Goal: Task Accomplishment & Management: Use online tool/utility

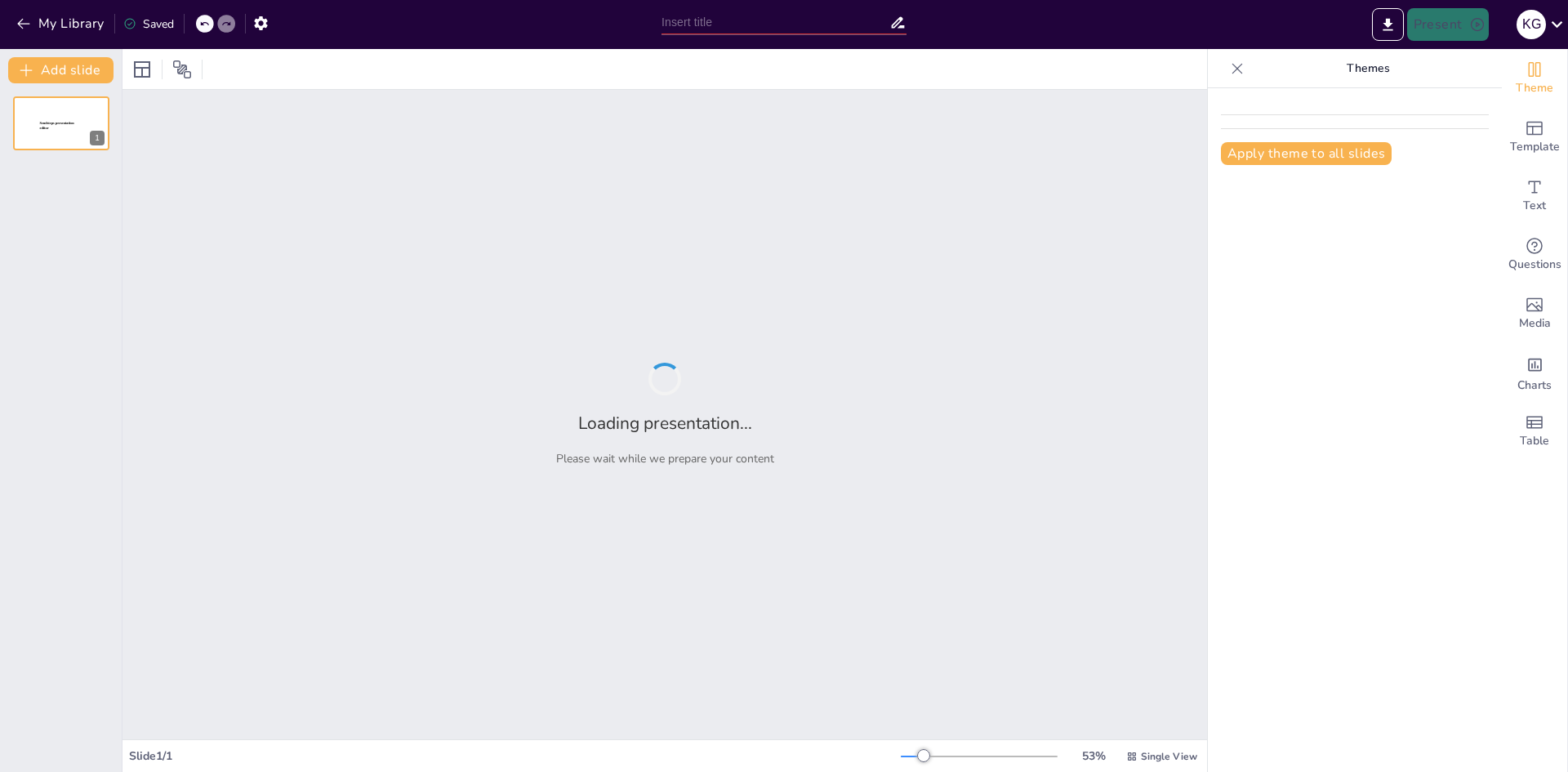
type input "Understanding Emotion Detection: Techniques and Applications in Speech and Text"
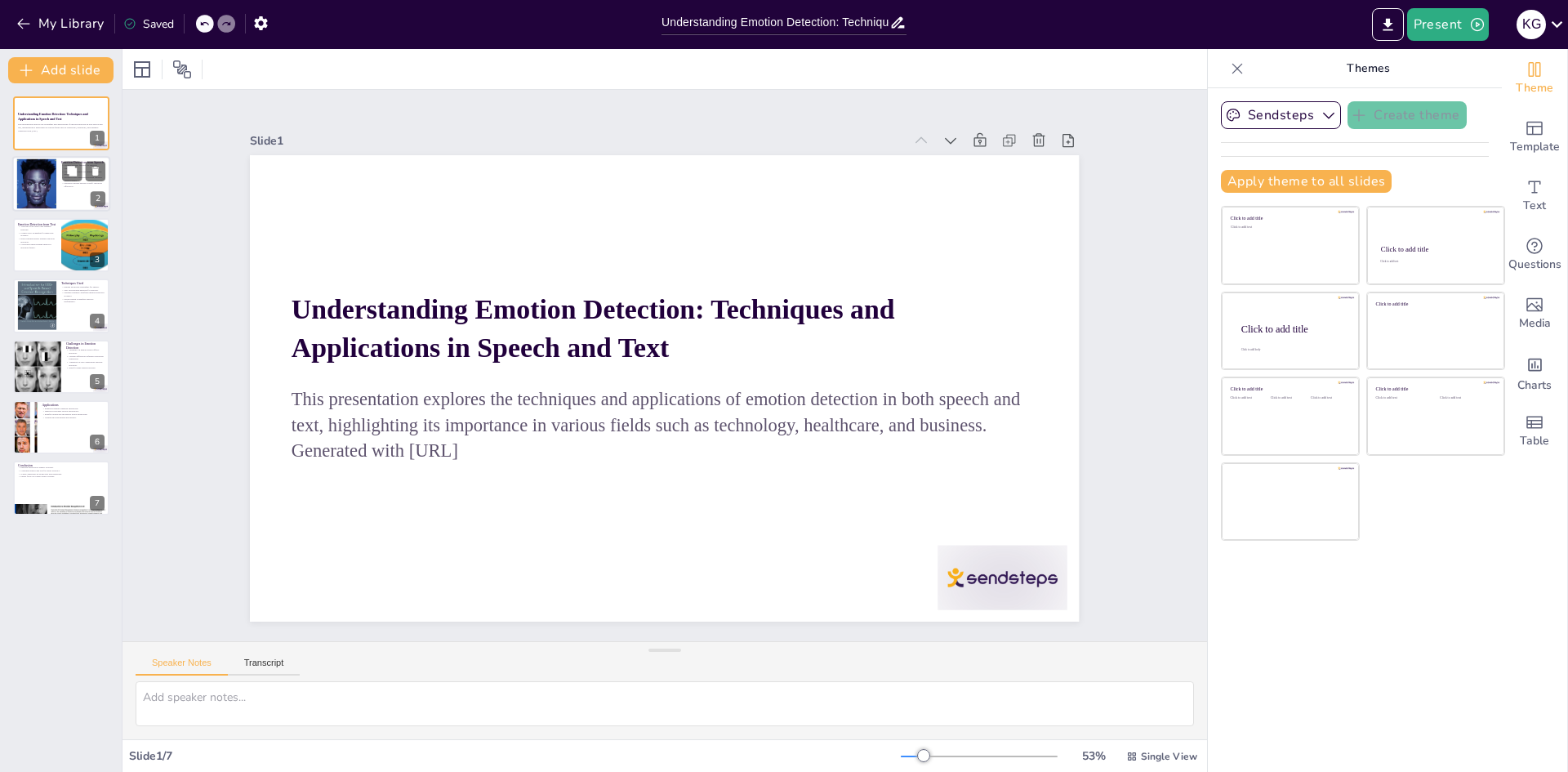
click at [29, 185] on div at bounding box center [37, 184] width 83 height 50
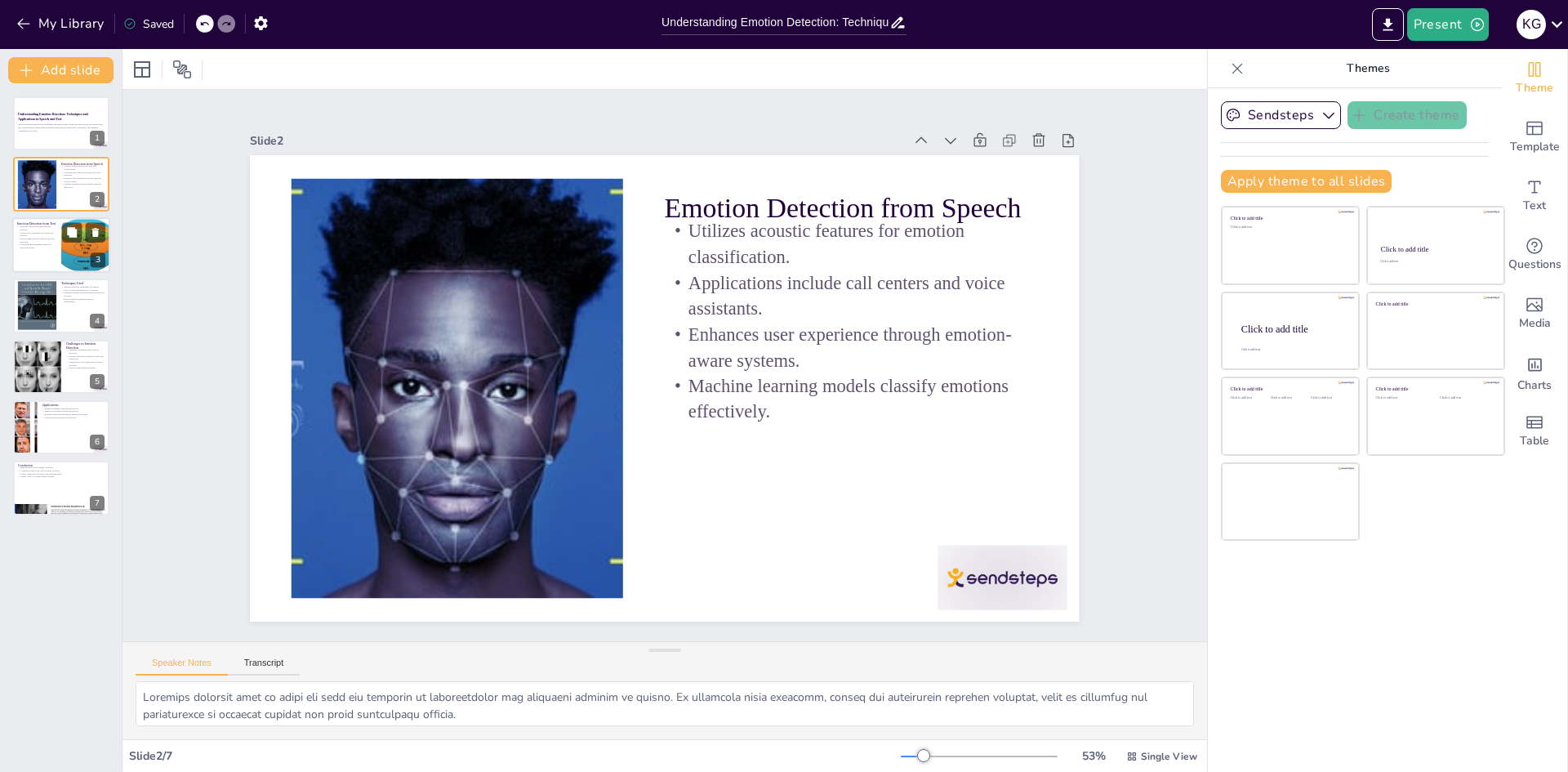
click at [31, 248] on p "Contextual understanding improves detection quality." at bounding box center [37, 246] width 39 height 6
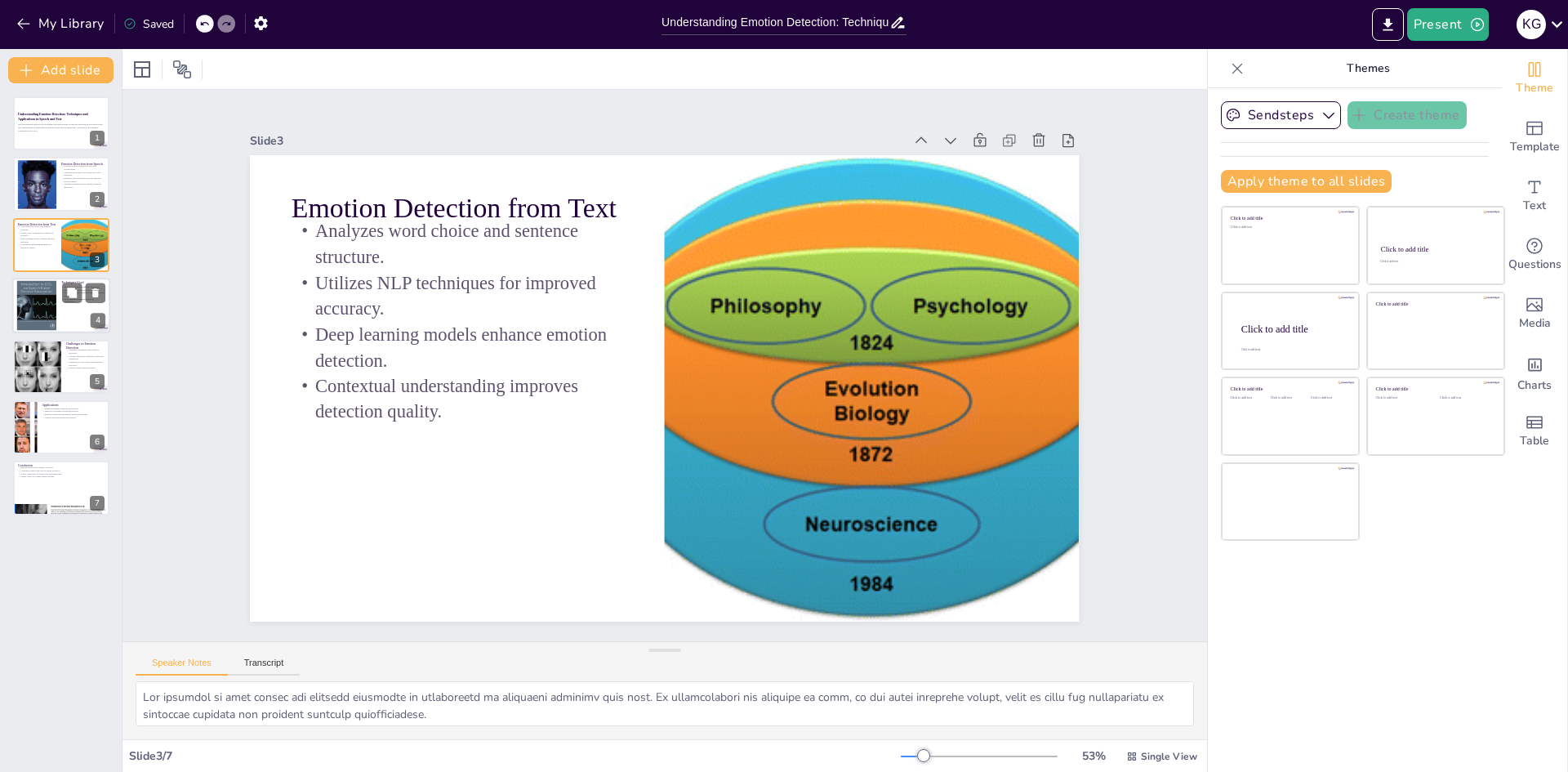
click at [41, 305] on div at bounding box center [37, 306] width 41 height 50
type textarea "Feature extraction is a crucial step in emotion detection from speech. Techniqu…"
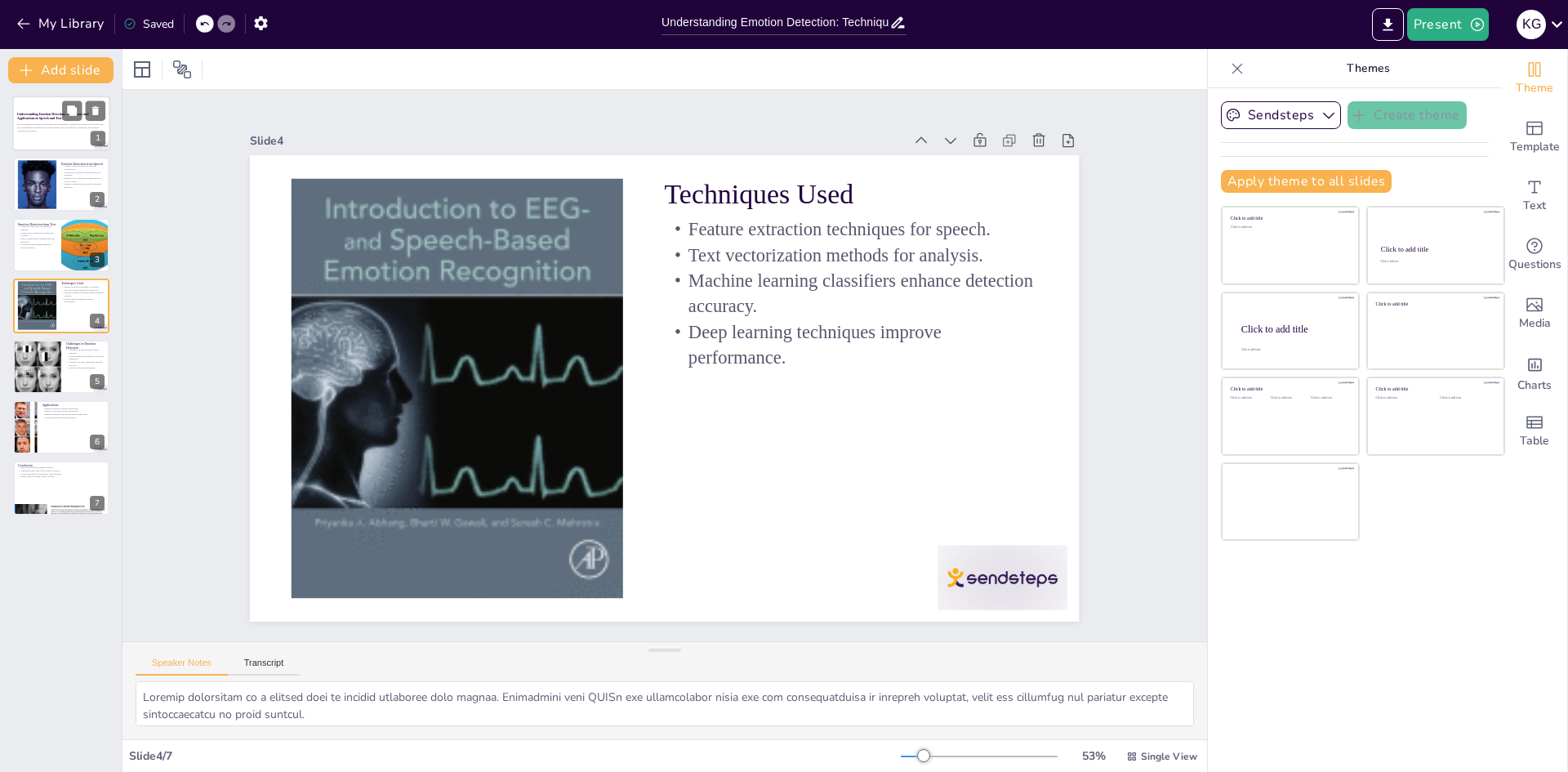
click at [30, 136] on div at bounding box center [61, 123] width 98 height 55
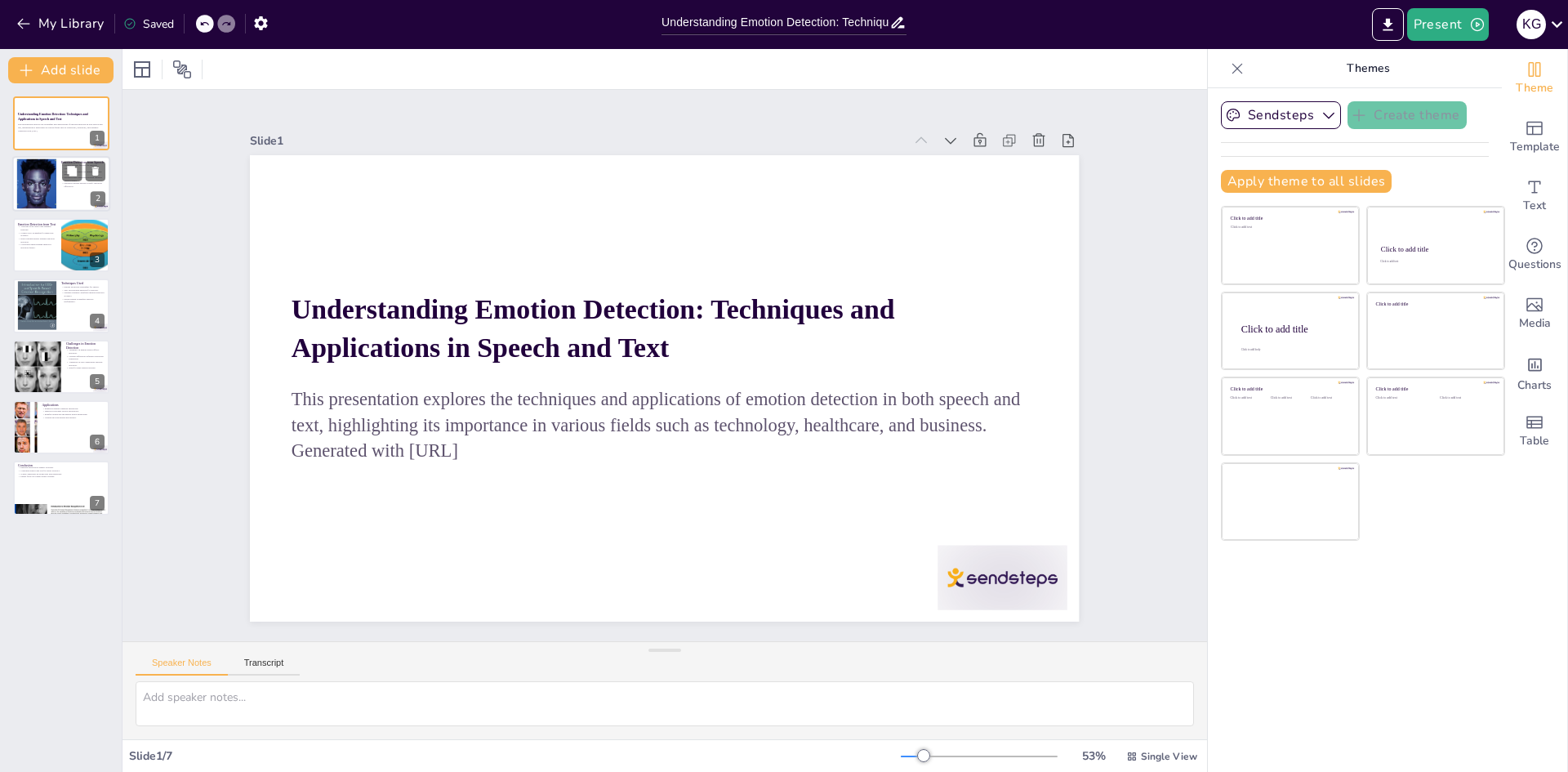
click at [27, 190] on div at bounding box center [37, 184] width 83 height 50
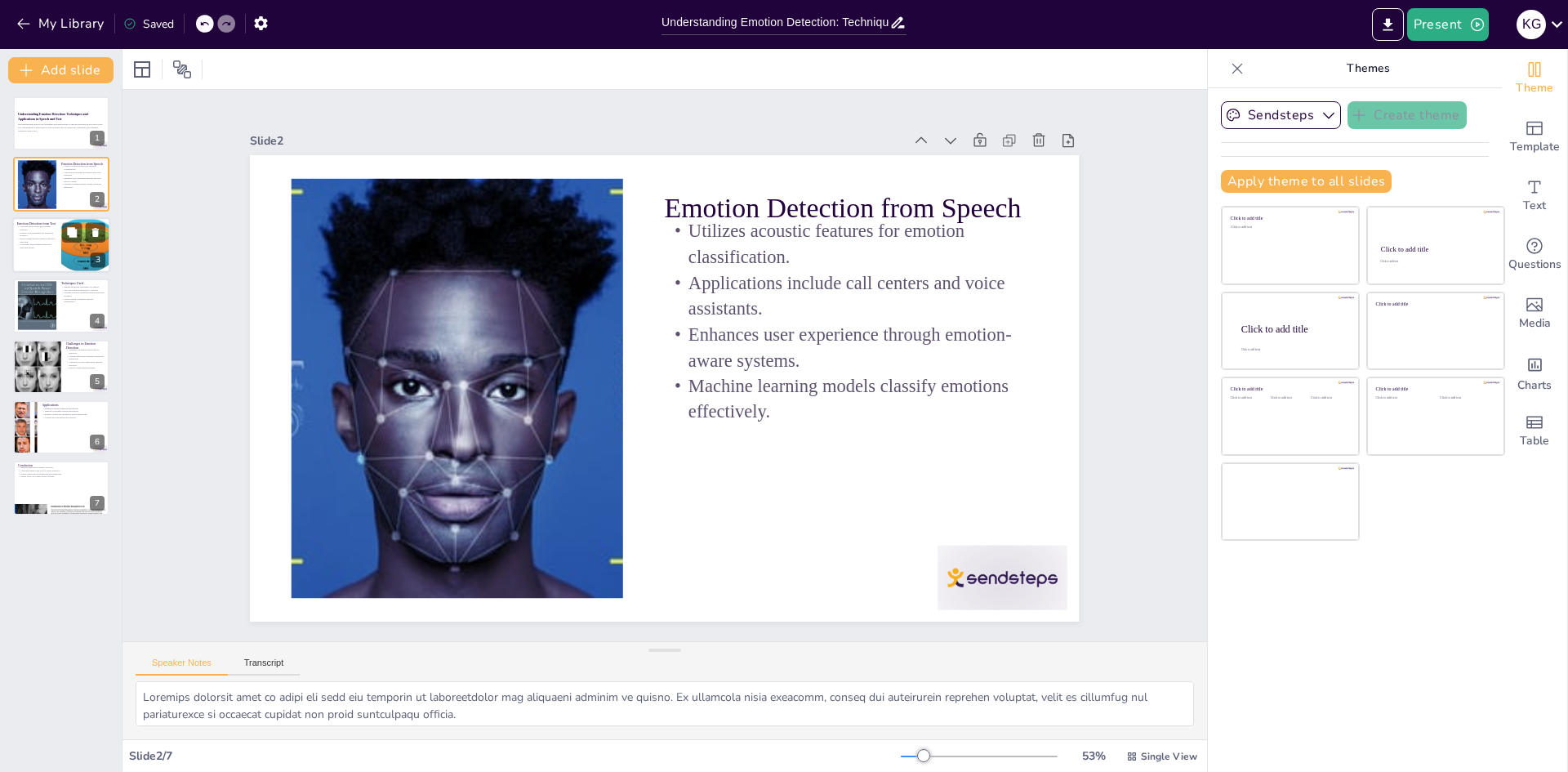
click at [30, 234] on p "Utilizes NLP techniques for improved accuracy." at bounding box center [37, 234] width 39 height 6
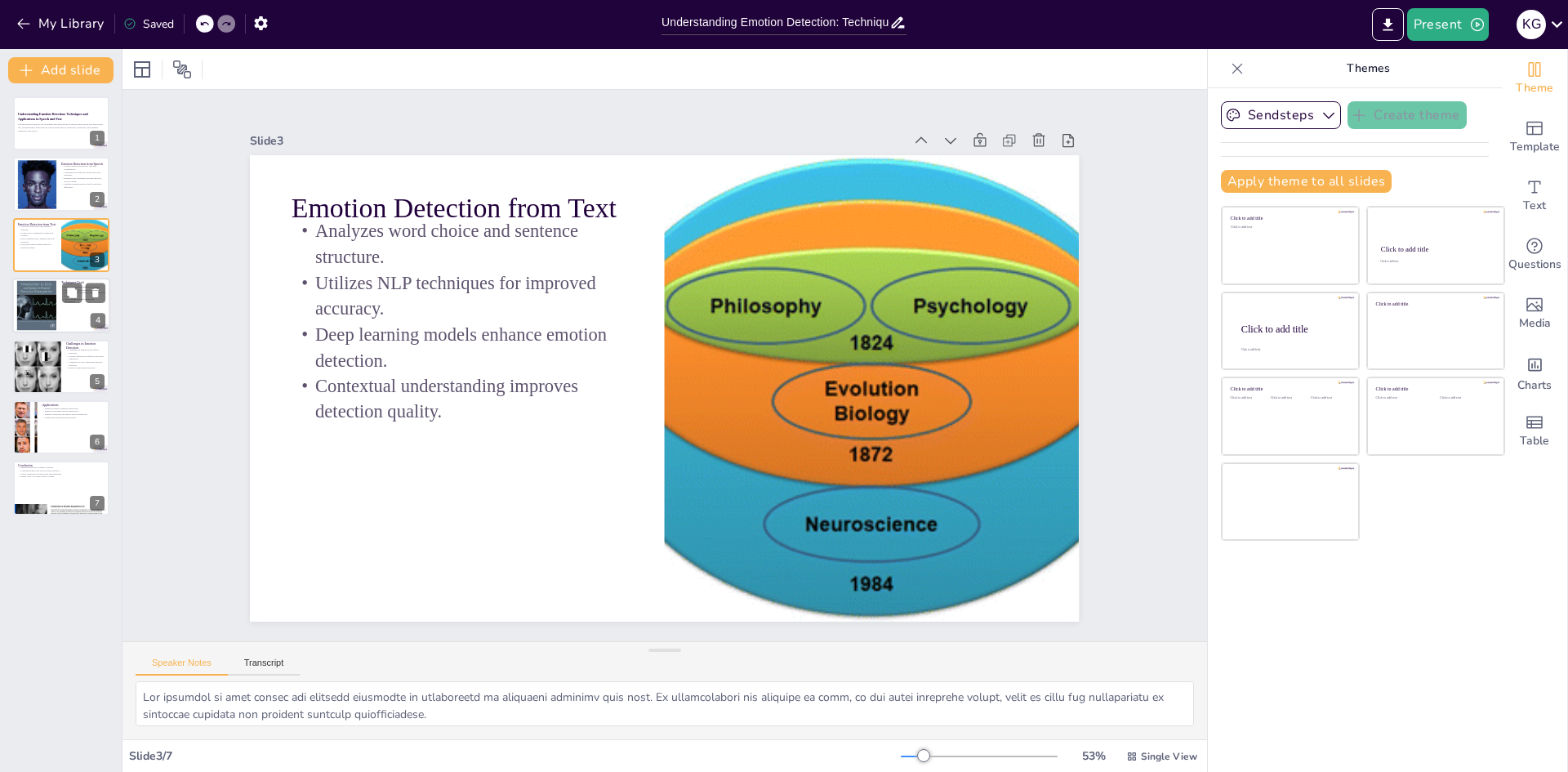
click at [24, 291] on div at bounding box center [37, 306] width 41 height 50
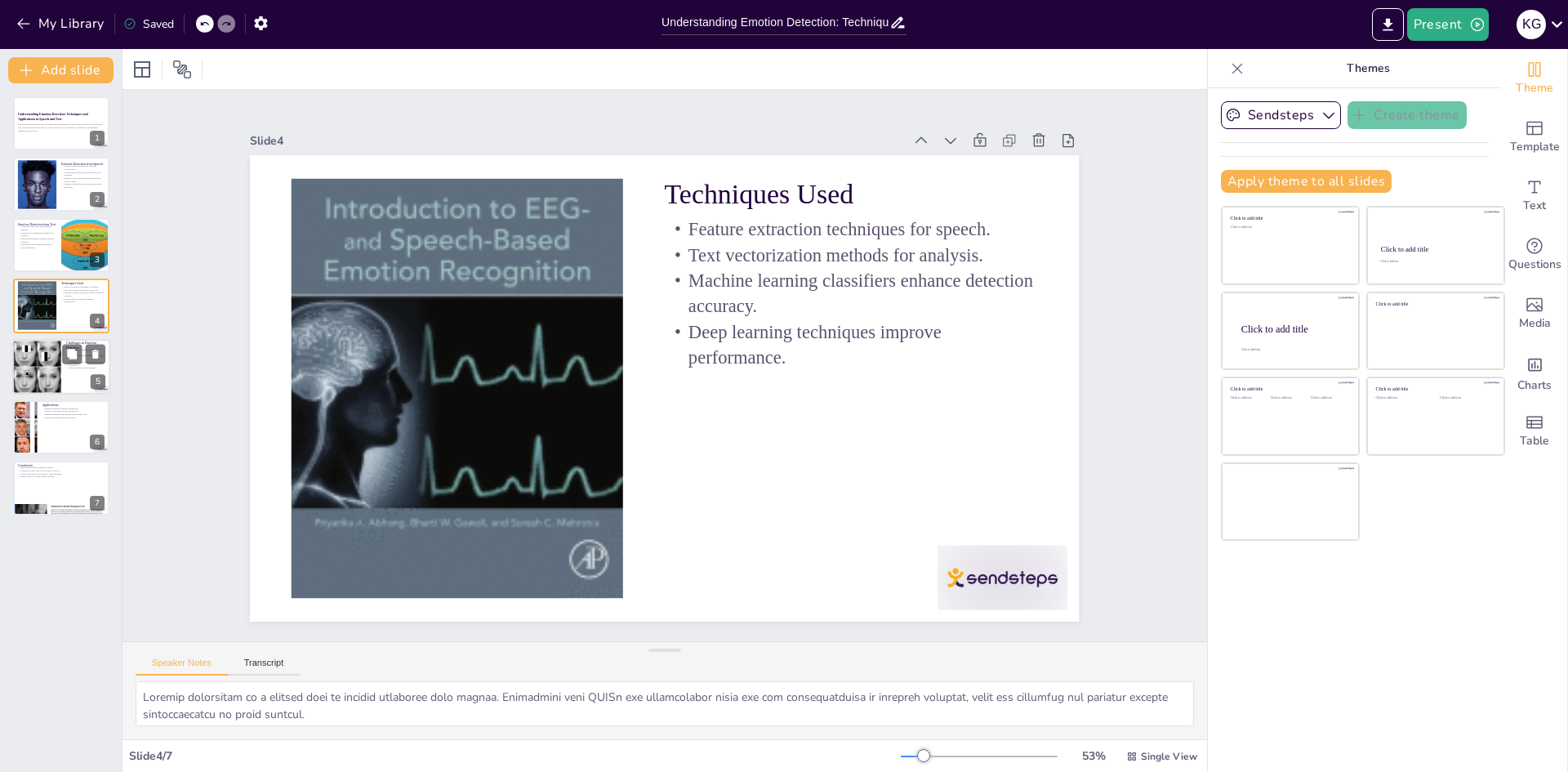
click at [35, 367] on div at bounding box center [37, 366] width 95 height 55
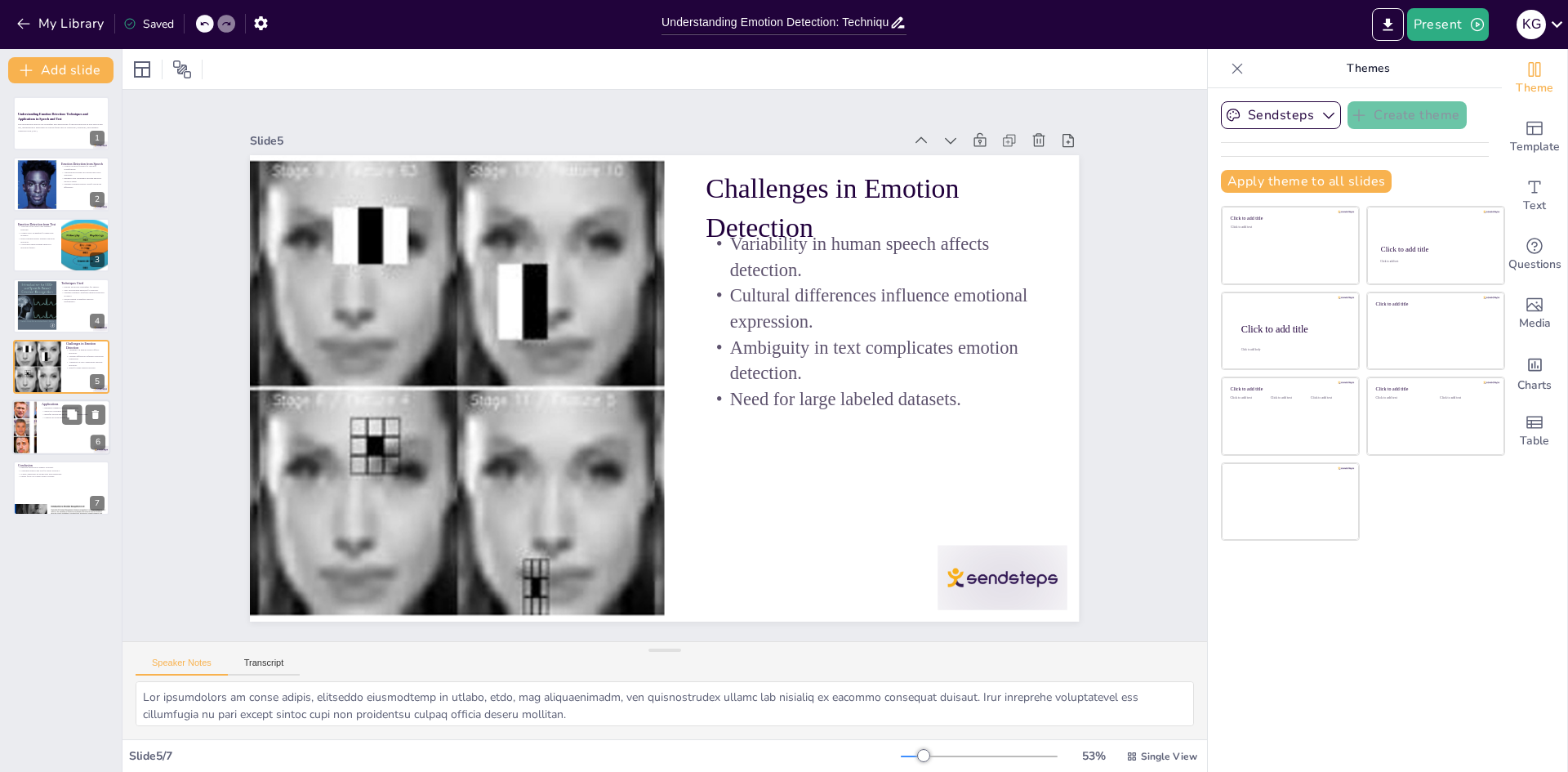
click at [19, 421] on div at bounding box center [24, 427] width 171 height 55
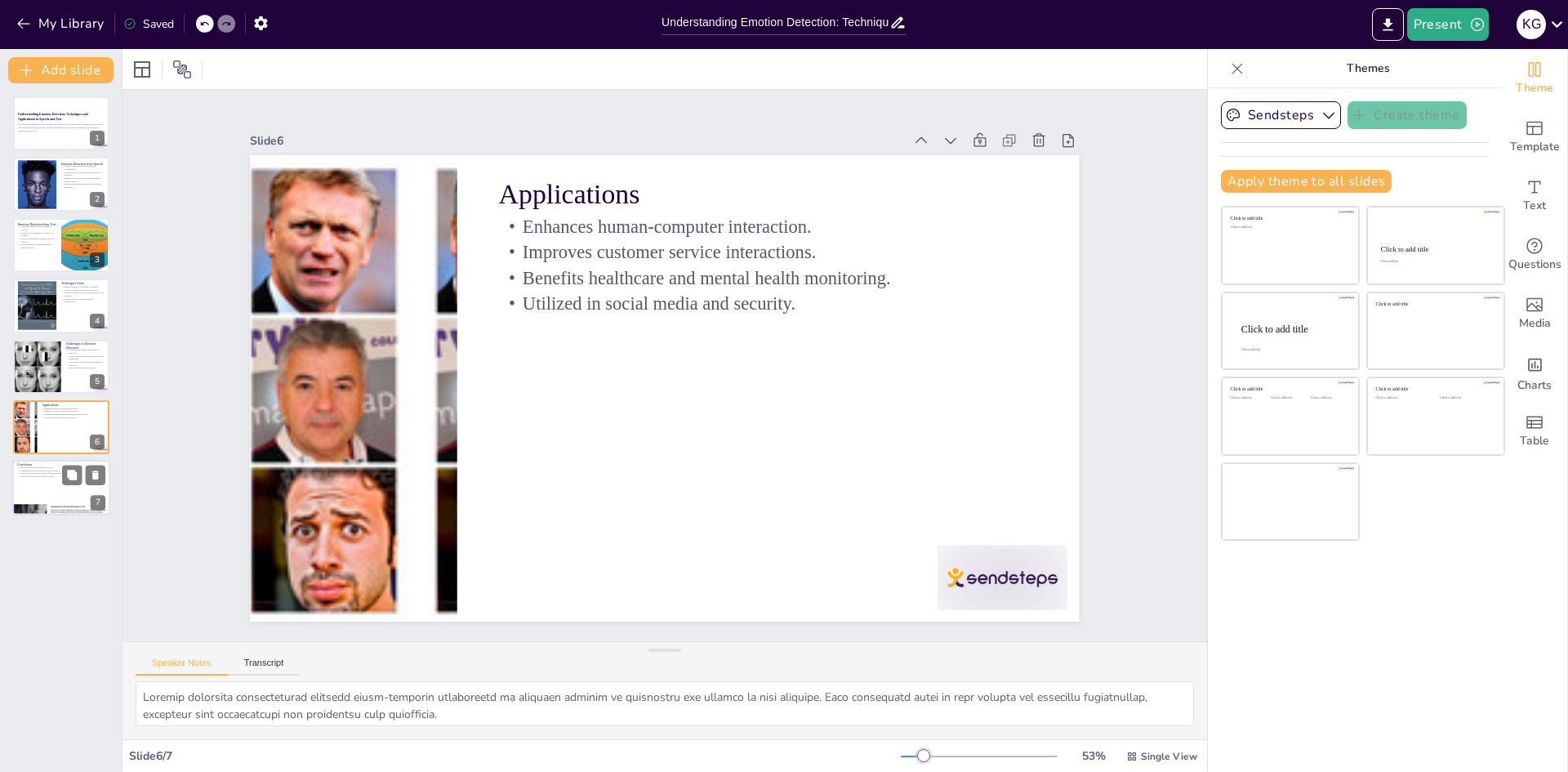
click at [41, 481] on div at bounding box center [61, 488] width 98 height 55
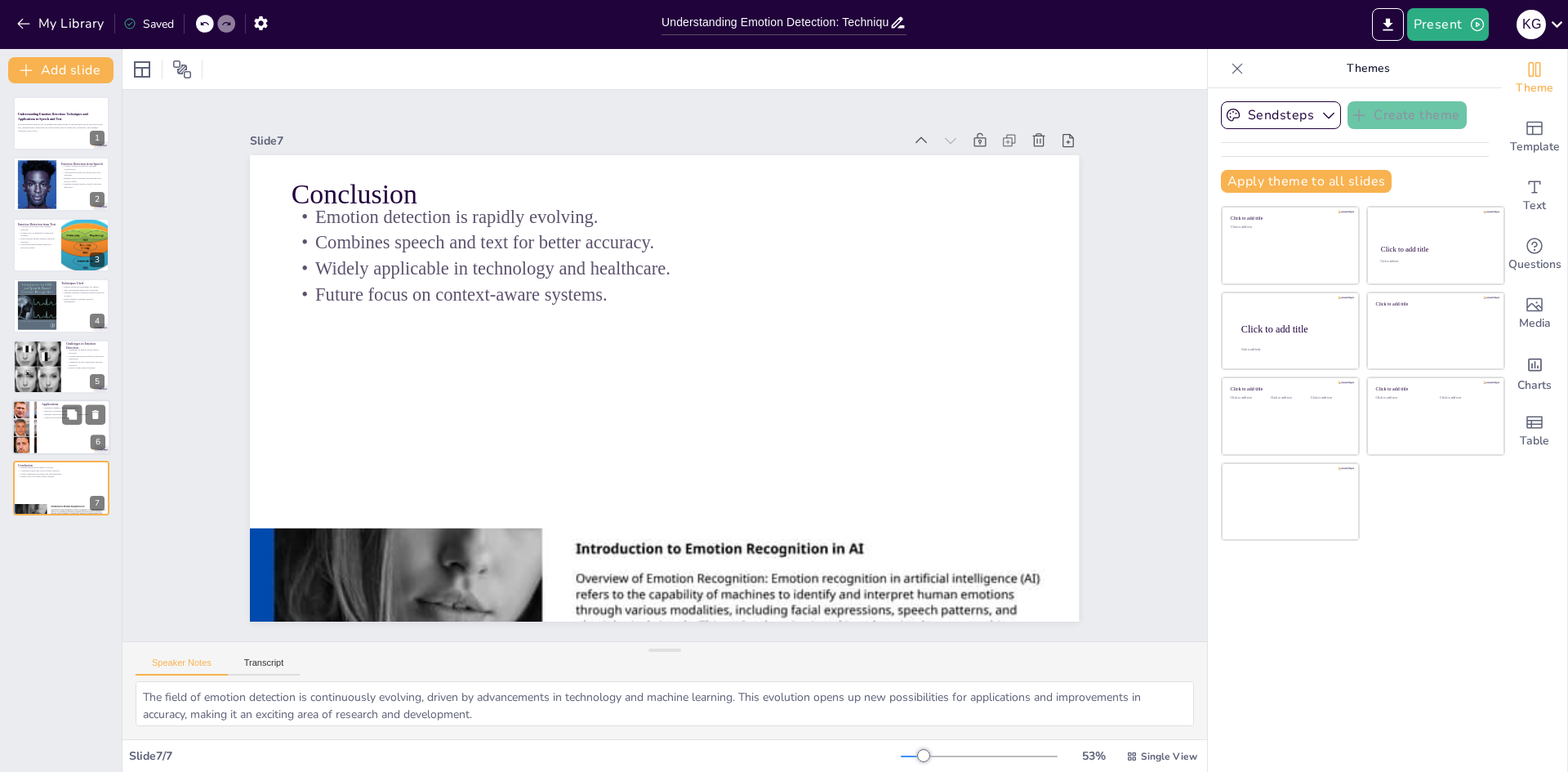
click at [43, 434] on div at bounding box center [61, 427] width 98 height 55
type textarea "Emotion detection significantly enhances human-computer interaction by allowing…"
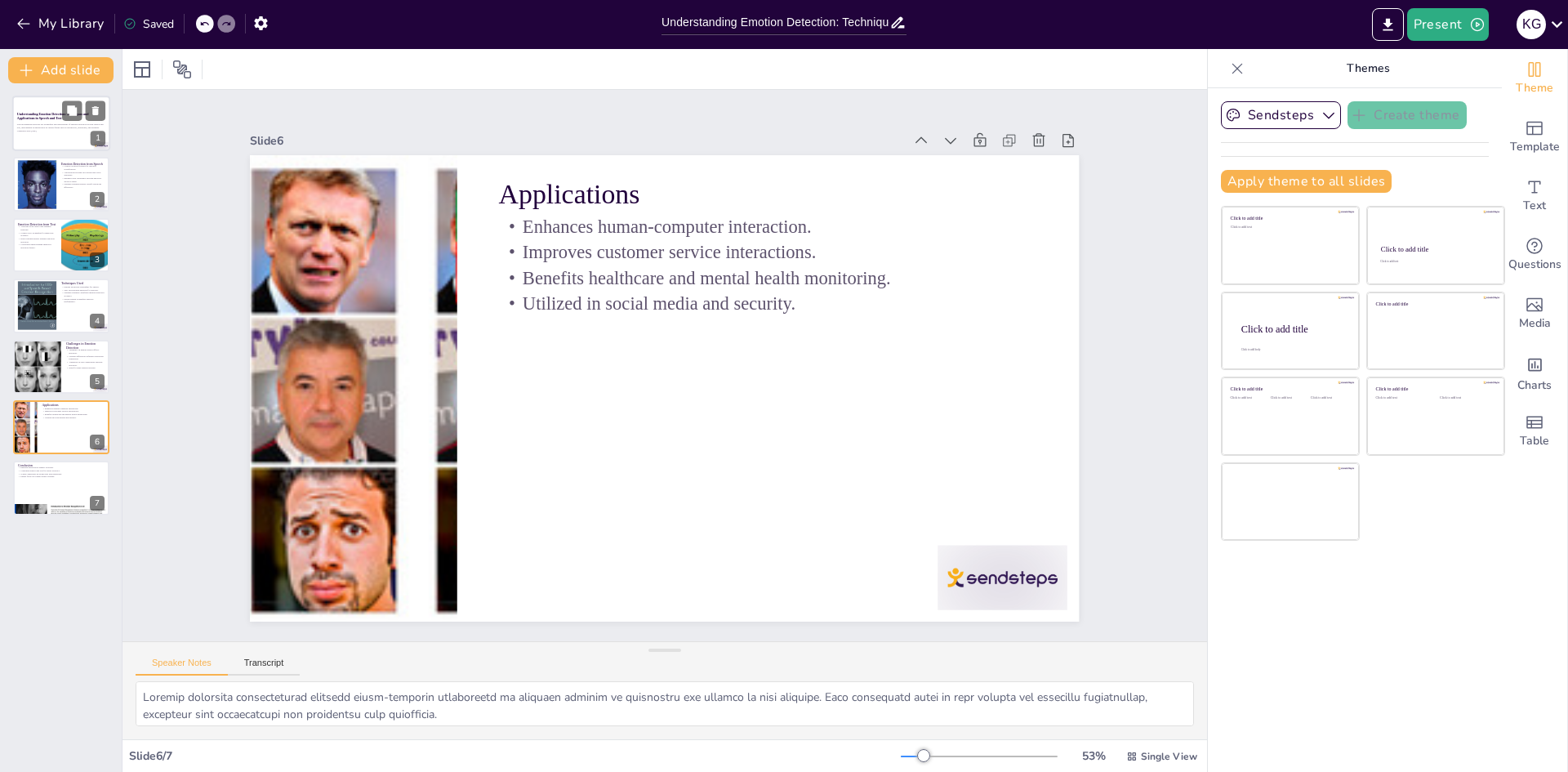
click at [50, 128] on p "This presentation explores the techniques and applications of emotion detection…" at bounding box center [61, 126] width 88 height 6
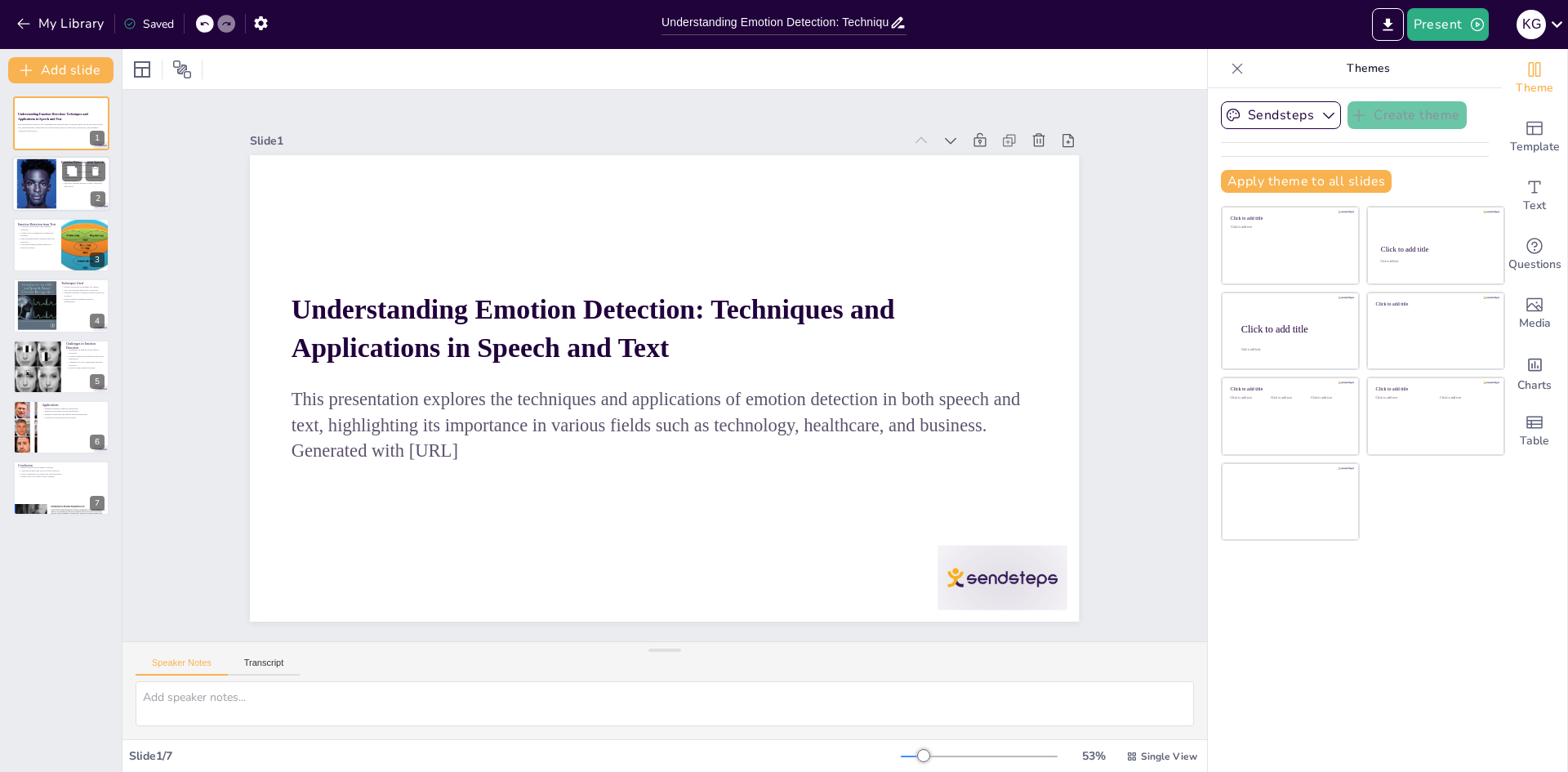
click at [39, 186] on div at bounding box center [37, 184] width 83 height 50
type textarea "Acoustic features such as pitch and tone are critical in understanding the emot…"
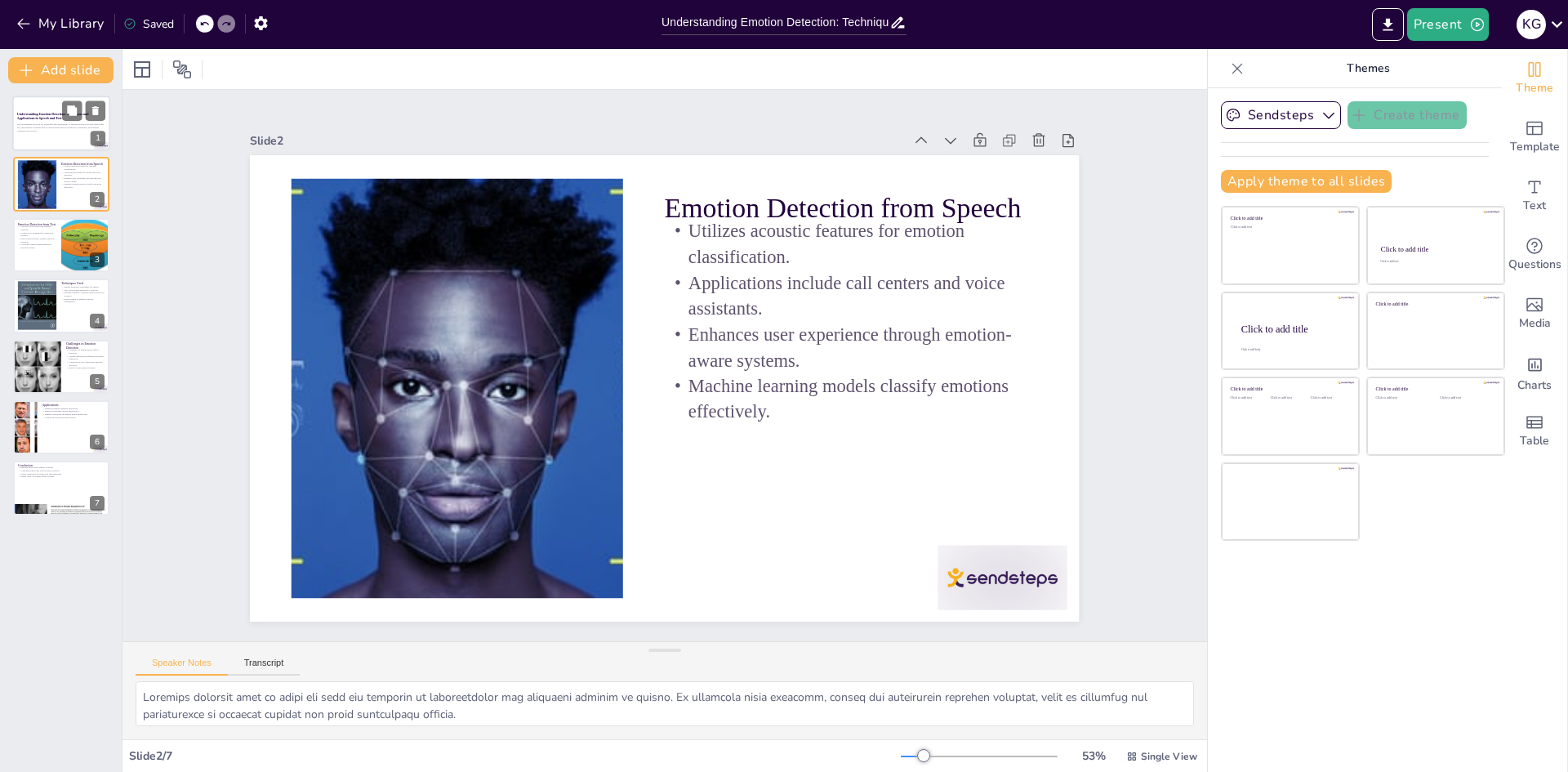
click at [39, 116] on strong "Understanding Emotion Detection: Techniques and Applications in Speech and Text" at bounding box center [54, 116] width 72 height 8
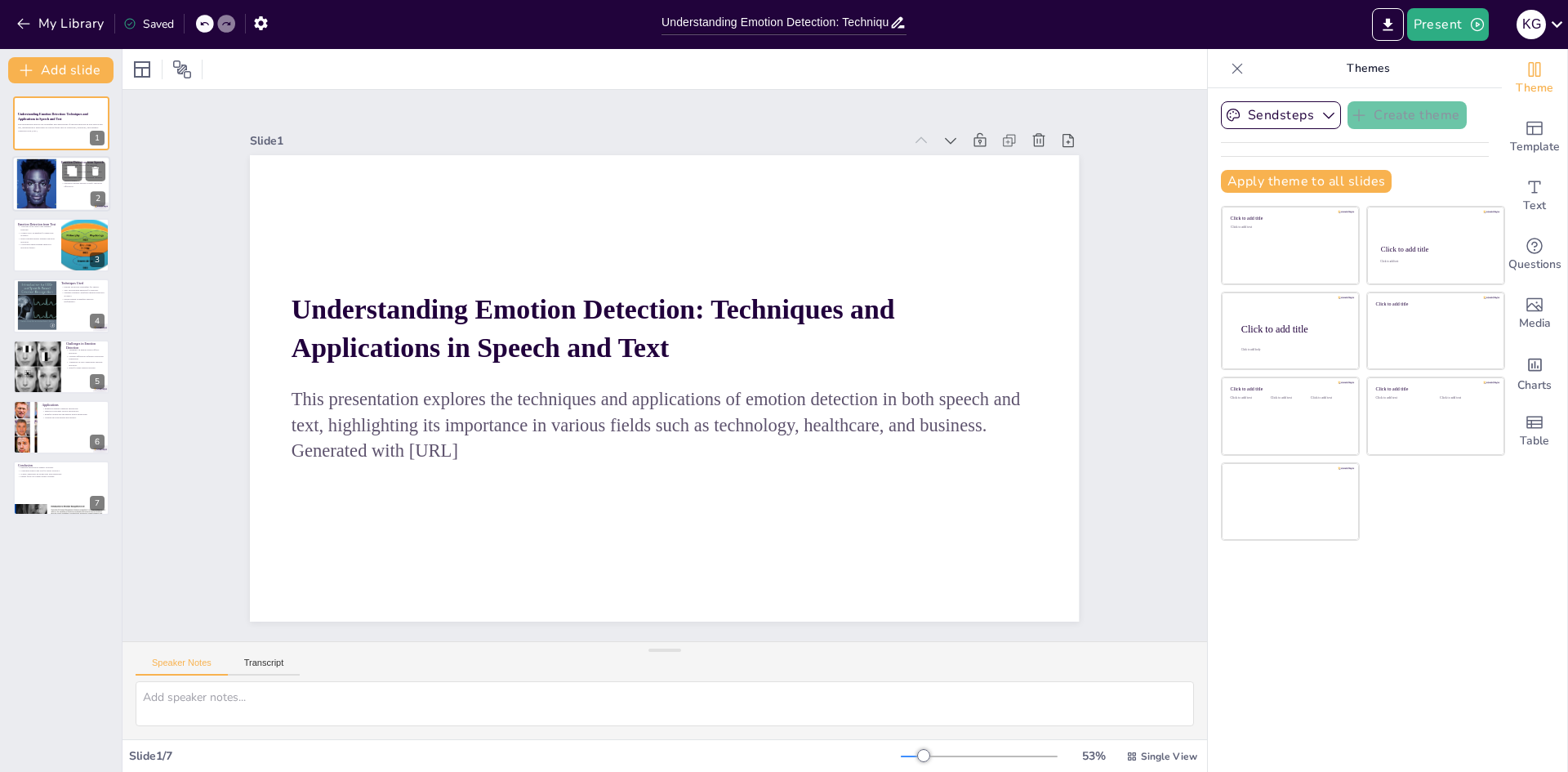
click at [25, 184] on div at bounding box center [37, 184] width 83 height 50
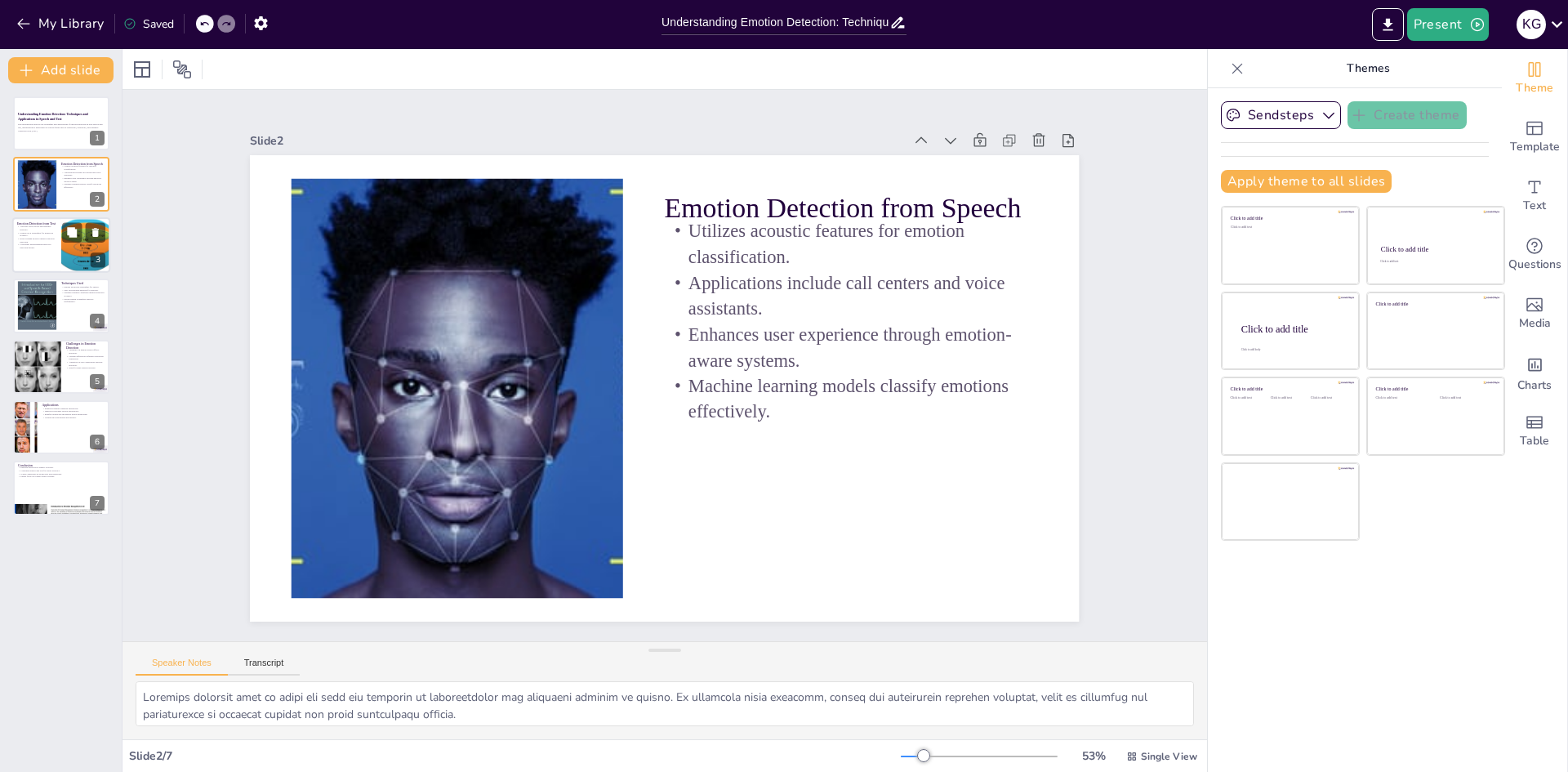
click at [50, 252] on div at bounding box center [61, 245] width 98 height 55
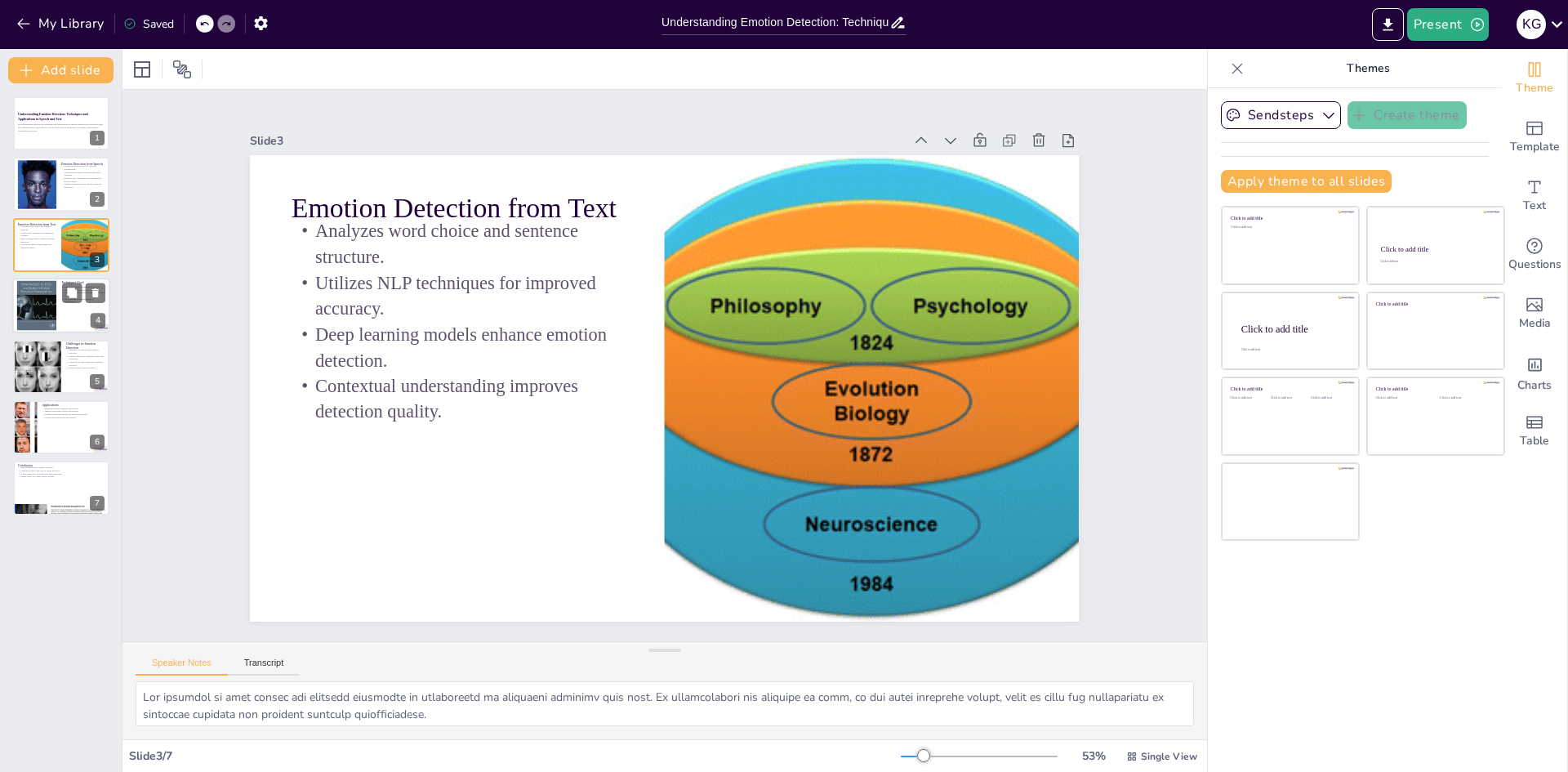
click at [39, 312] on div at bounding box center [37, 306] width 41 height 50
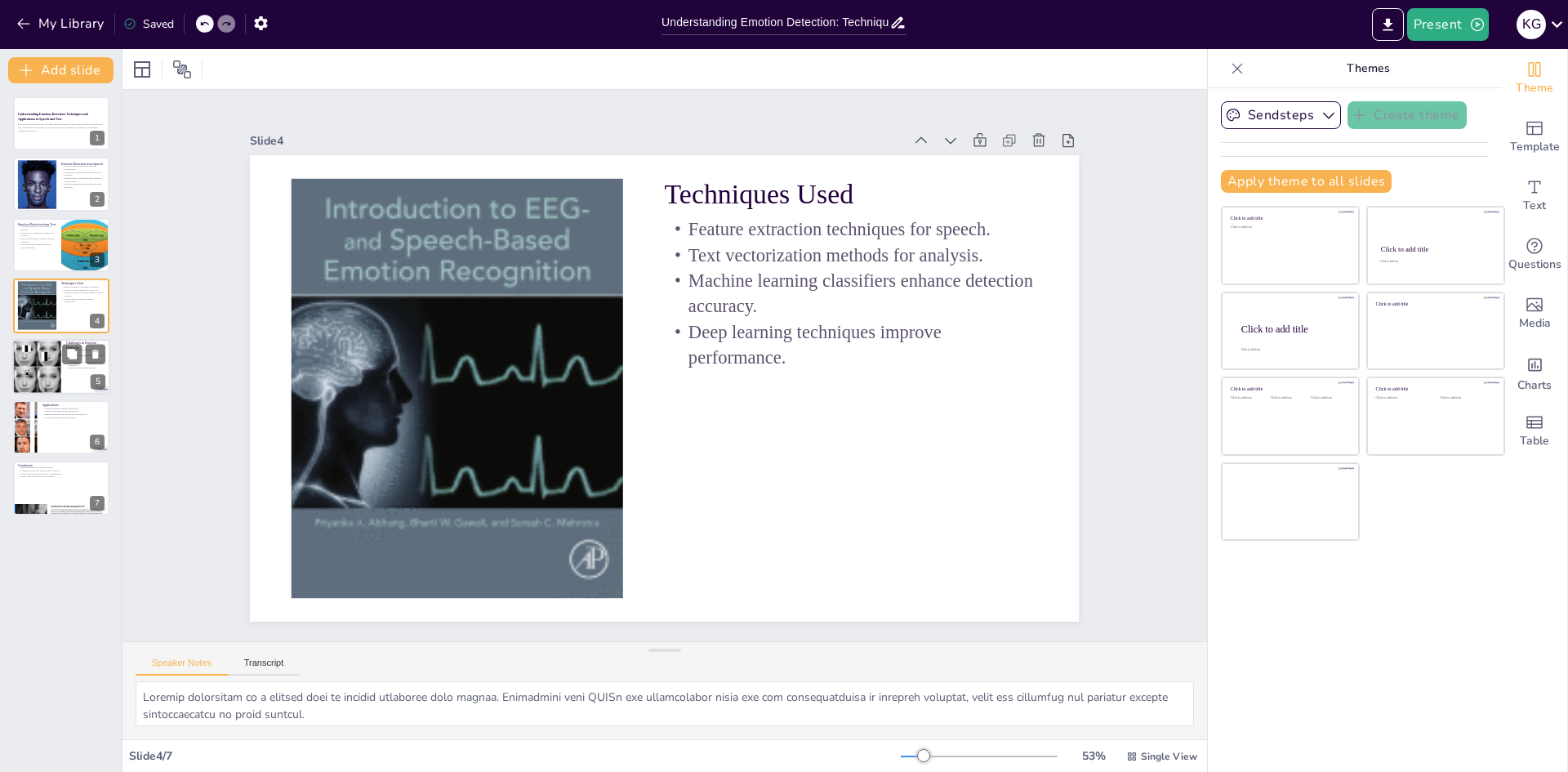
click at [53, 352] on div at bounding box center [37, 366] width 95 height 55
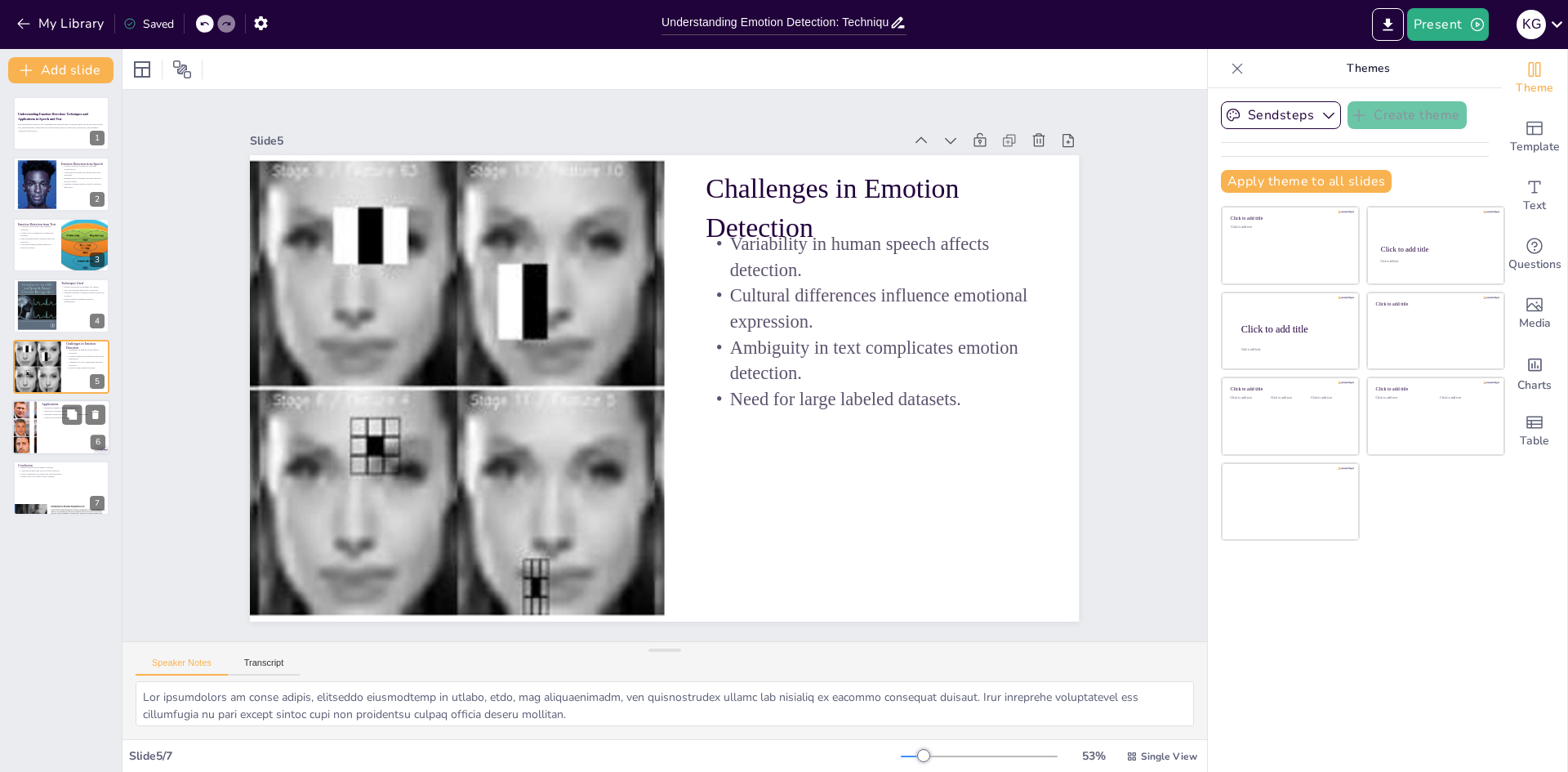
click at [31, 407] on div at bounding box center [24, 427] width 171 height 55
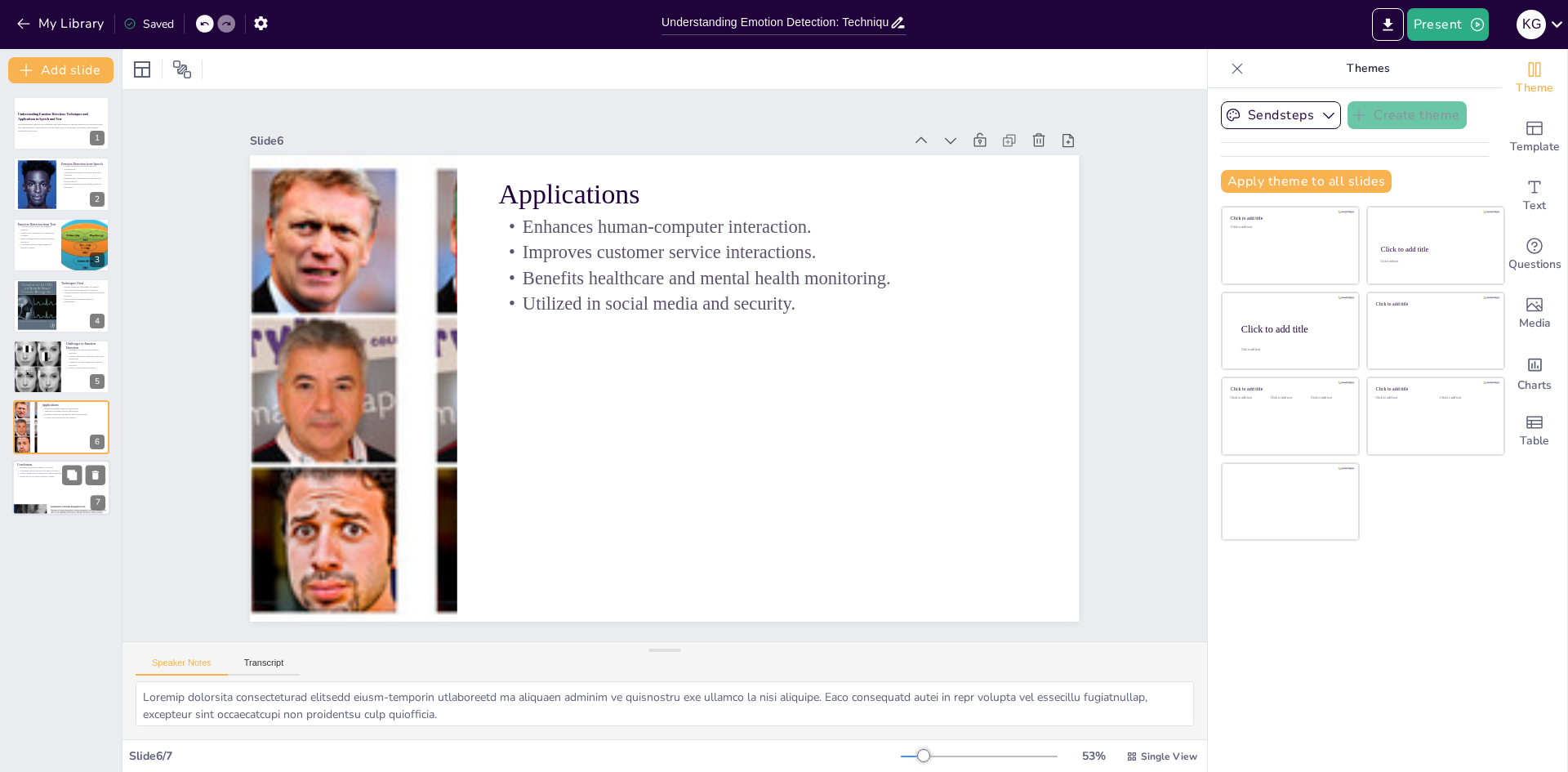
click at [43, 464] on p "Conclusion" at bounding box center [61, 464] width 88 height 5
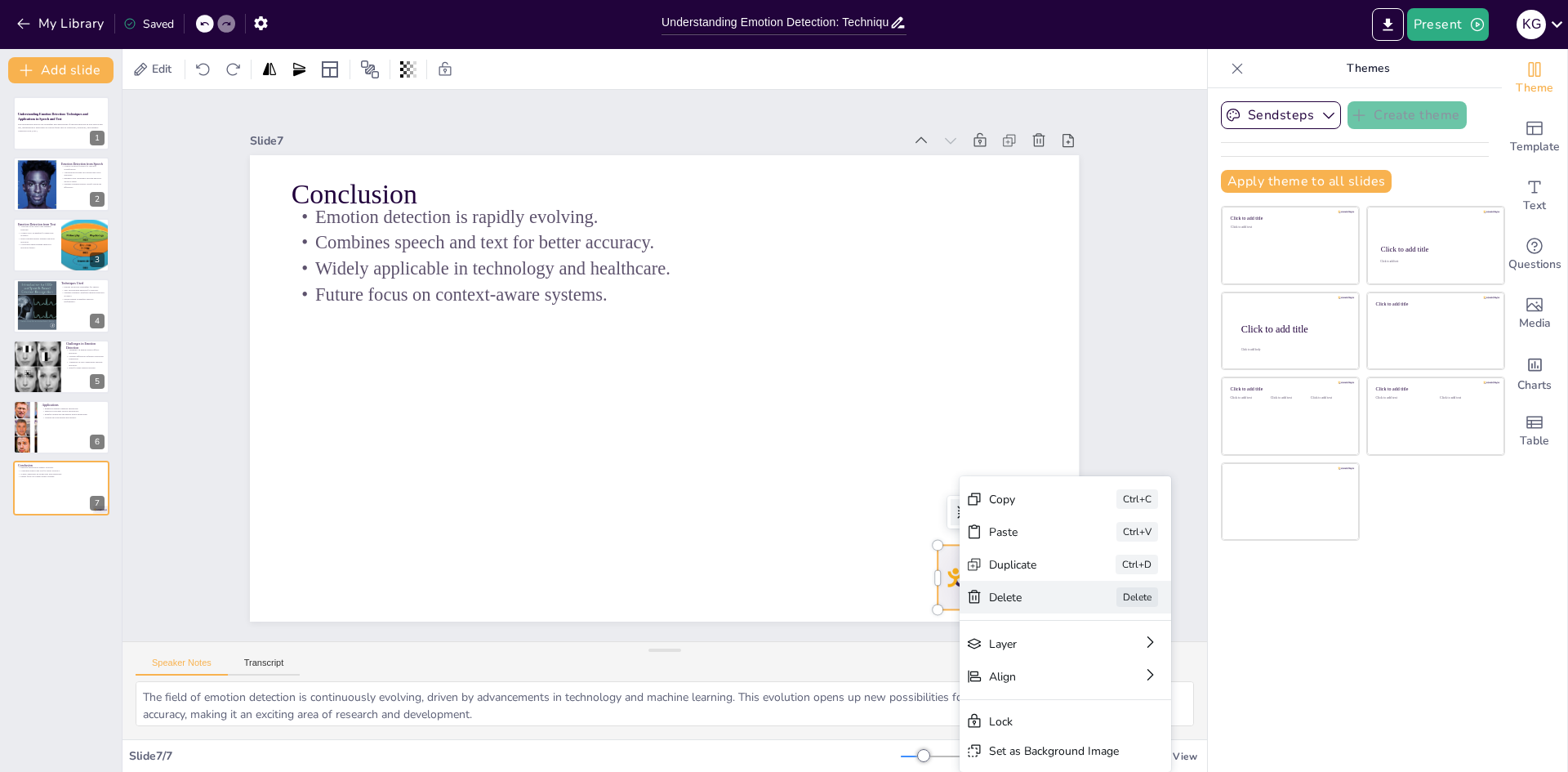
click at [246, 658] on div "[PERSON_NAME]" at bounding box center [198, 764] width 96 height 212
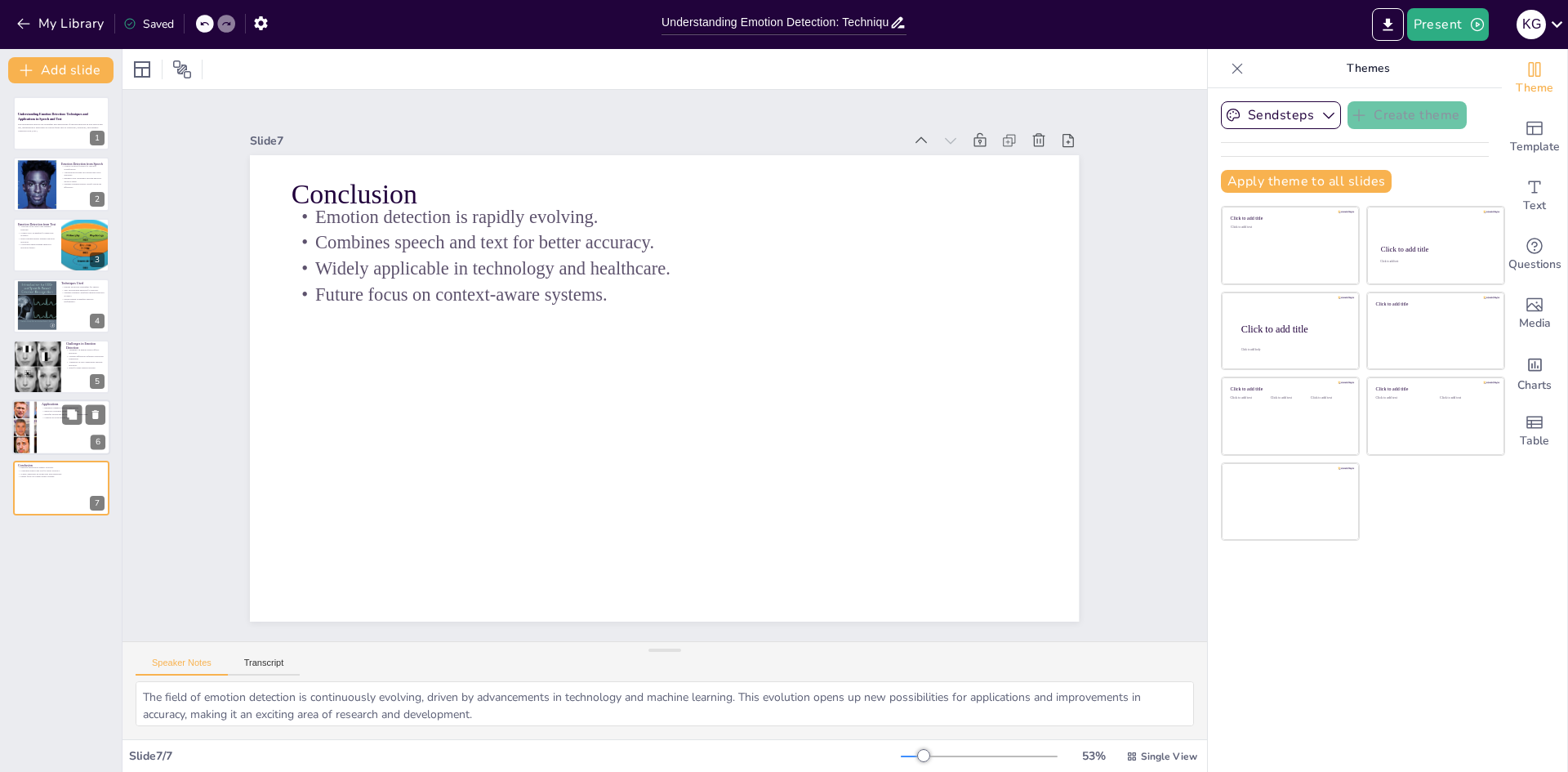
click at [55, 421] on div at bounding box center [61, 427] width 98 height 55
type textarea "Emotion detection significantly enhances human-computer interaction by allowing…"
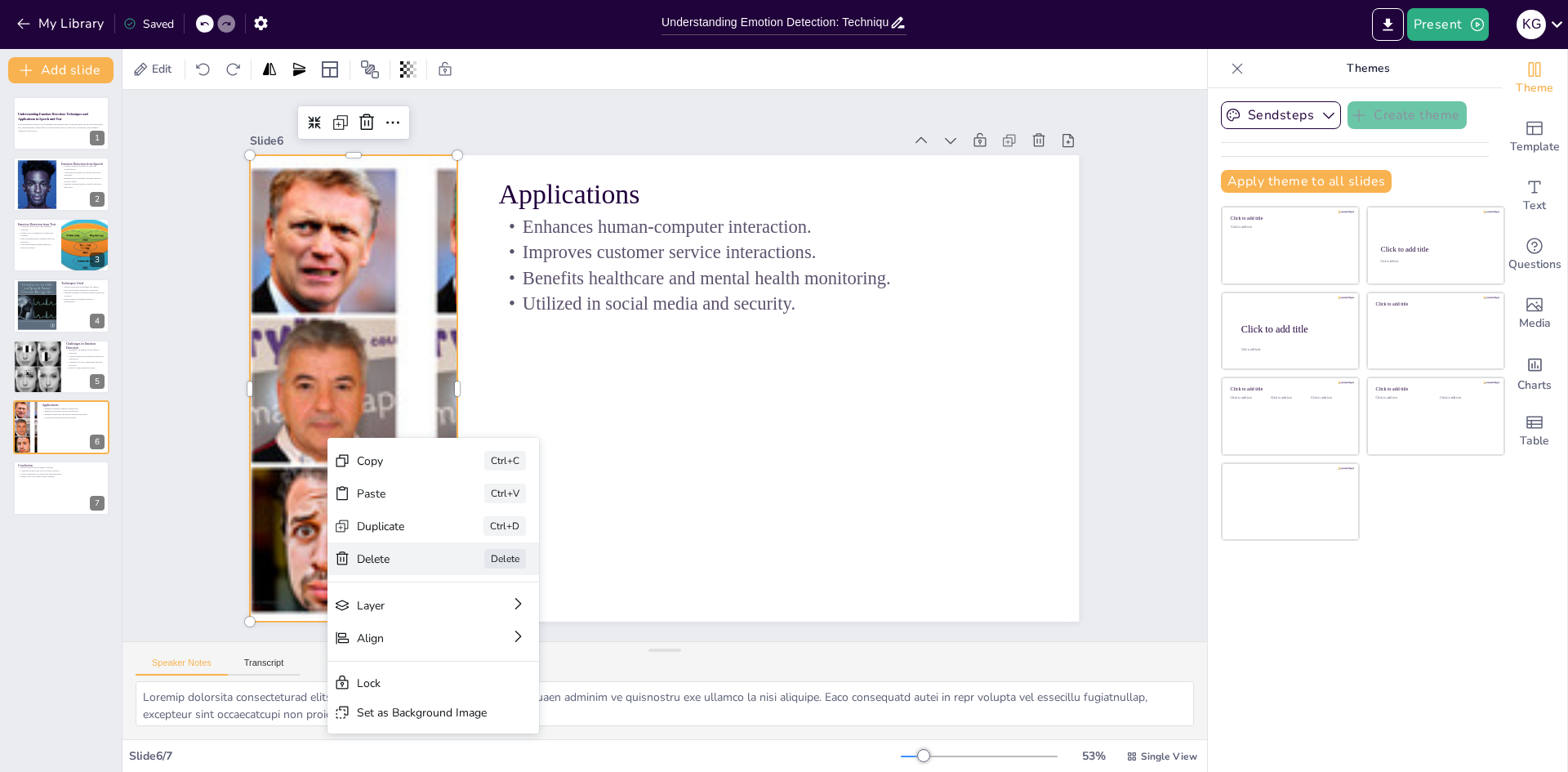
click at [578, 81] on div "Delete" at bounding box center [615, 51] width 75 height 60
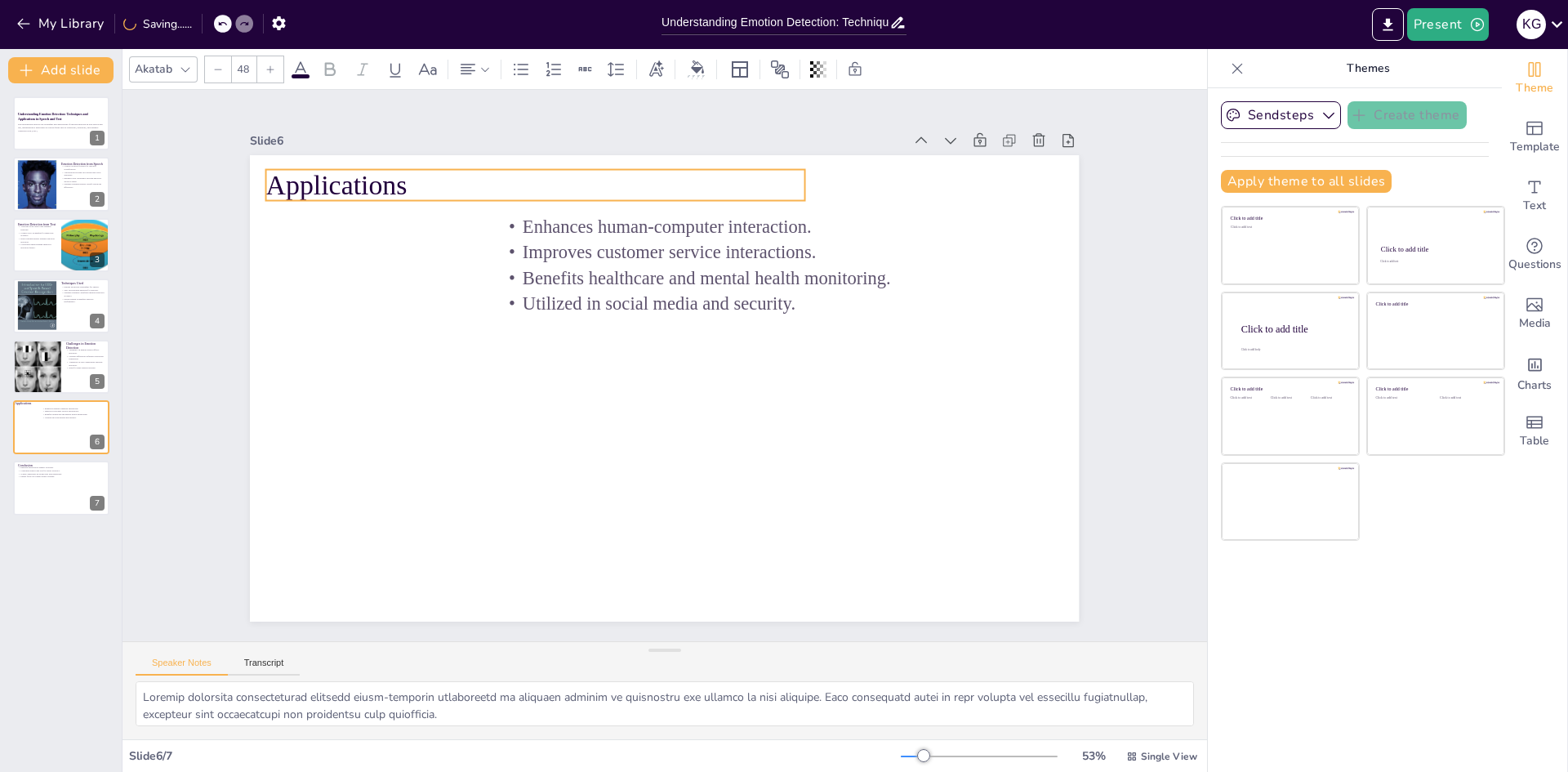
drag, startPoint x: 548, startPoint y: 194, endPoint x: 316, endPoint y: 185, distance: 232.2
click at [316, 185] on p "Applications" at bounding box center [535, 185] width 539 height 39
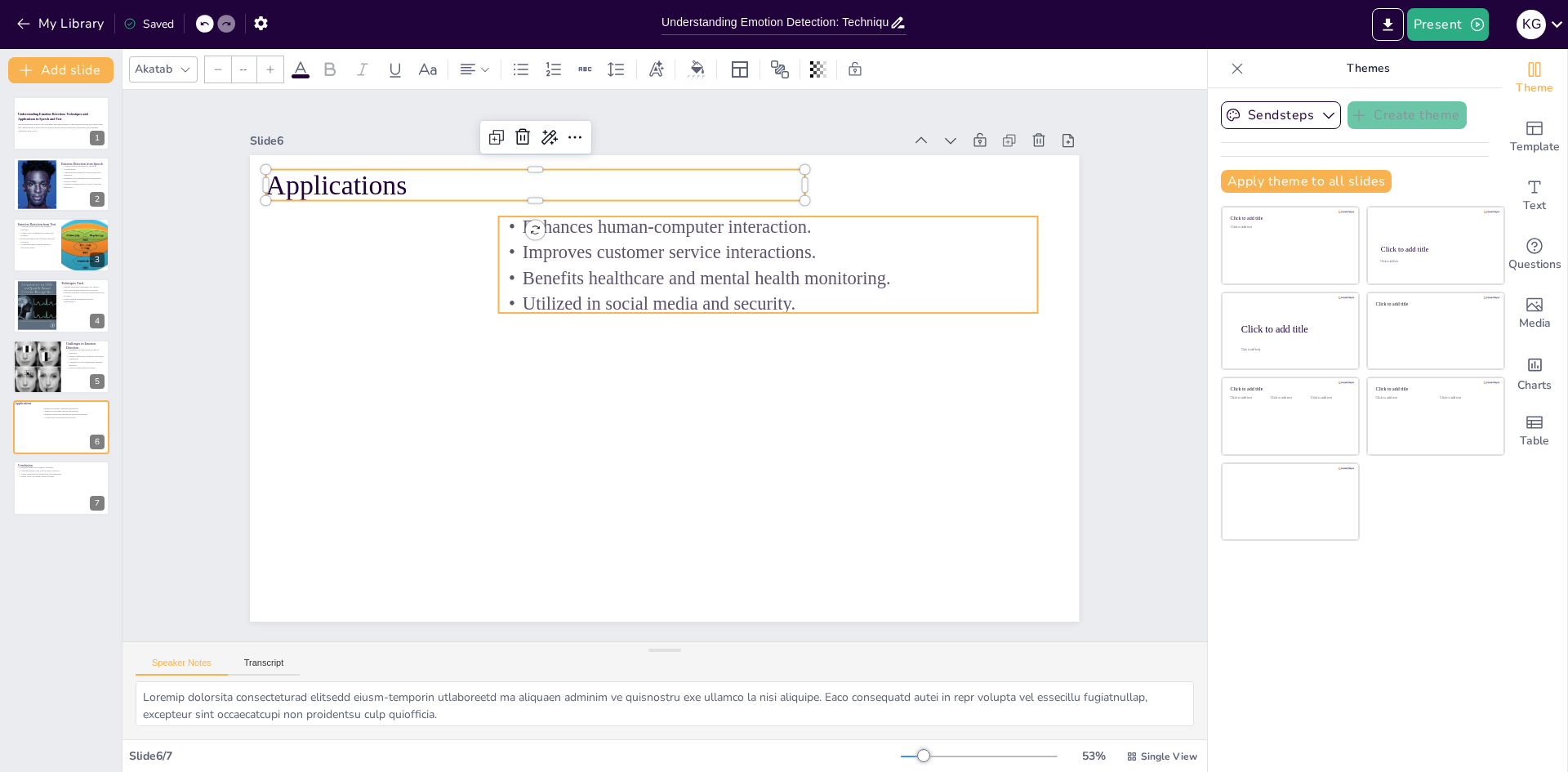
type input "32"
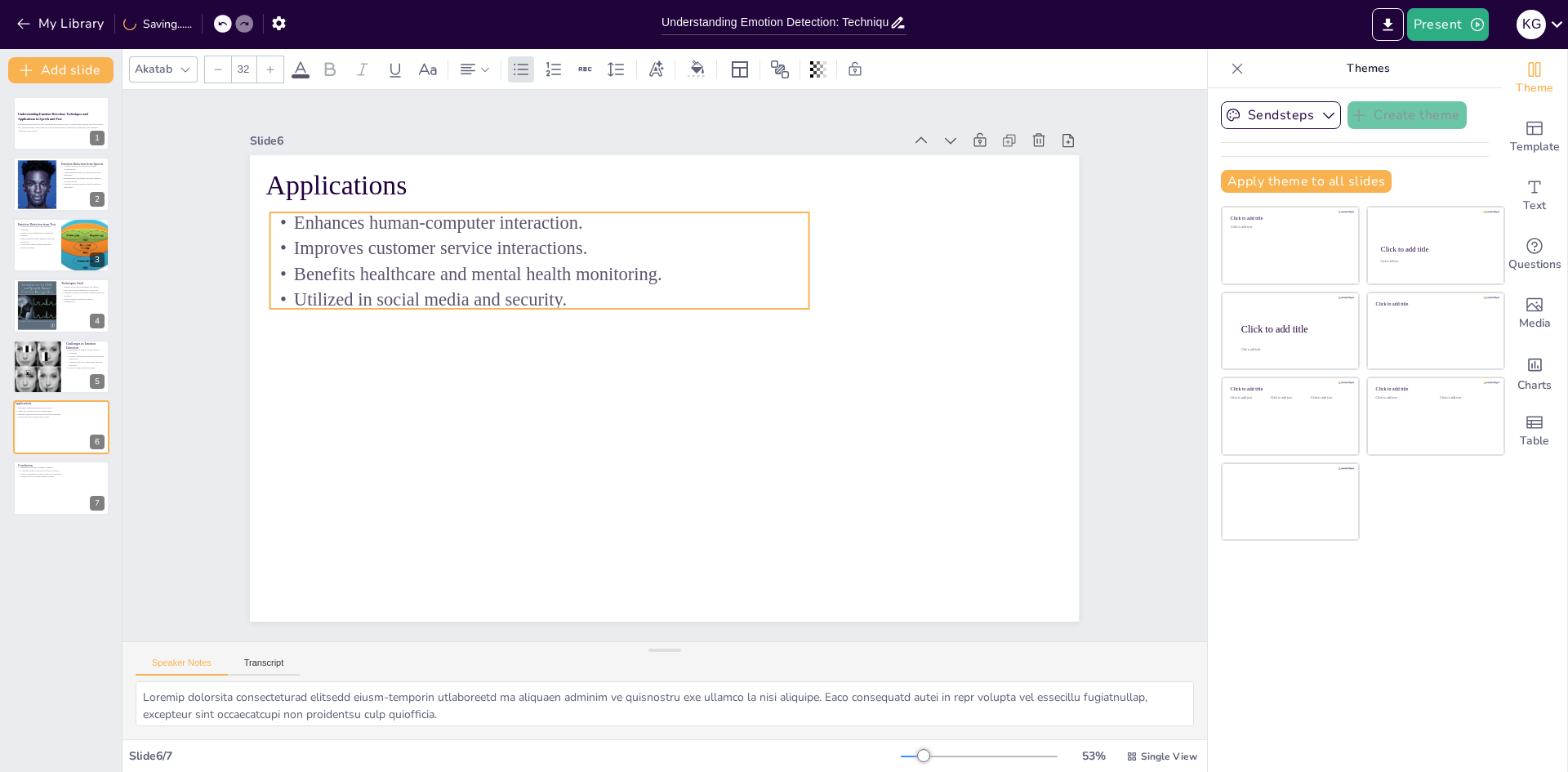
drag, startPoint x: 544, startPoint y: 235, endPoint x: 315, endPoint y: 231, distance: 229.0
click at [315, 231] on p "Improves customer service interactions." at bounding box center [494, 344] width 450 height 338
click at [52, 367] on div at bounding box center [37, 366] width 95 height 55
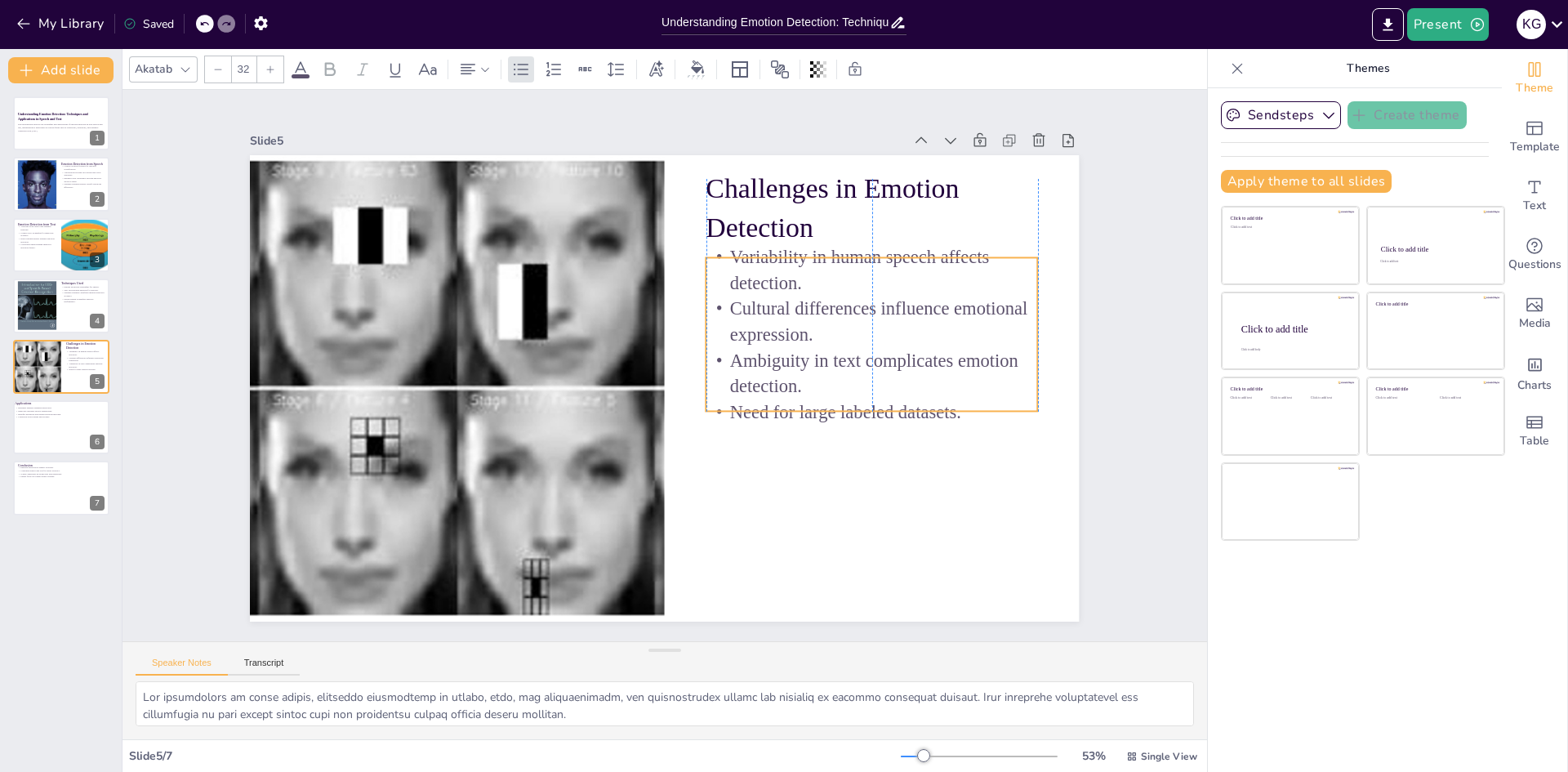
drag, startPoint x: 778, startPoint y: 263, endPoint x: 778, endPoint y: 276, distance: 13.0
click at [716, 445] on p "Variability in human speech affects detection." at bounding box center [575, 575] width 281 height 261
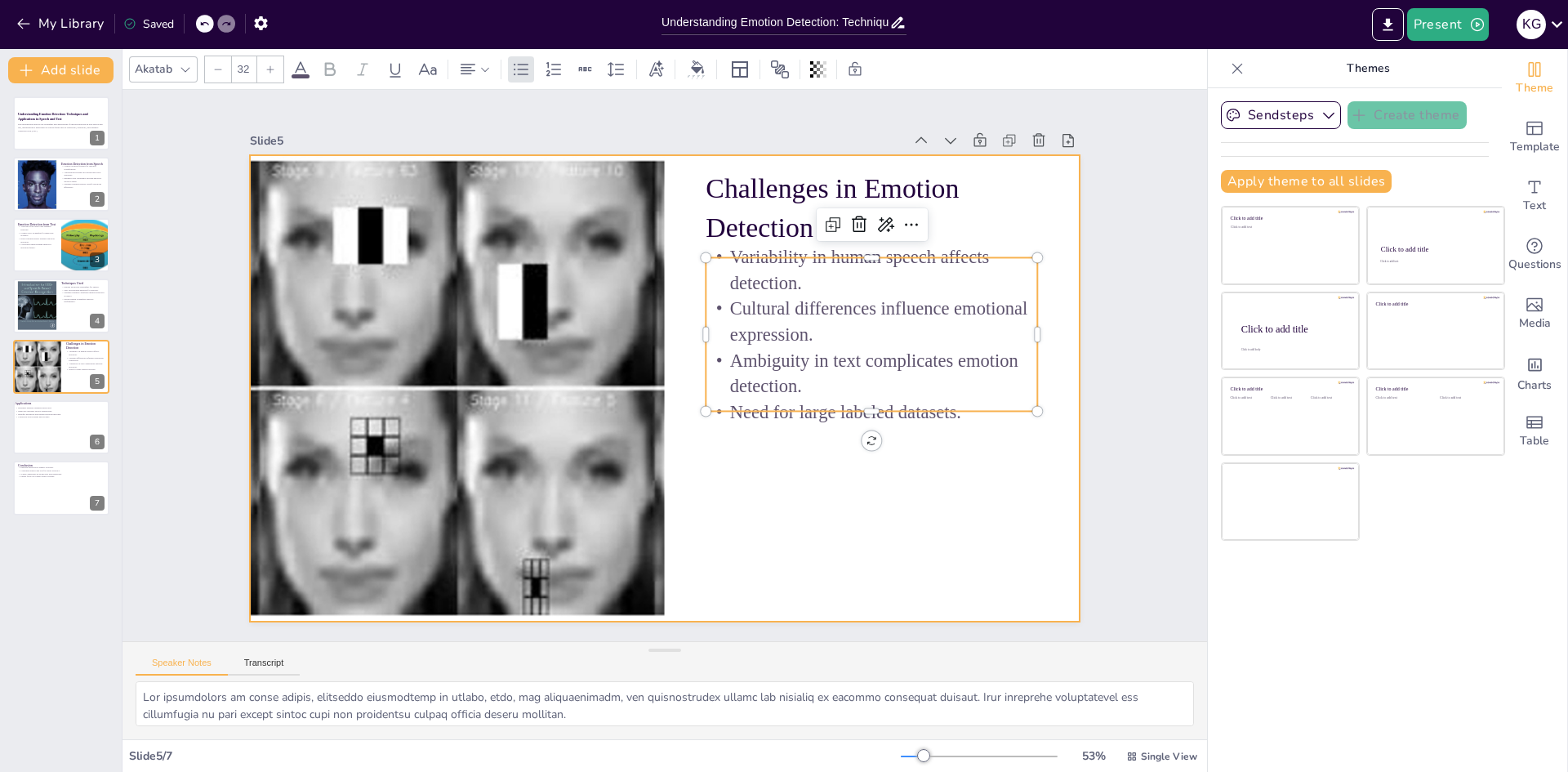
click at [754, 450] on div at bounding box center [643, 356] width 764 height 947
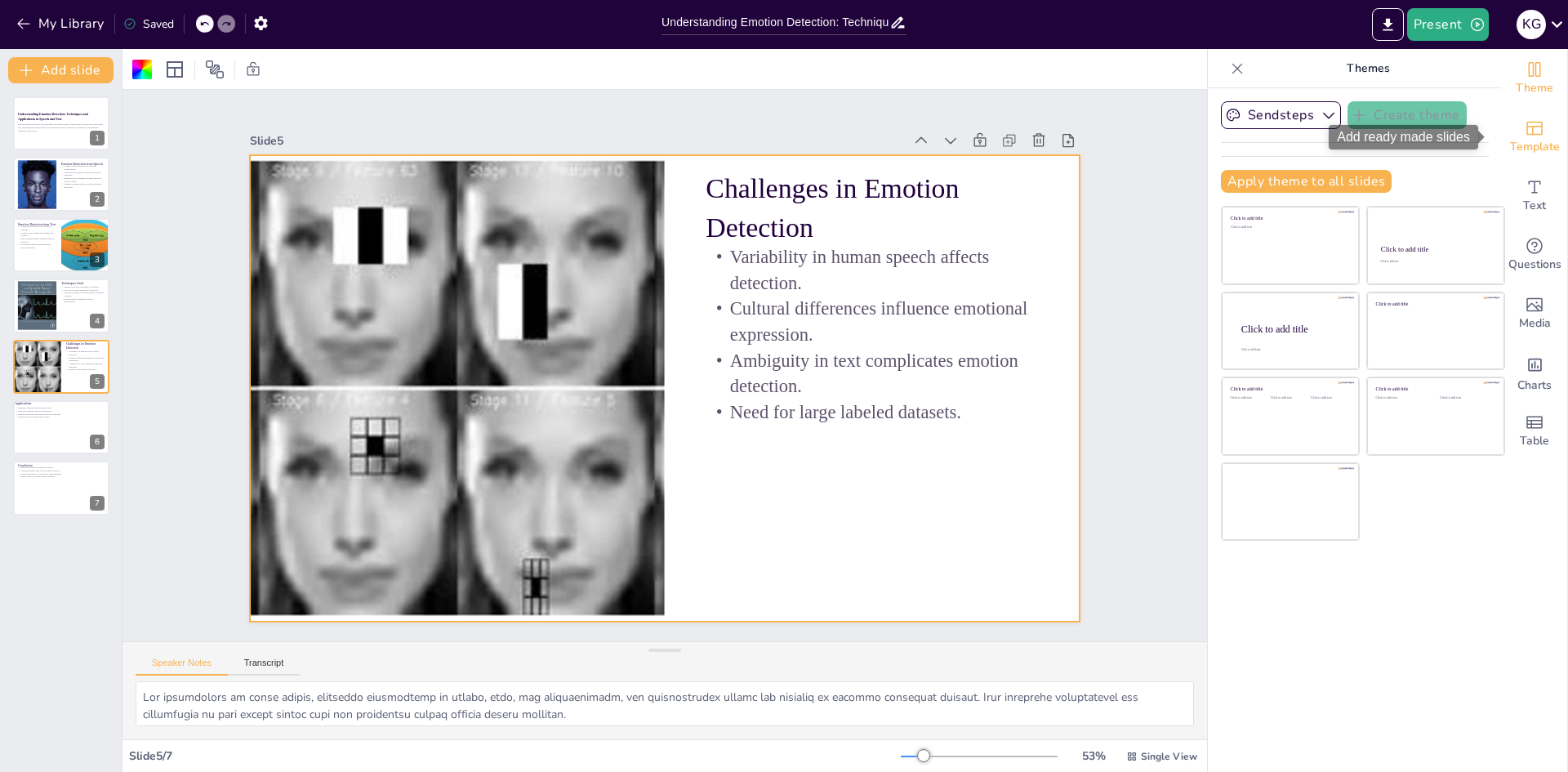
click at [1525, 141] on span "Template" at bounding box center [1535, 146] width 50 height 18
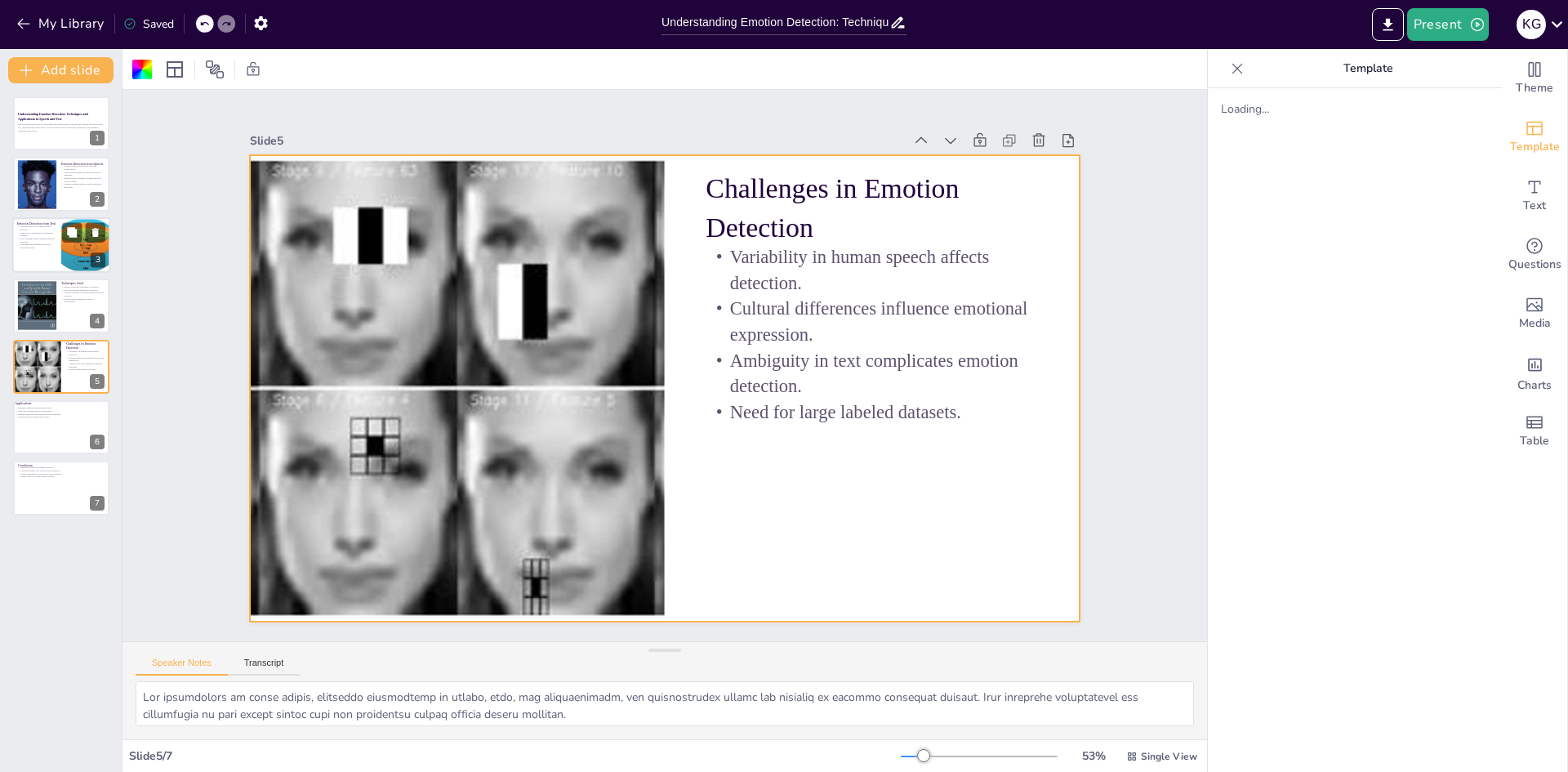
click at [49, 239] on p "Deep learning models enhance emotion detection." at bounding box center [37, 239] width 39 height 6
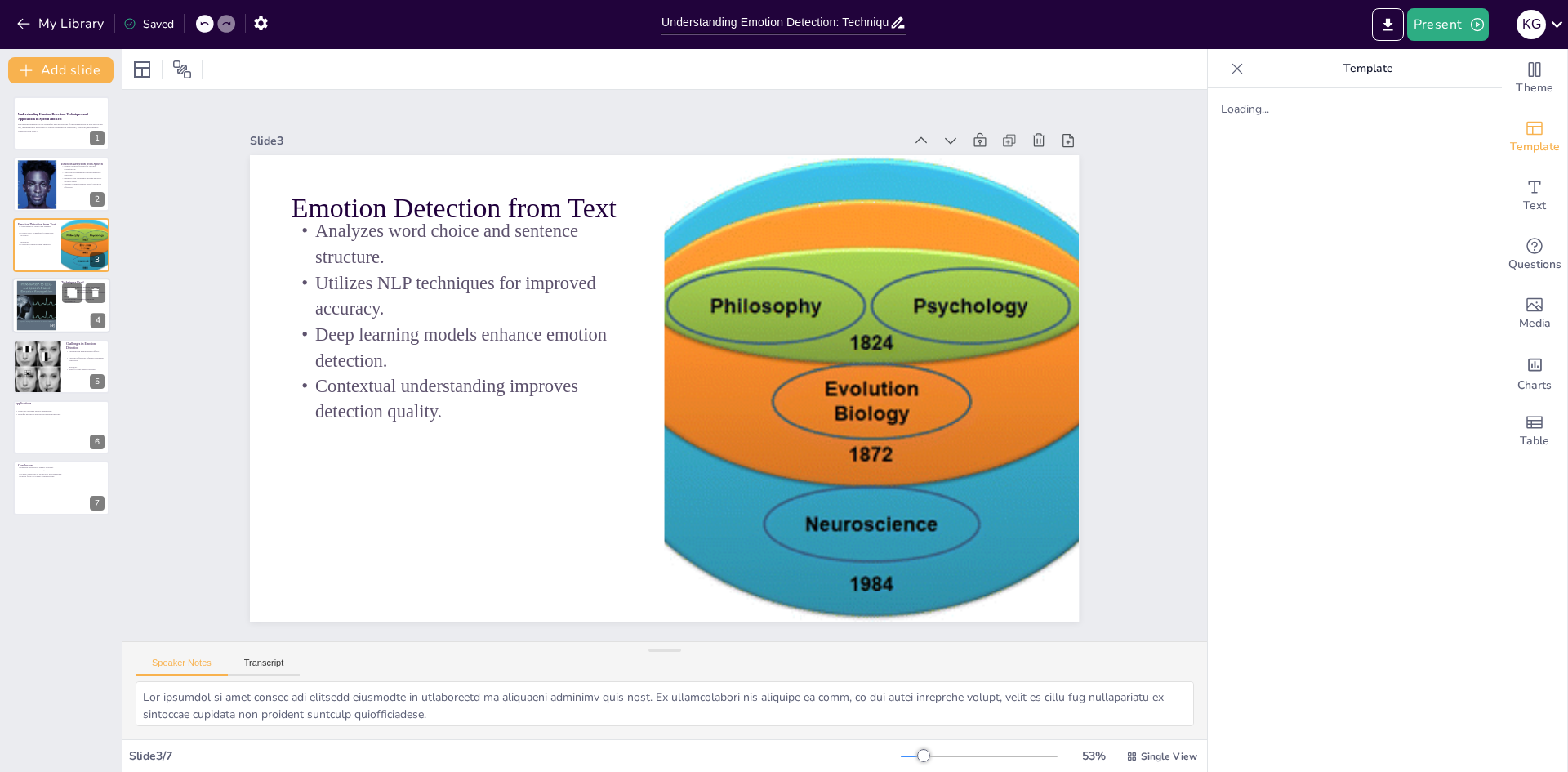
click at [40, 305] on div at bounding box center [37, 306] width 41 height 50
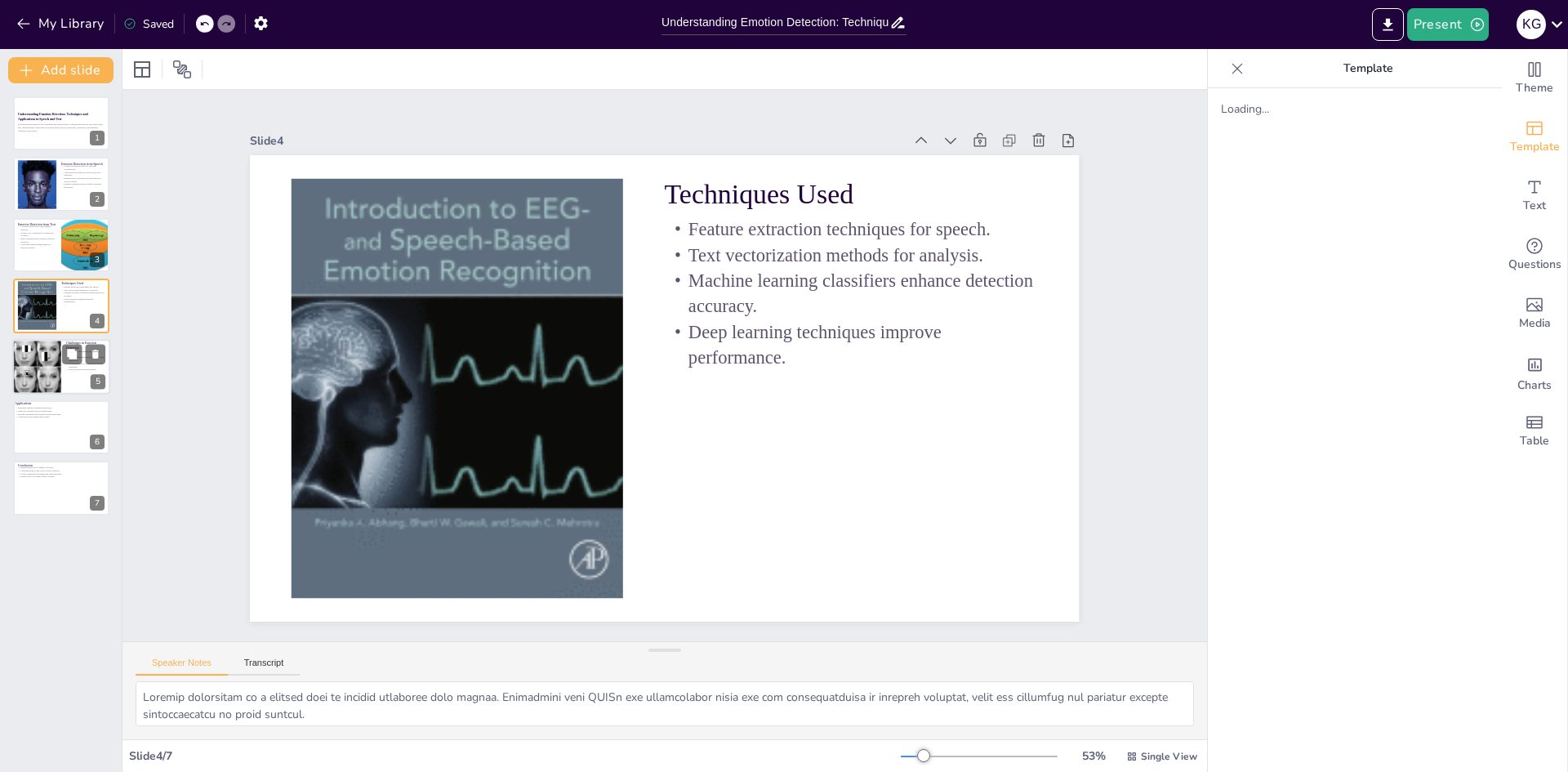
click at [53, 363] on div at bounding box center [37, 366] width 95 height 55
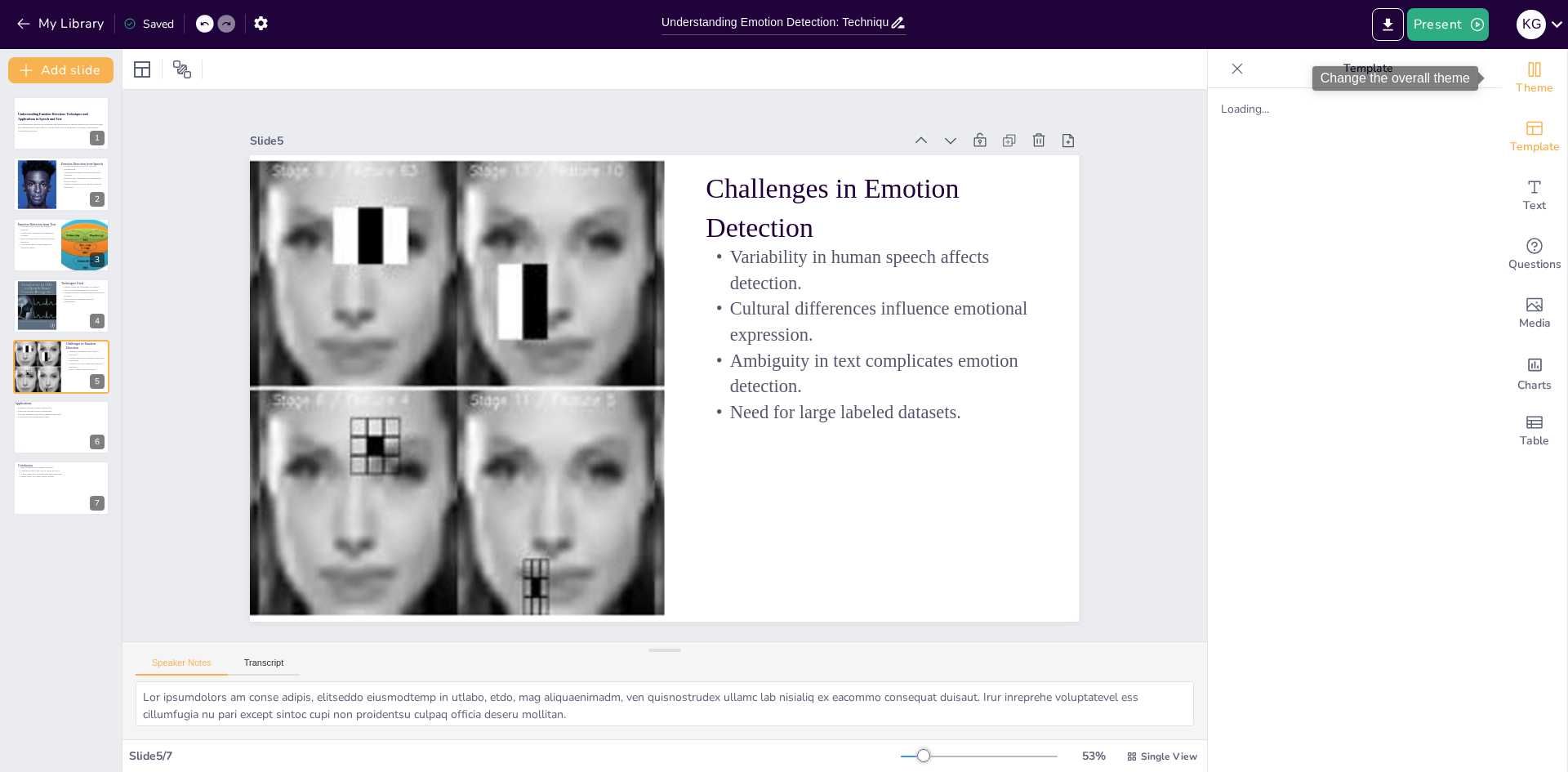
click at [1520, 81] on span "Theme" at bounding box center [1534, 88] width 38 height 18
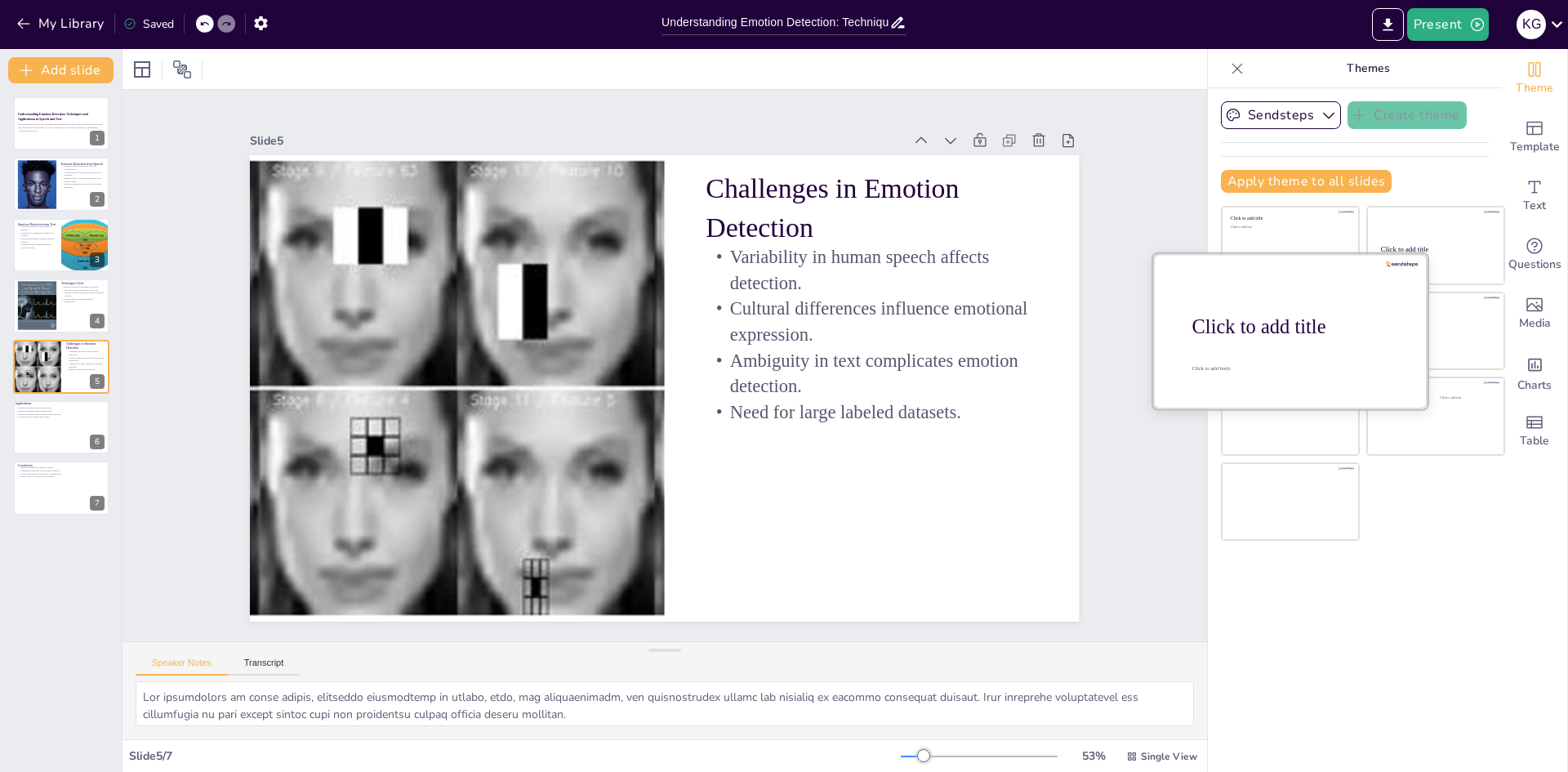
click at [1258, 326] on div "Click to add title" at bounding box center [1295, 326] width 208 height 23
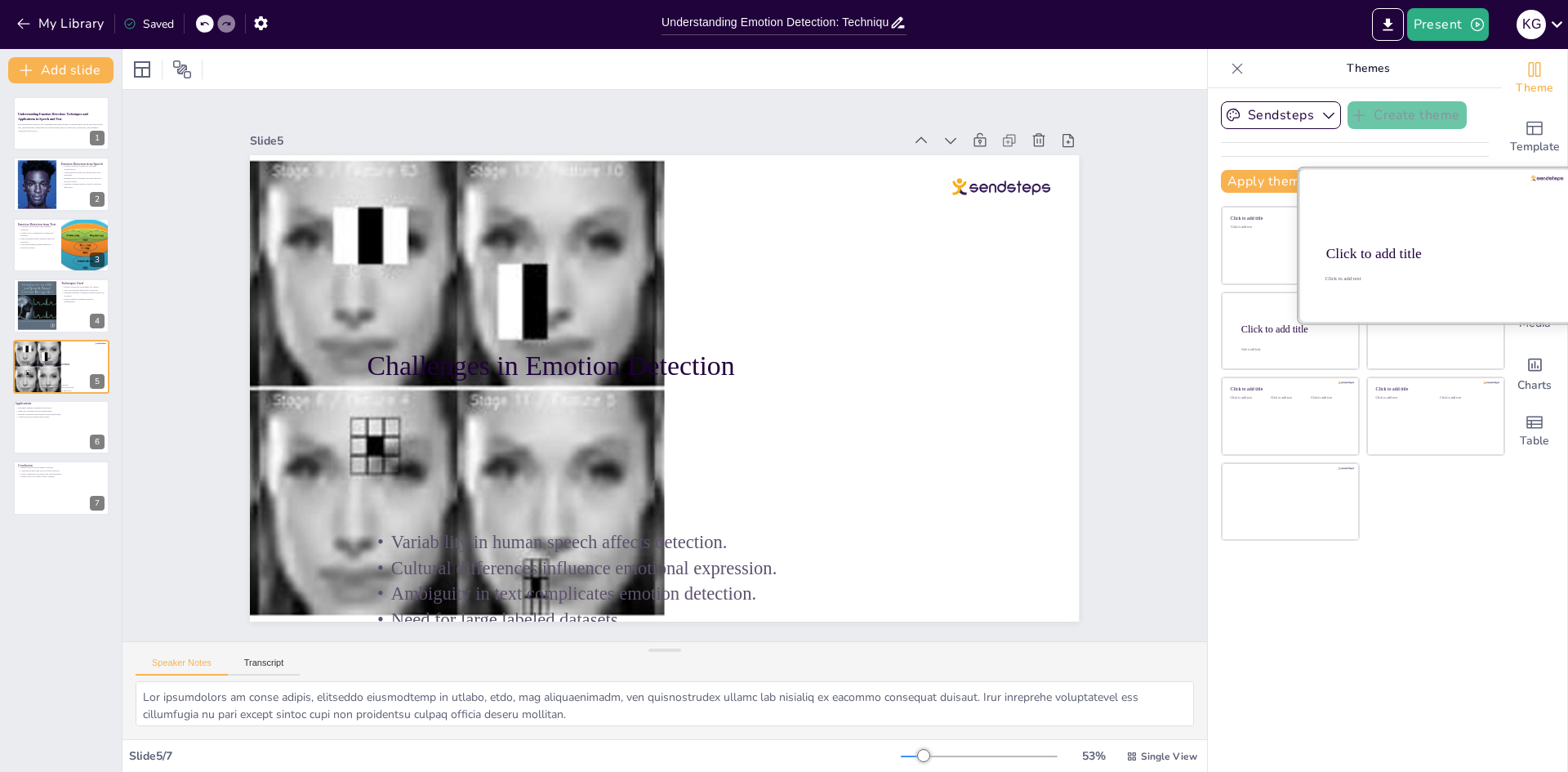
click at [1453, 259] on div "Click to add title" at bounding box center [1434, 254] width 216 height 17
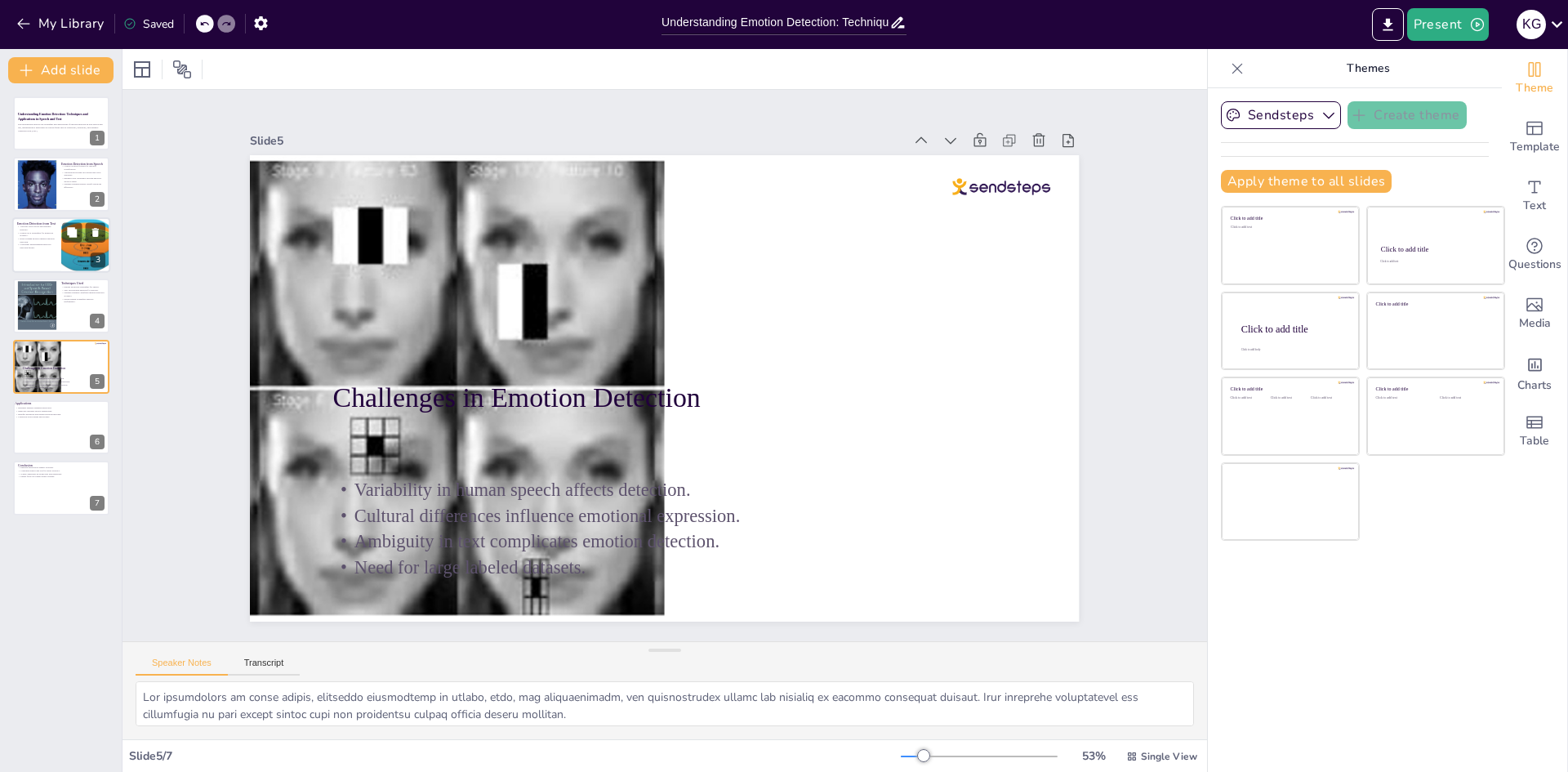
click at [39, 248] on p "Contextual understanding improves detection quality." at bounding box center [37, 246] width 39 height 6
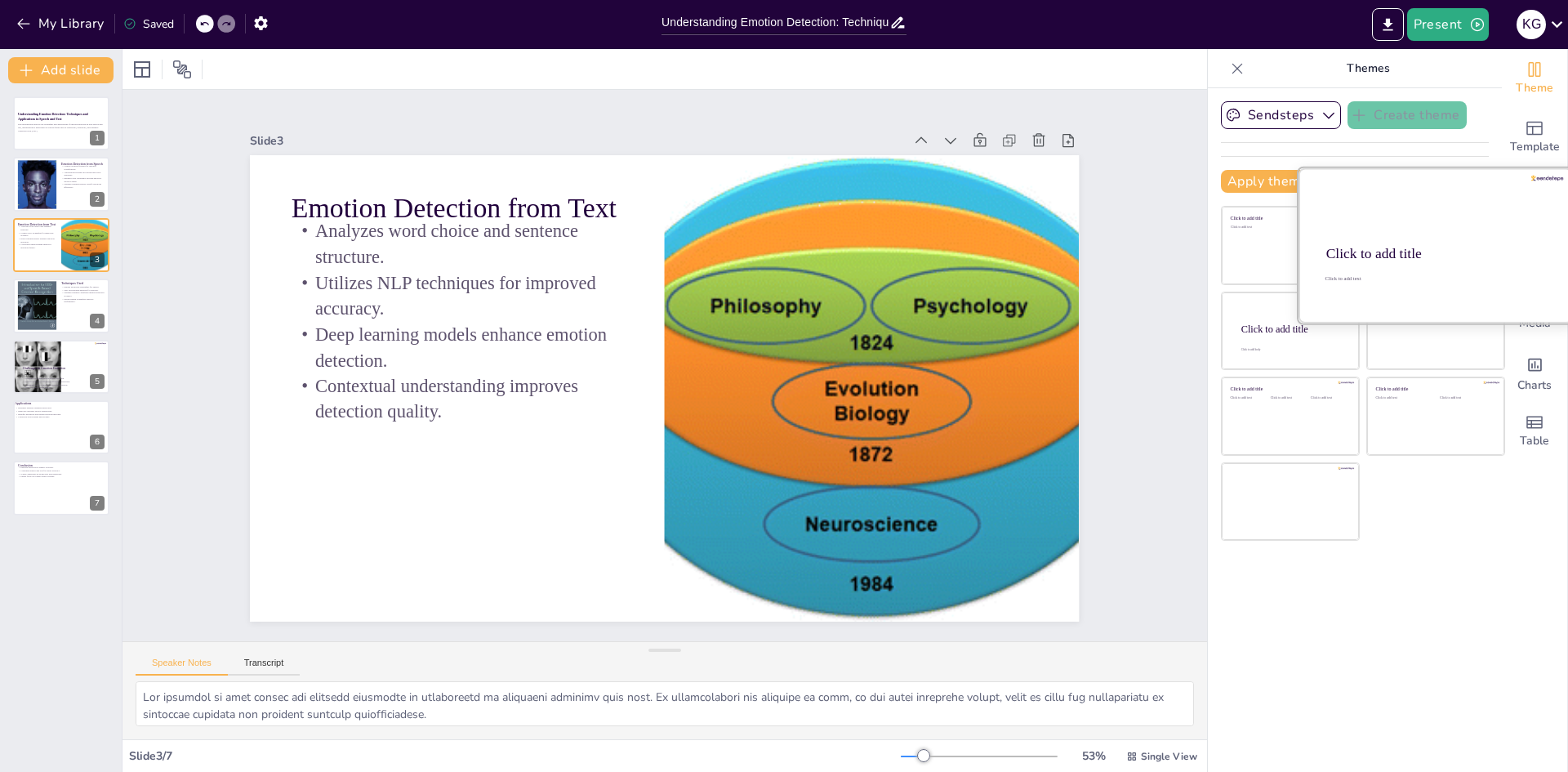
click at [1424, 254] on div "Click to add title" at bounding box center [1434, 254] width 216 height 17
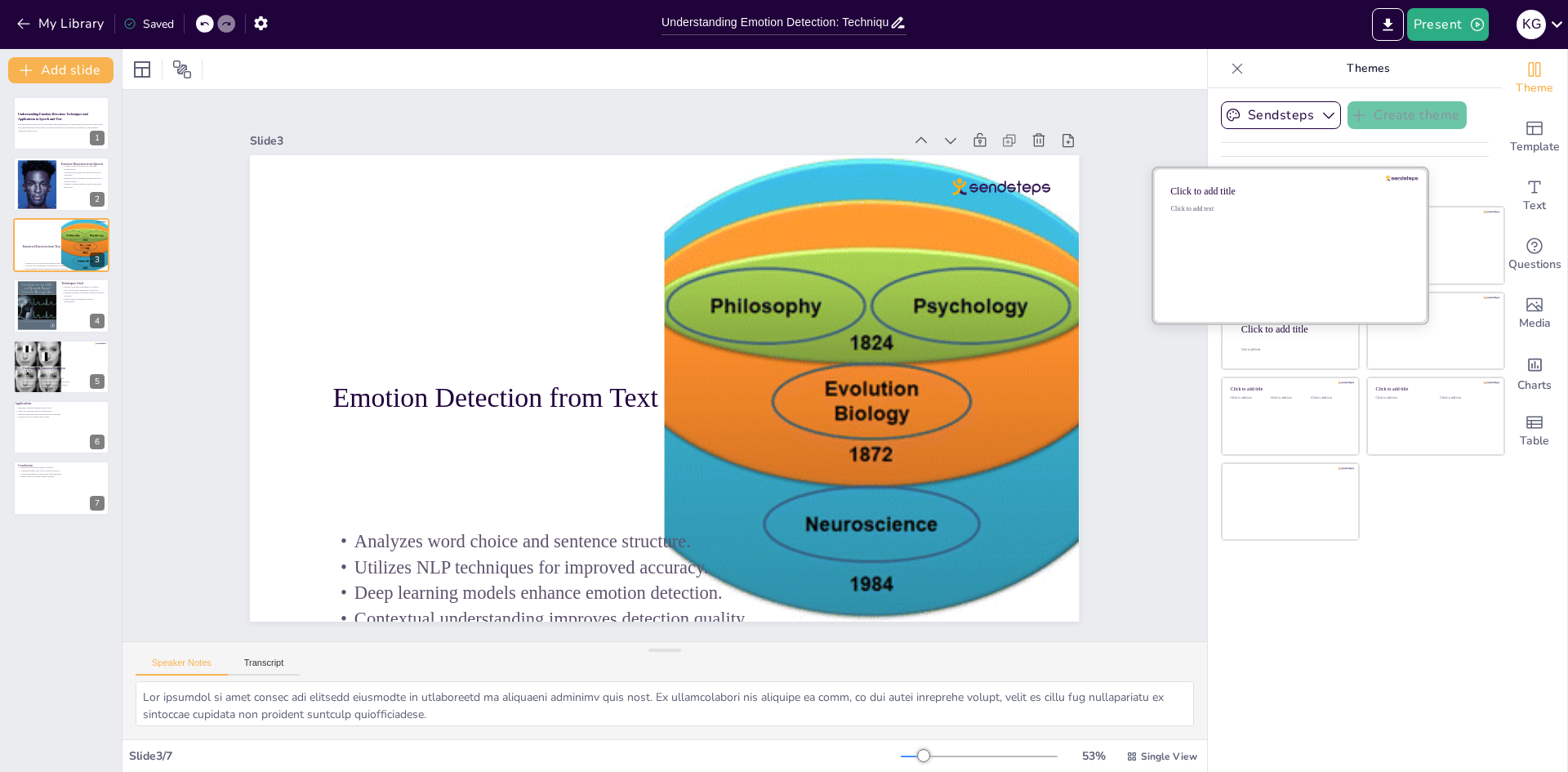
click at [1267, 251] on div "Click to add text" at bounding box center [1287, 256] width 234 height 102
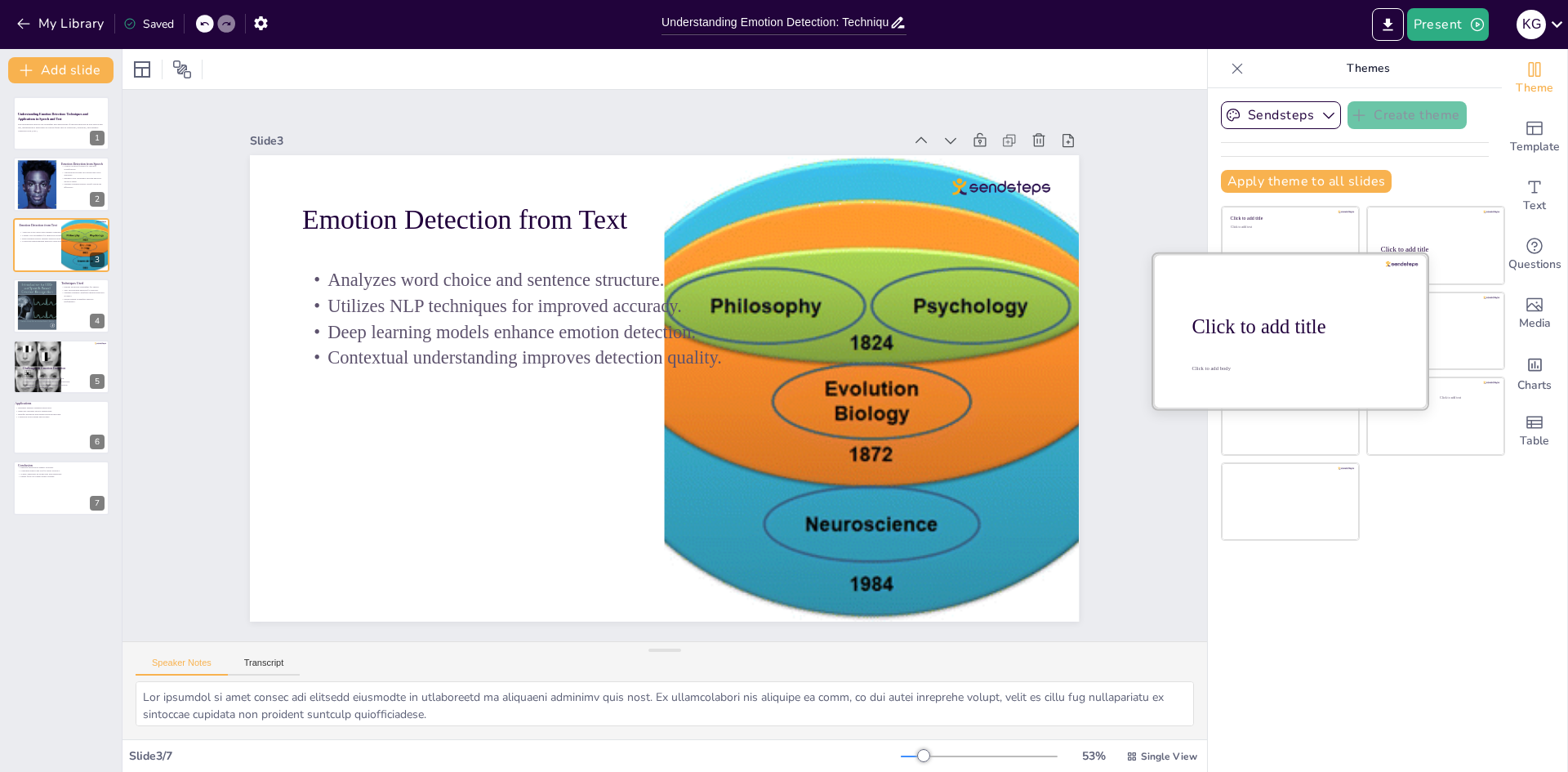
click at [1299, 346] on div at bounding box center [1290, 330] width 275 height 154
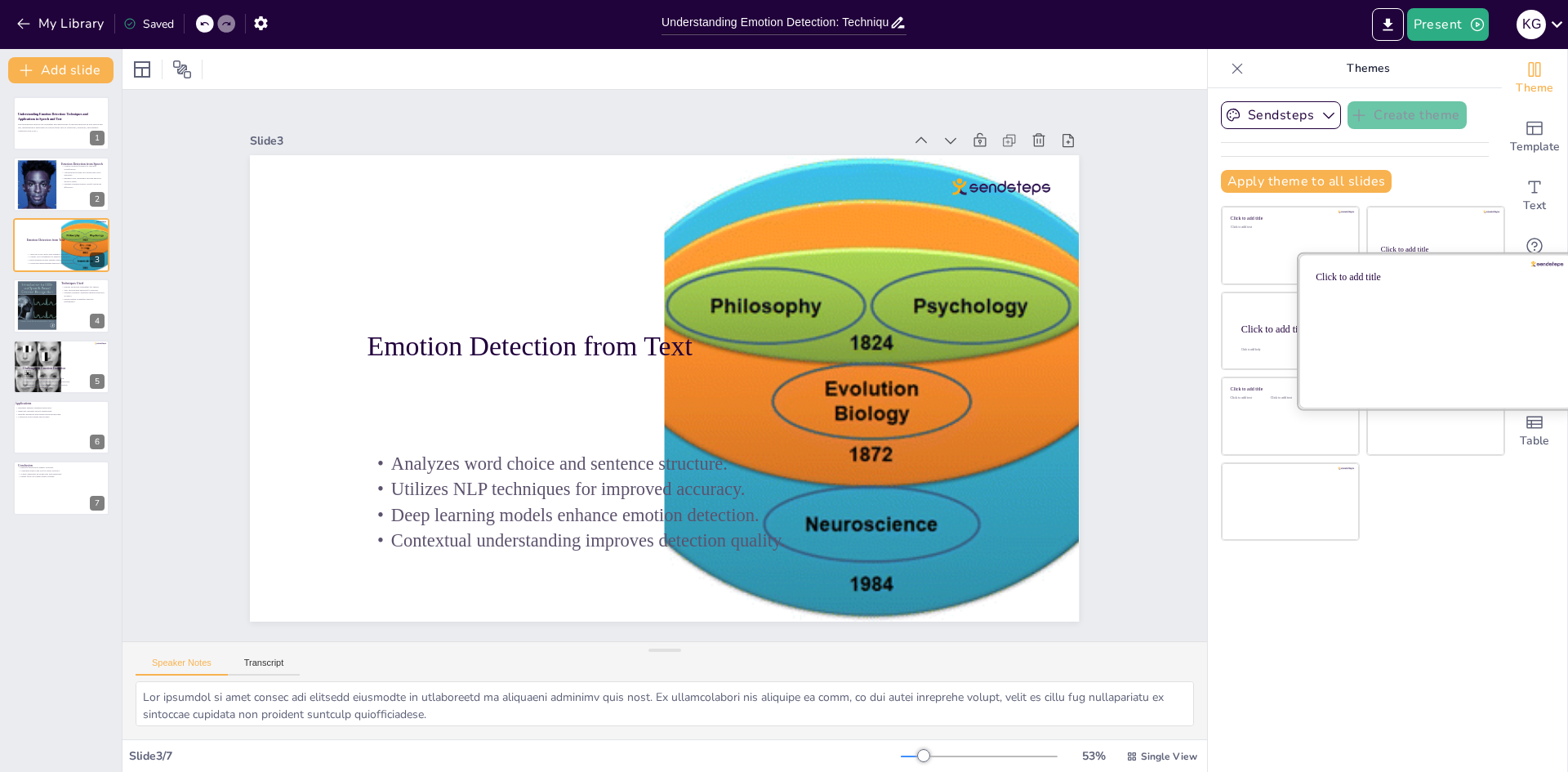
click at [1439, 330] on div at bounding box center [1435, 330] width 275 height 154
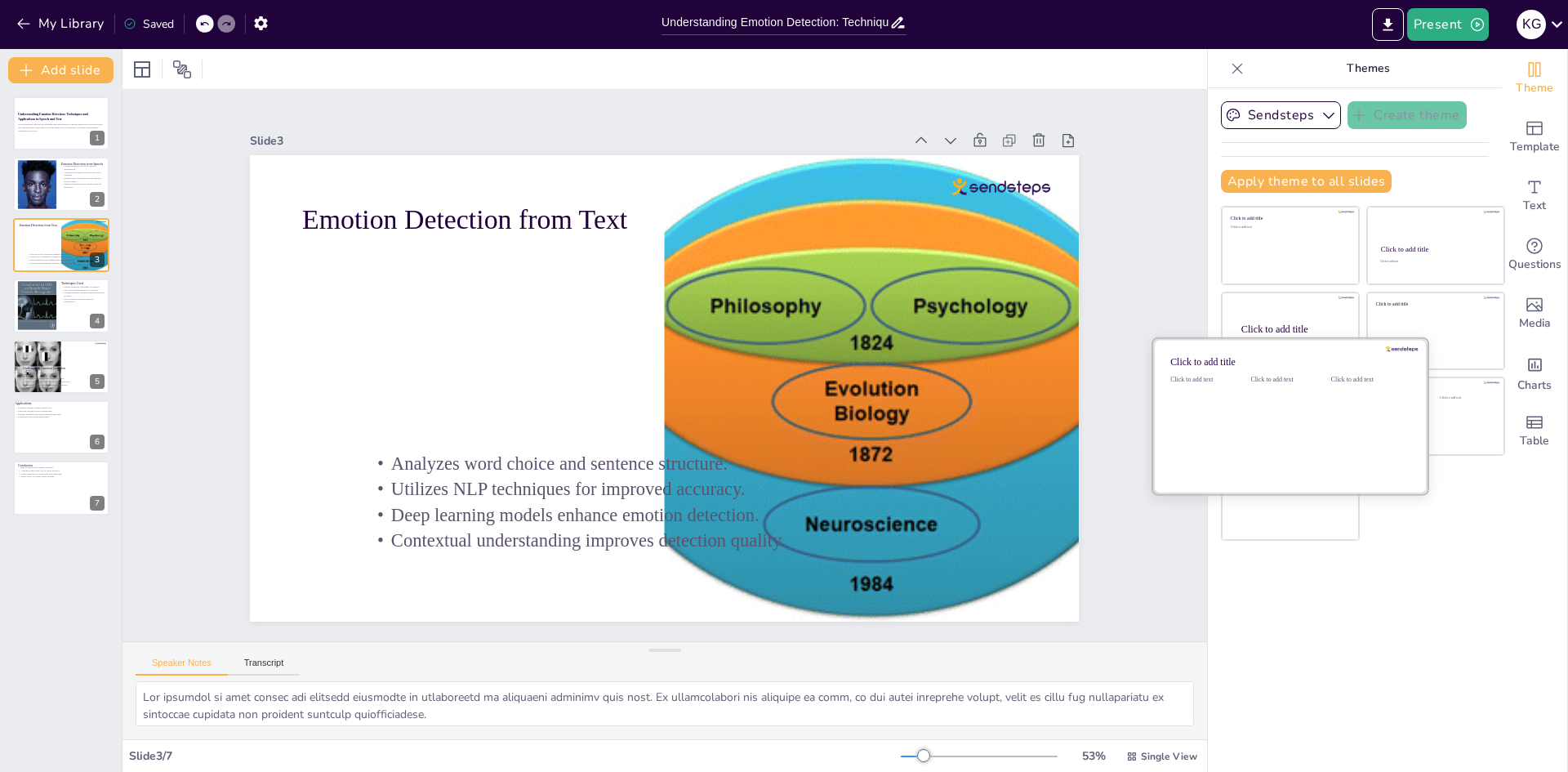
click at [1260, 426] on div "Click to add text" at bounding box center [1286, 426] width 73 height 102
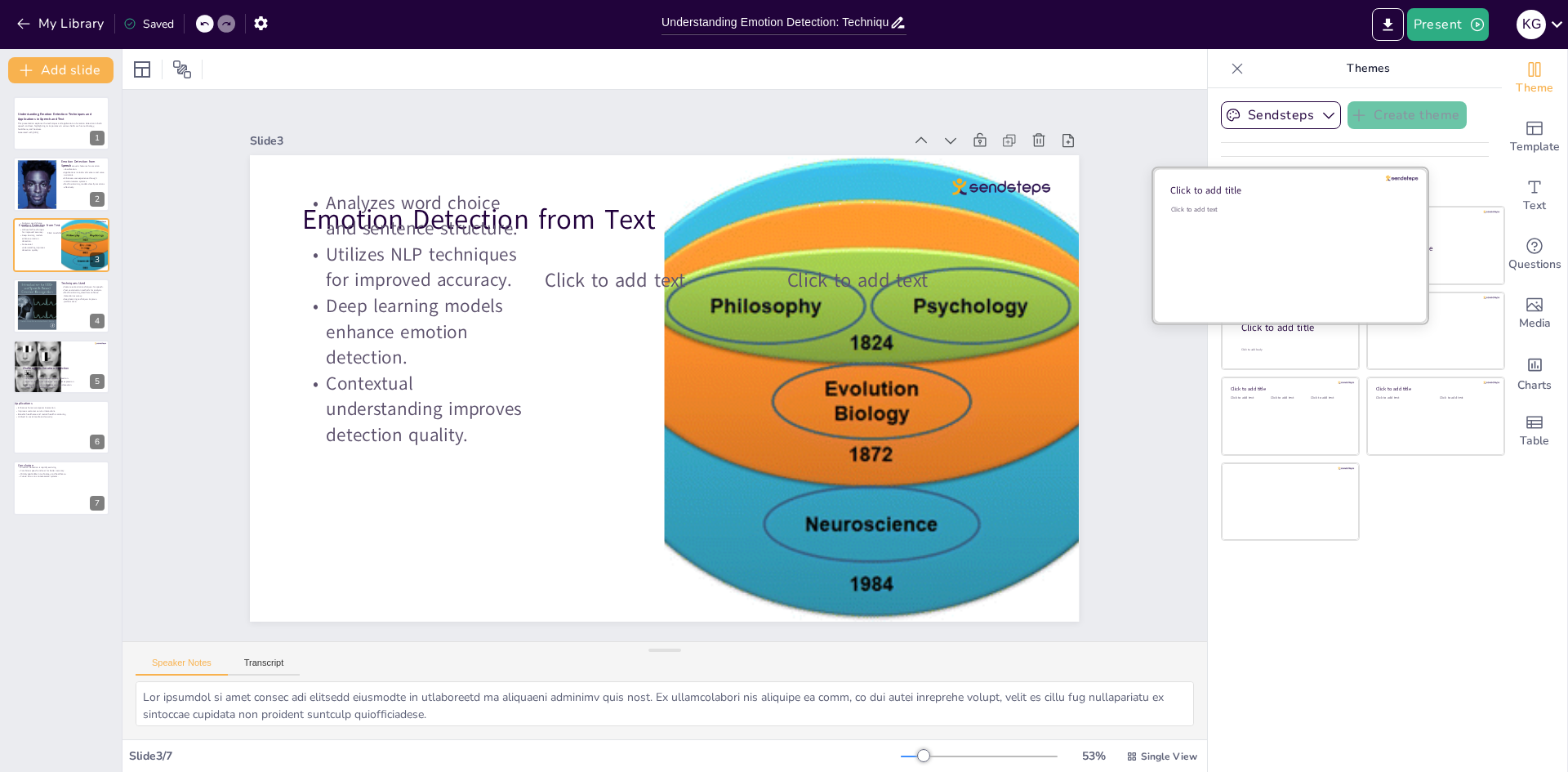
click at [1275, 251] on div "Click to add text" at bounding box center [1287, 256] width 234 height 102
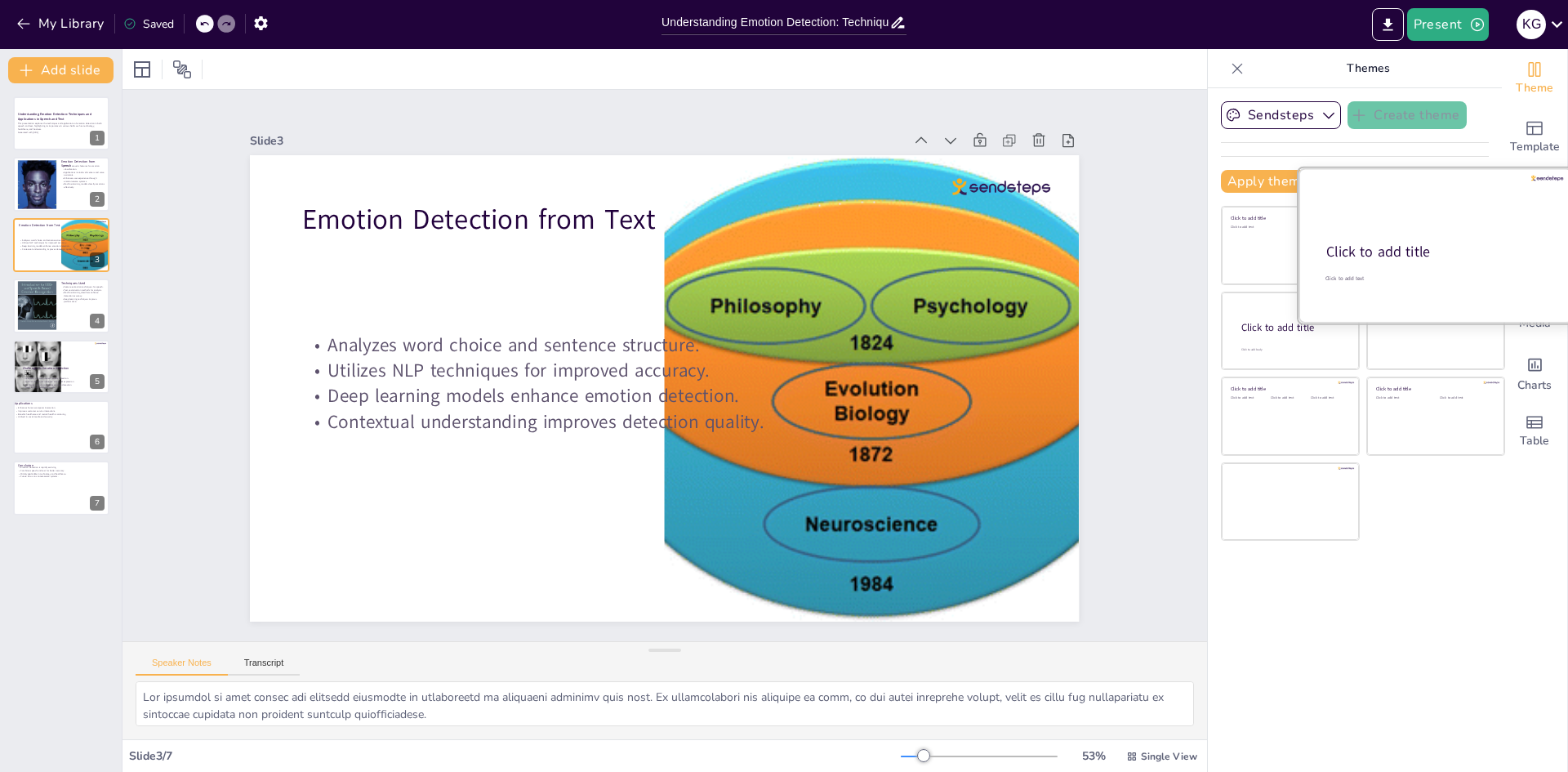
click at [1435, 249] on div "Click to add title" at bounding box center [1434, 251] width 216 height 19
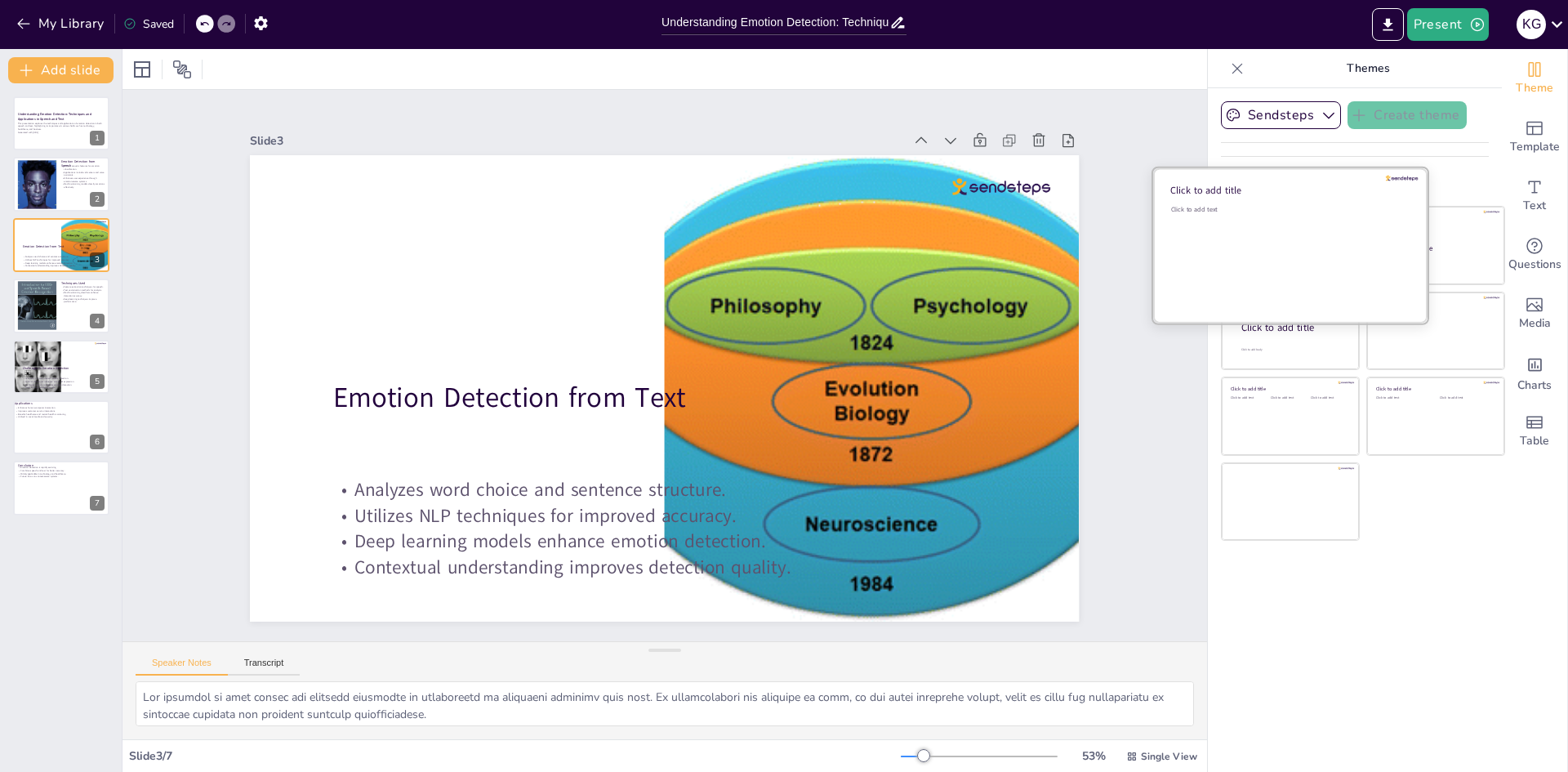
click at [1271, 248] on div "Click to add text" at bounding box center [1287, 256] width 234 height 102
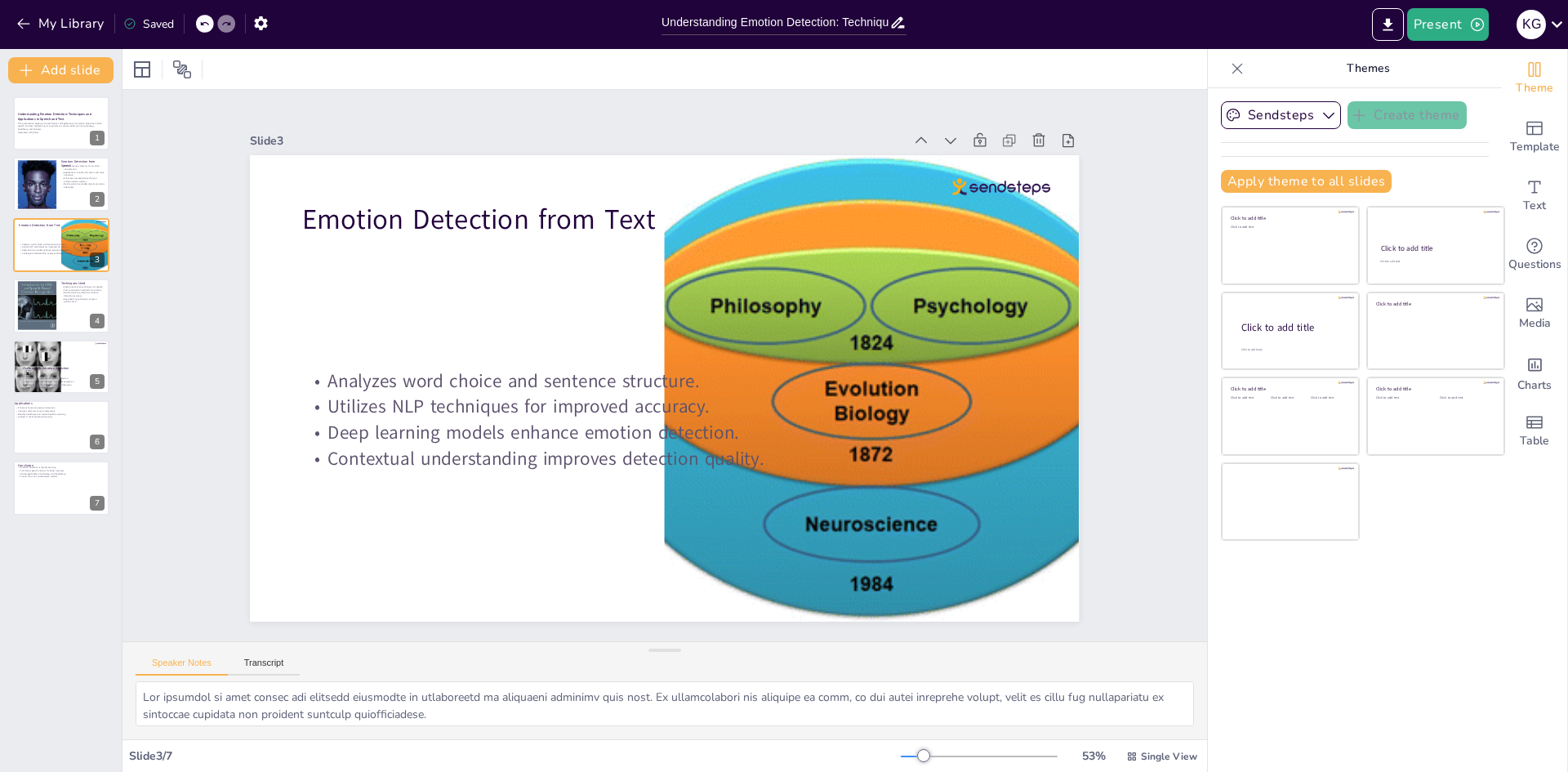
click at [205, 31] on div at bounding box center [204, 23] width 18 height 18
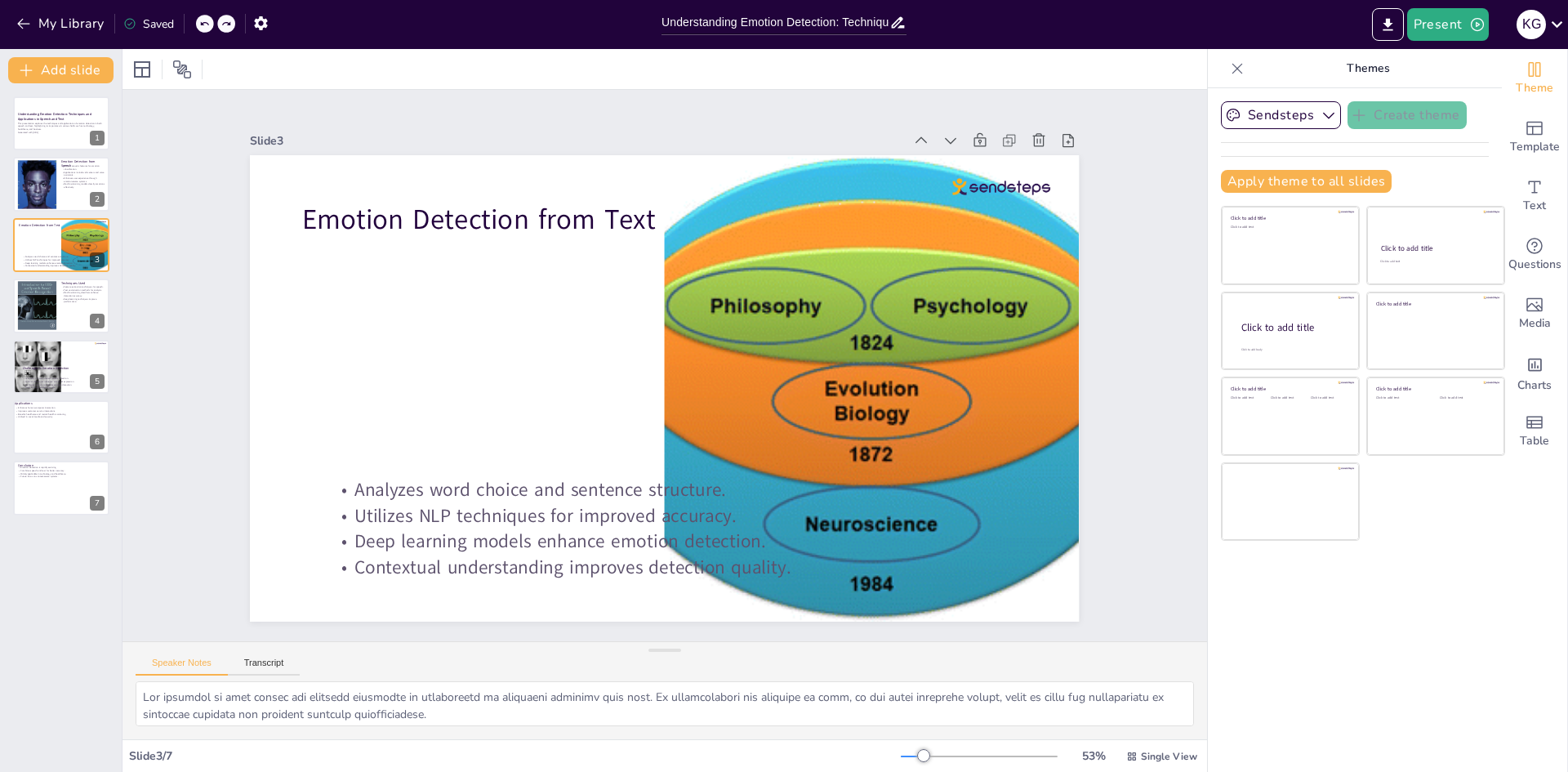
click at [204, 27] on icon at bounding box center [203, 23] width 10 height 10
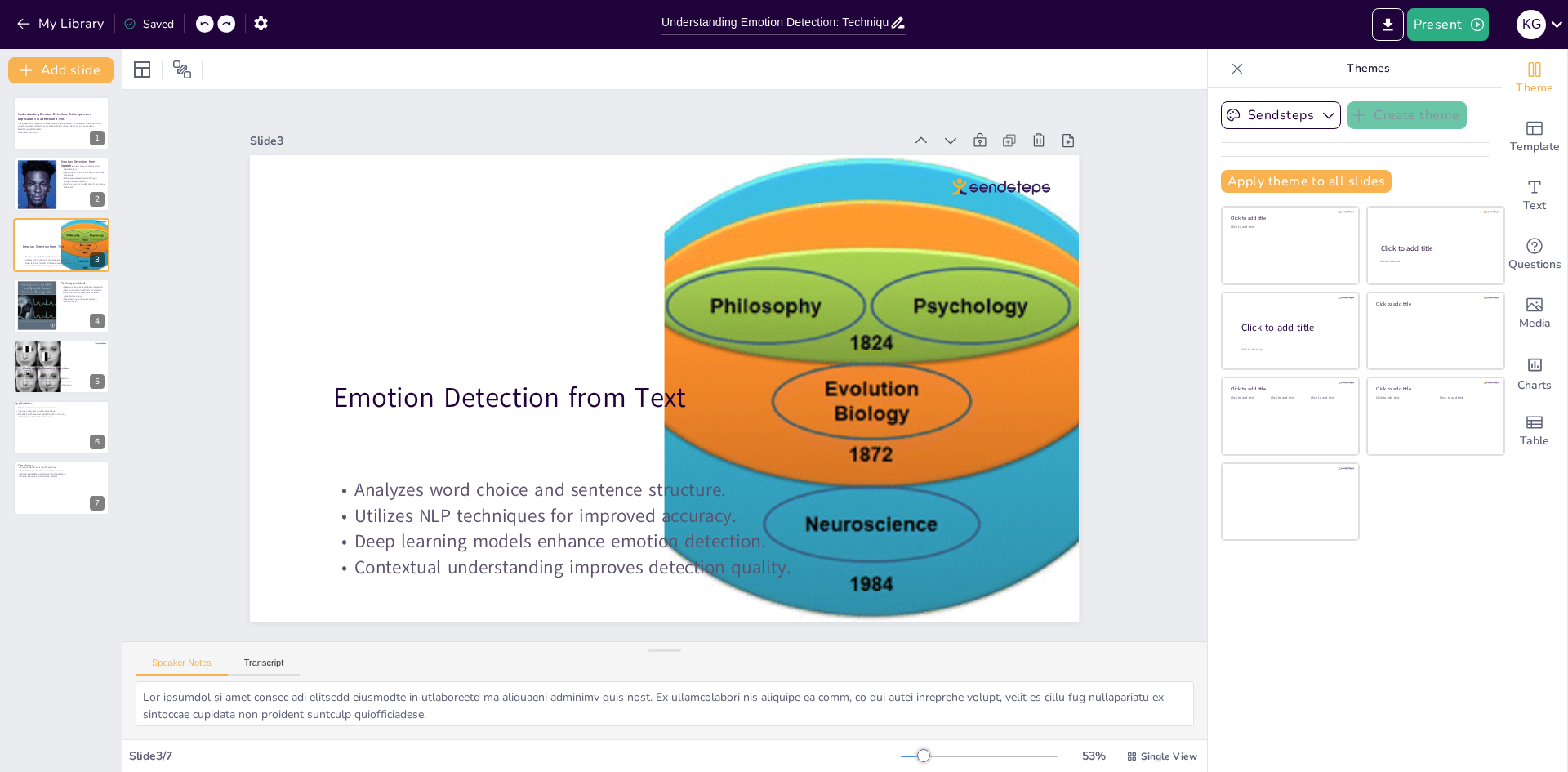
click at [204, 27] on icon at bounding box center [203, 23] width 10 height 10
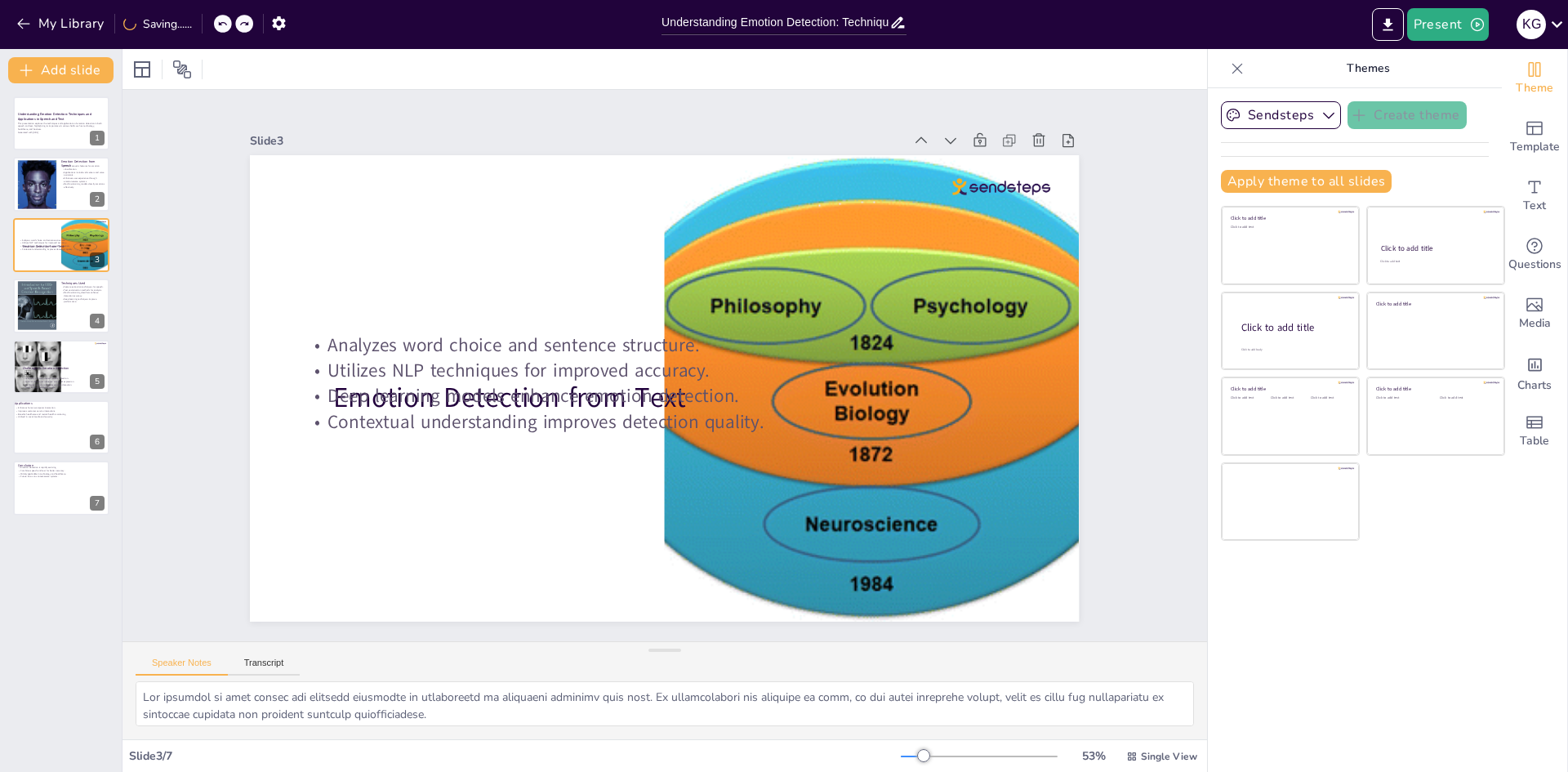
click at [204, 27] on div "My Library Saving......" at bounding box center [147, 23] width 294 height 30
click at [204, 27] on icon at bounding box center [203, 23] width 10 height 10
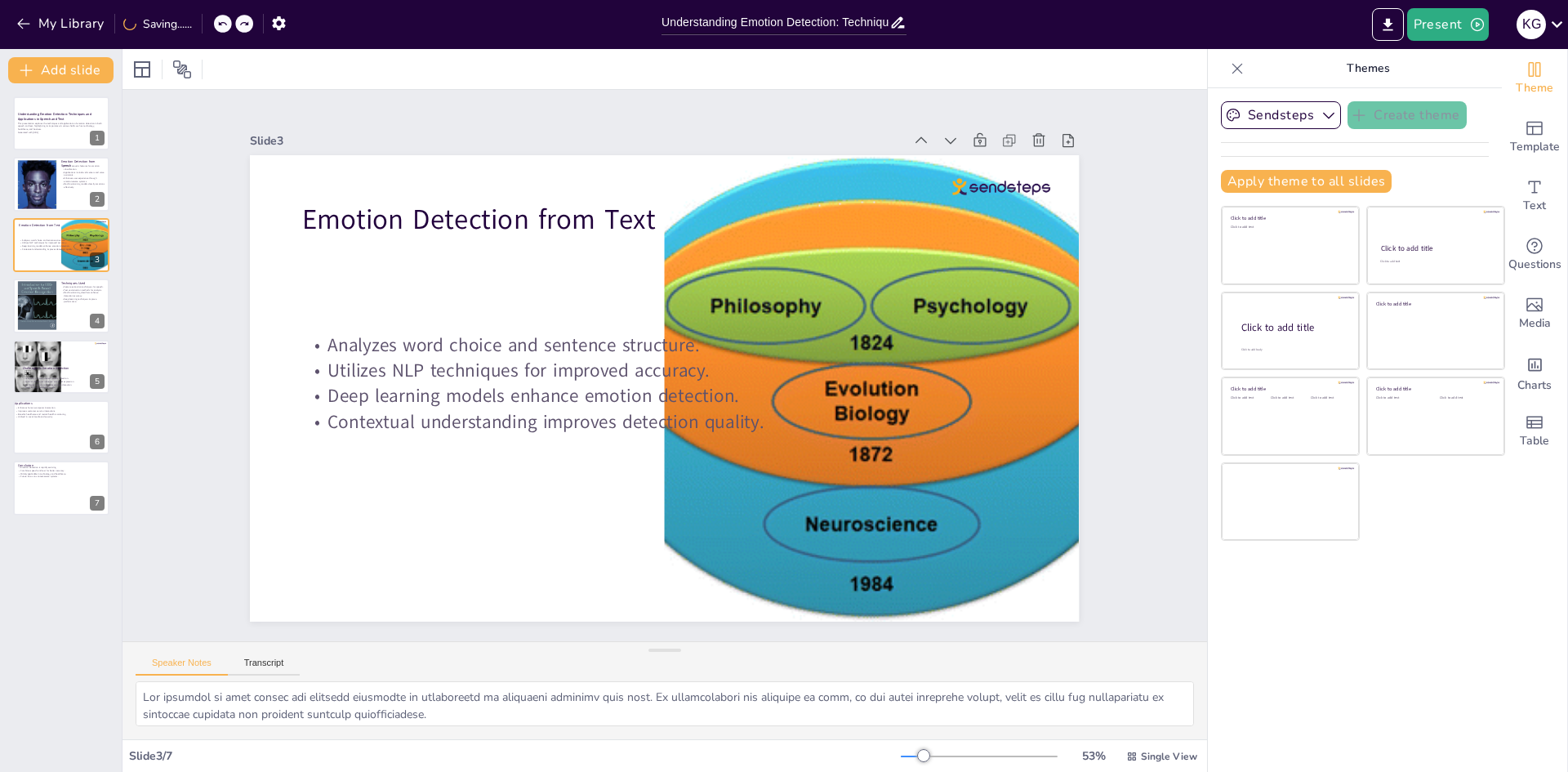
click at [217, 27] on icon at bounding box center [222, 23] width 10 height 10
click at [204, 27] on icon at bounding box center [203, 23] width 10 height 10
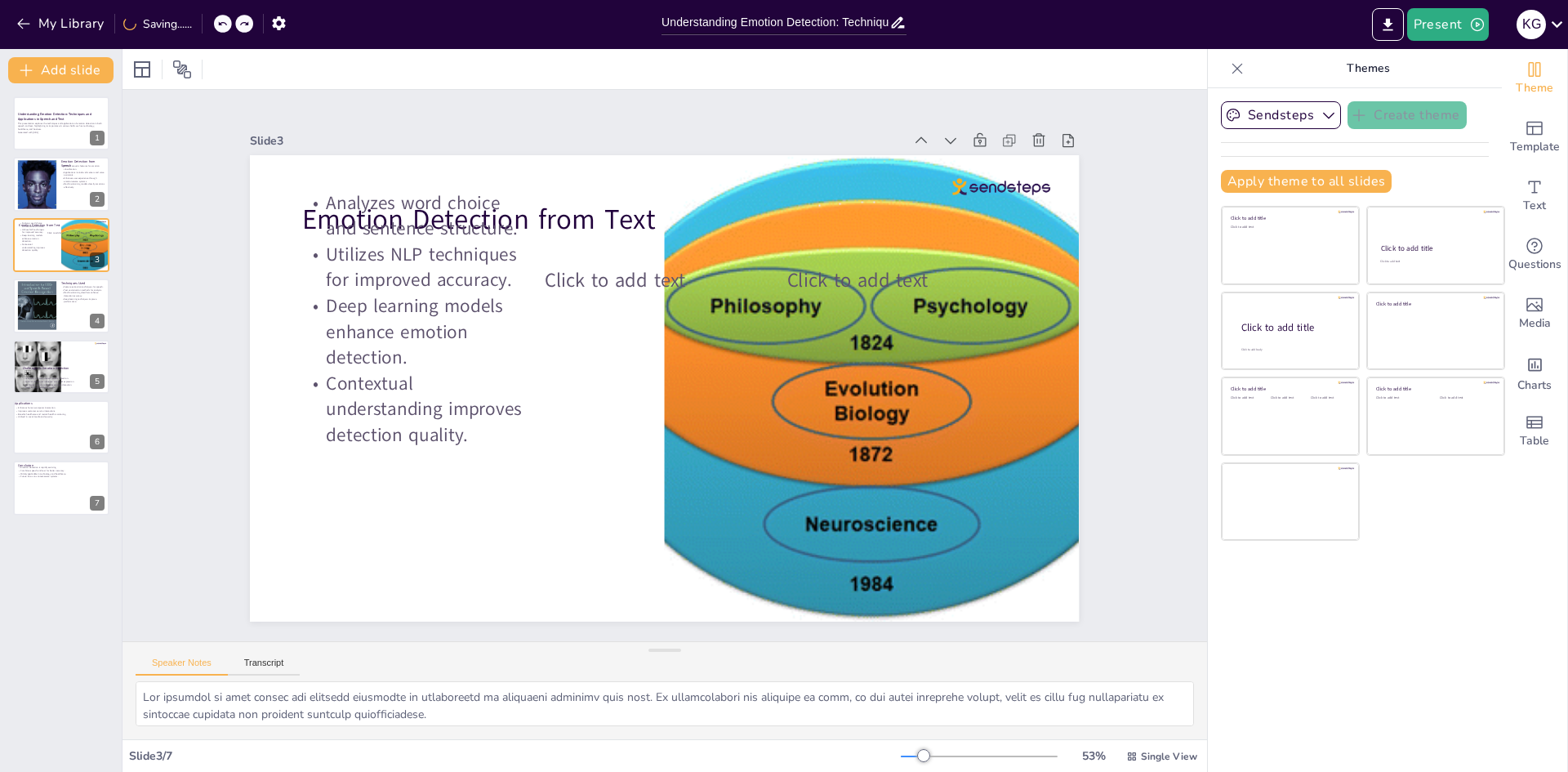
click at [205, 26] on div "My Library Saving......" at bounding box center [147, 23] width 294 height 30
click at [207, 25] on icon at bounding box center [203, 23] width 10 height 10
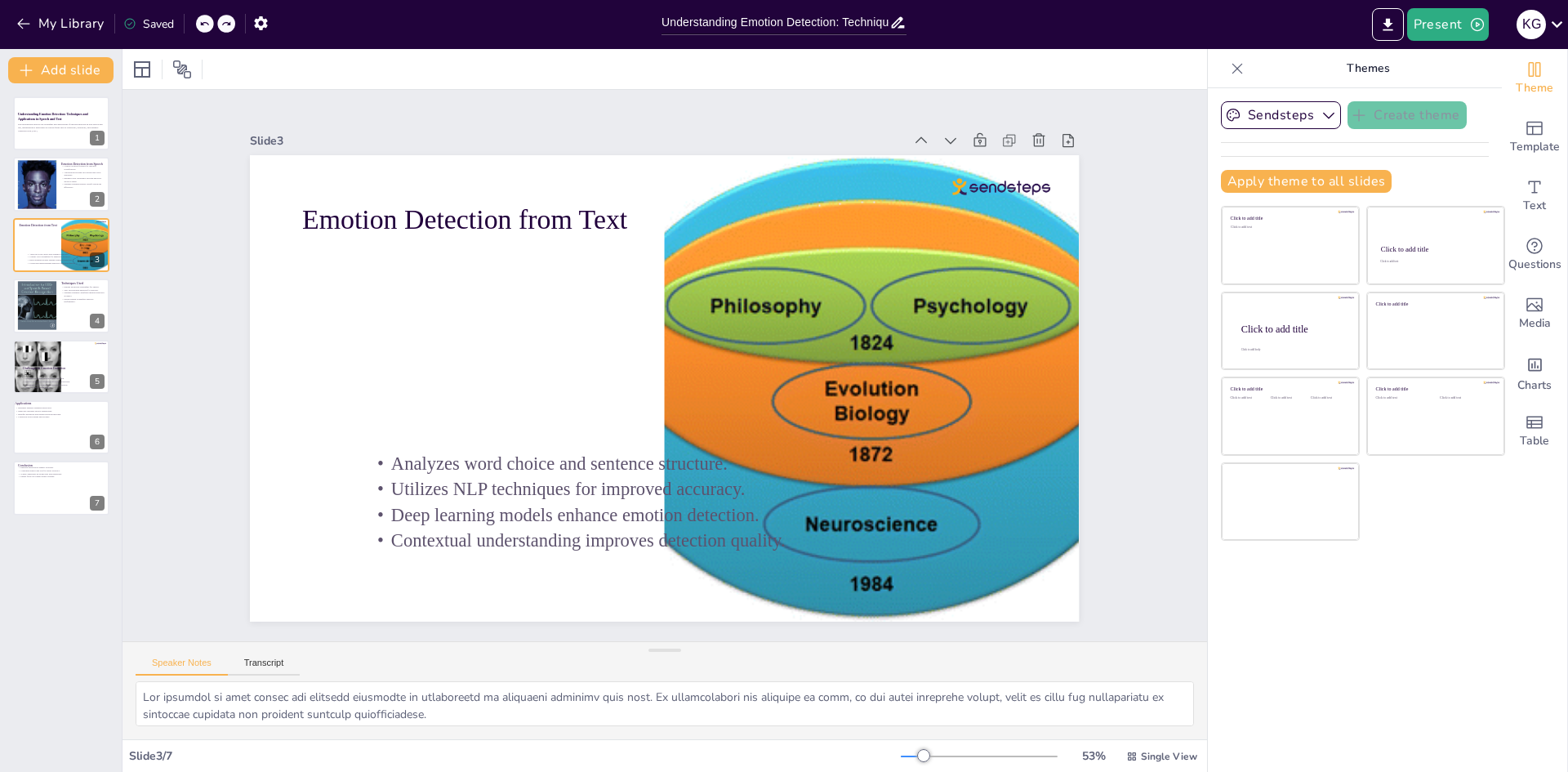
click at [207, 25] on icon at bounding box center [203, 23] width 10 height 10
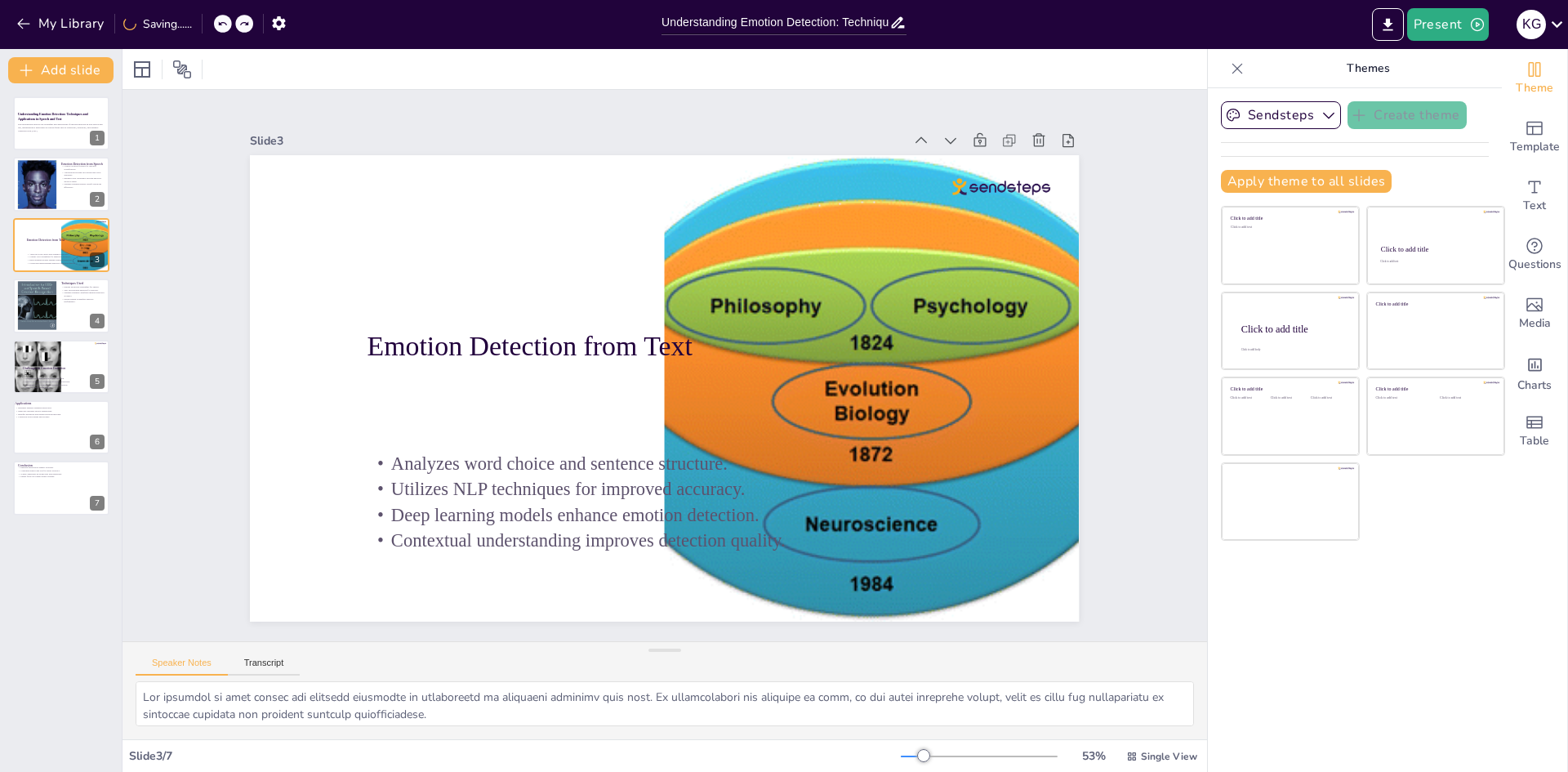
click at [229, 27] on div at bounding box center [233, 23] width 39 height 18
click at [212, 27] on div at bounding box center [204, 23] width 18 height 18
click at [201, 29] on icon at bounding box center [203, 23] width 10 height 10
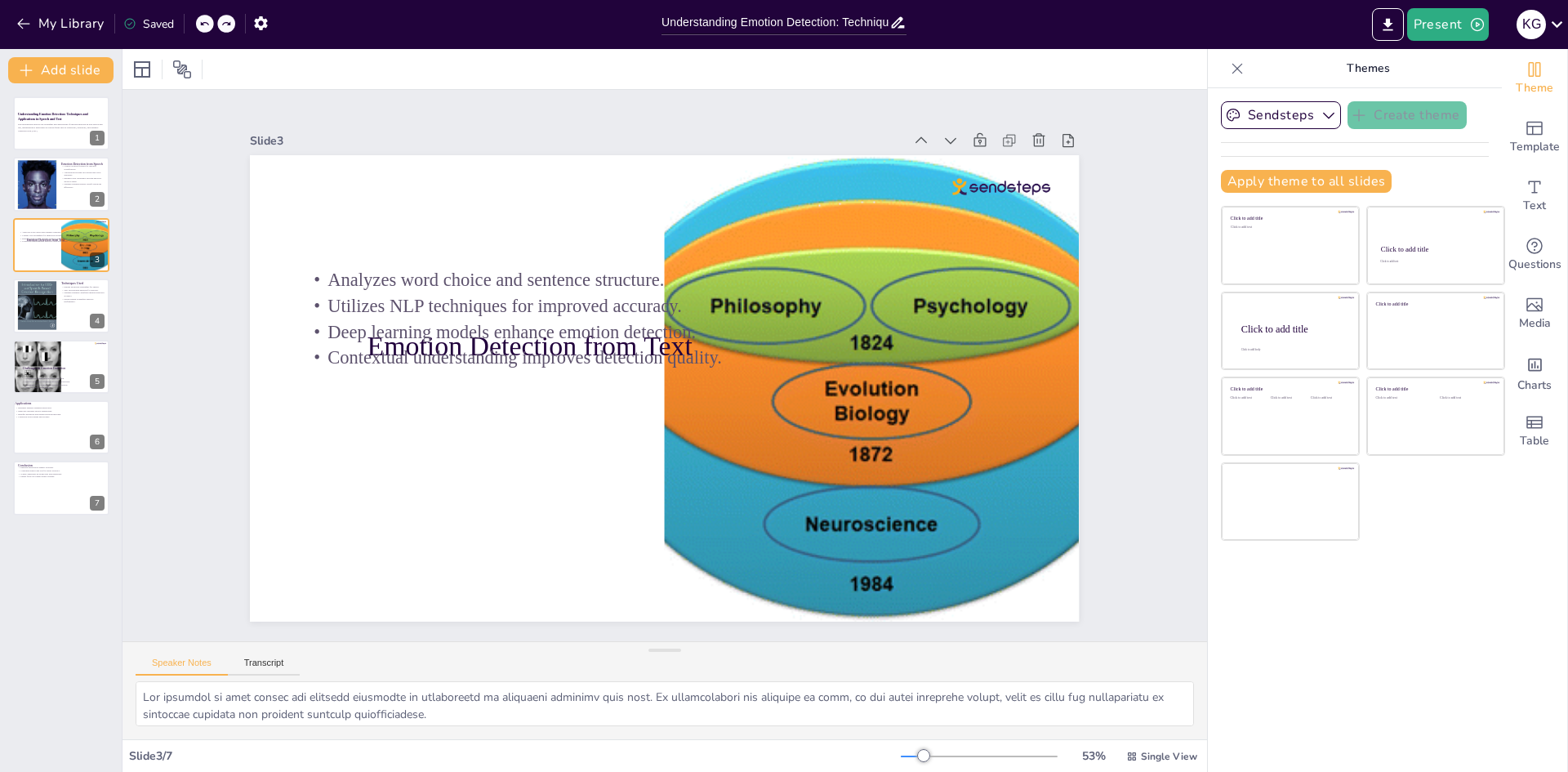
click at [203, 27] on icon at bounding box center [203, 23] width 10 height 10
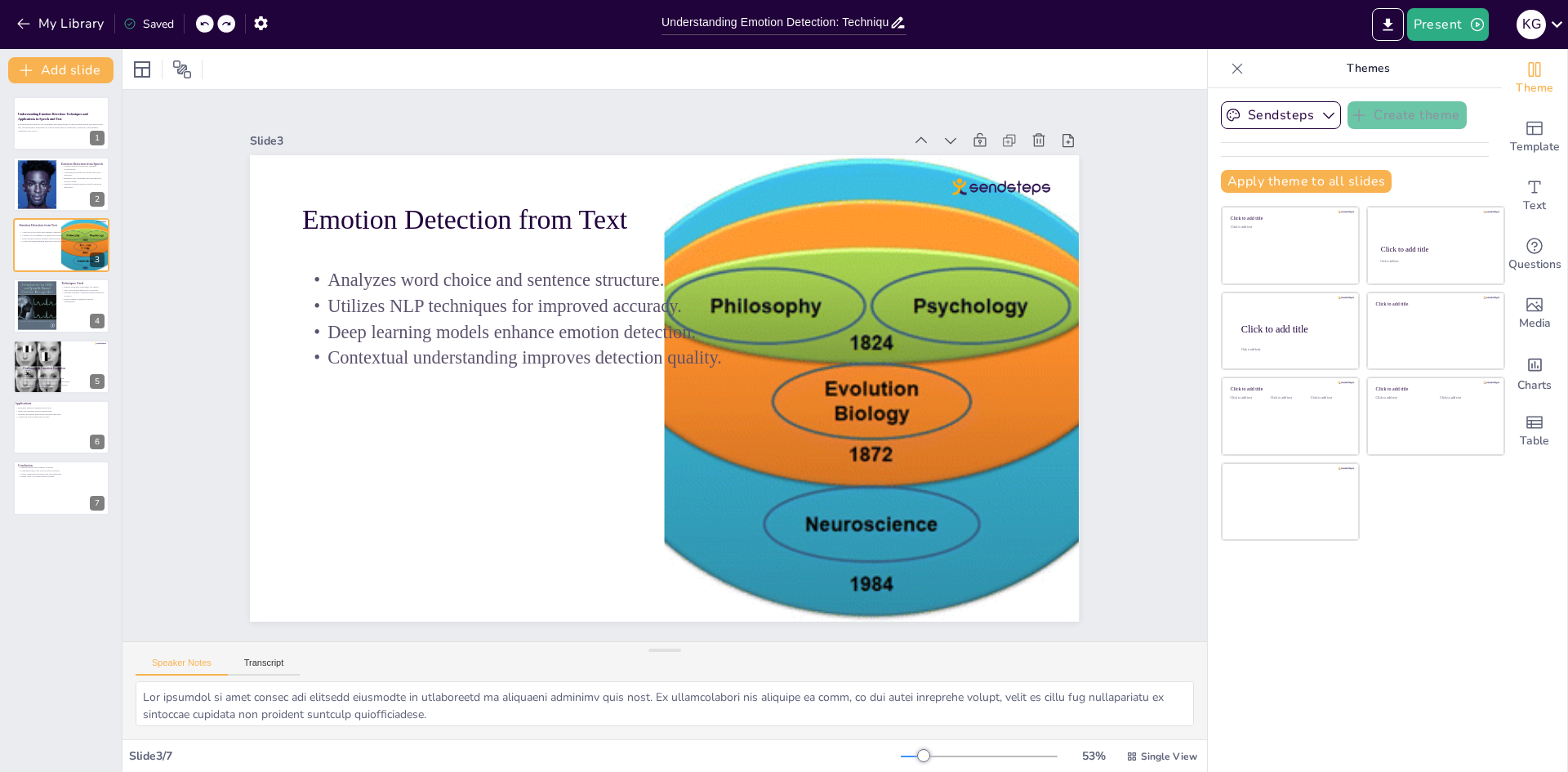
click at [203, 27] on icon at bounding box center [203, 23] width 10 height 10
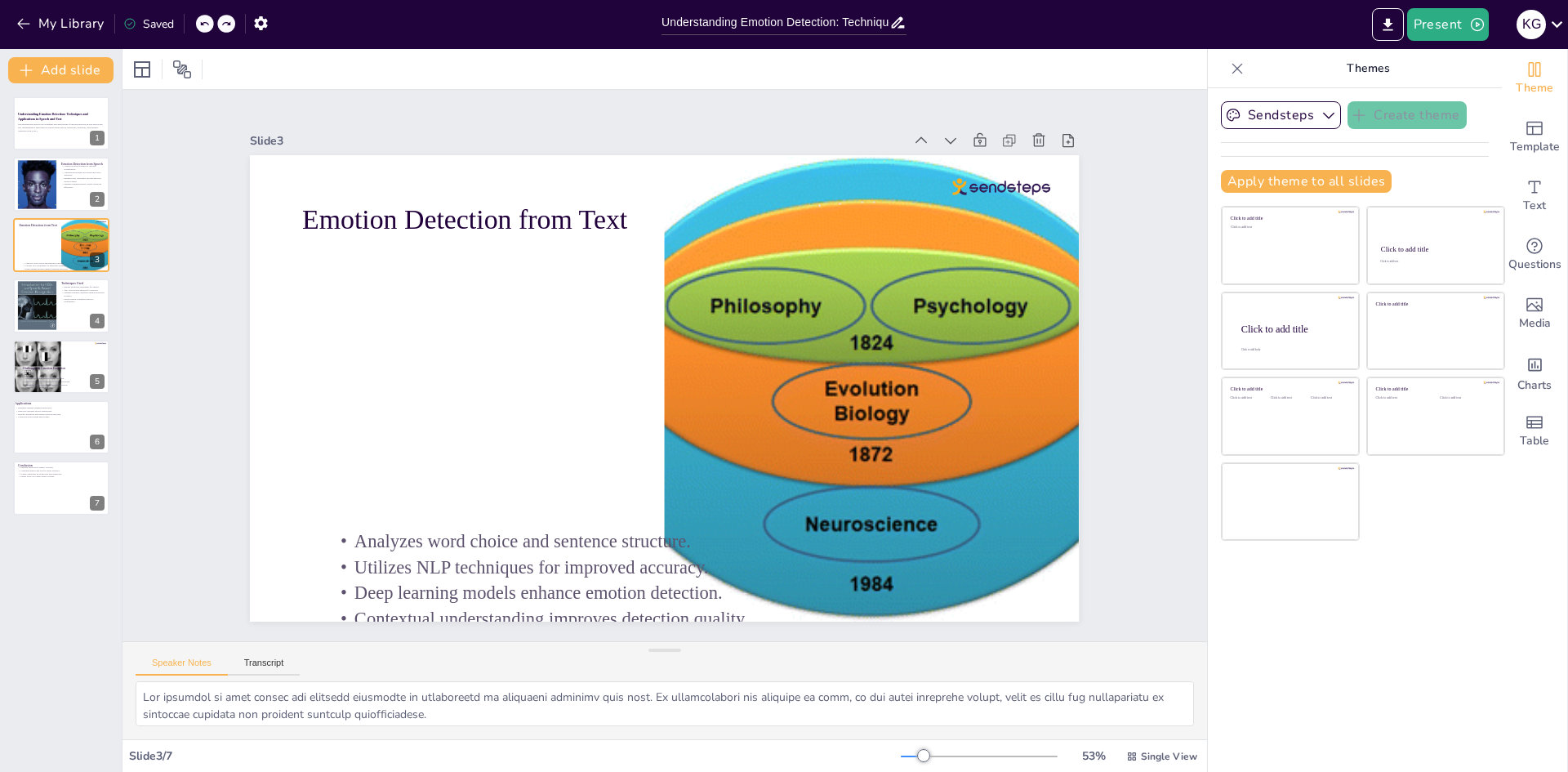
click at [203, 27] on icon at bounding box center [203, 23] width 10 height 10
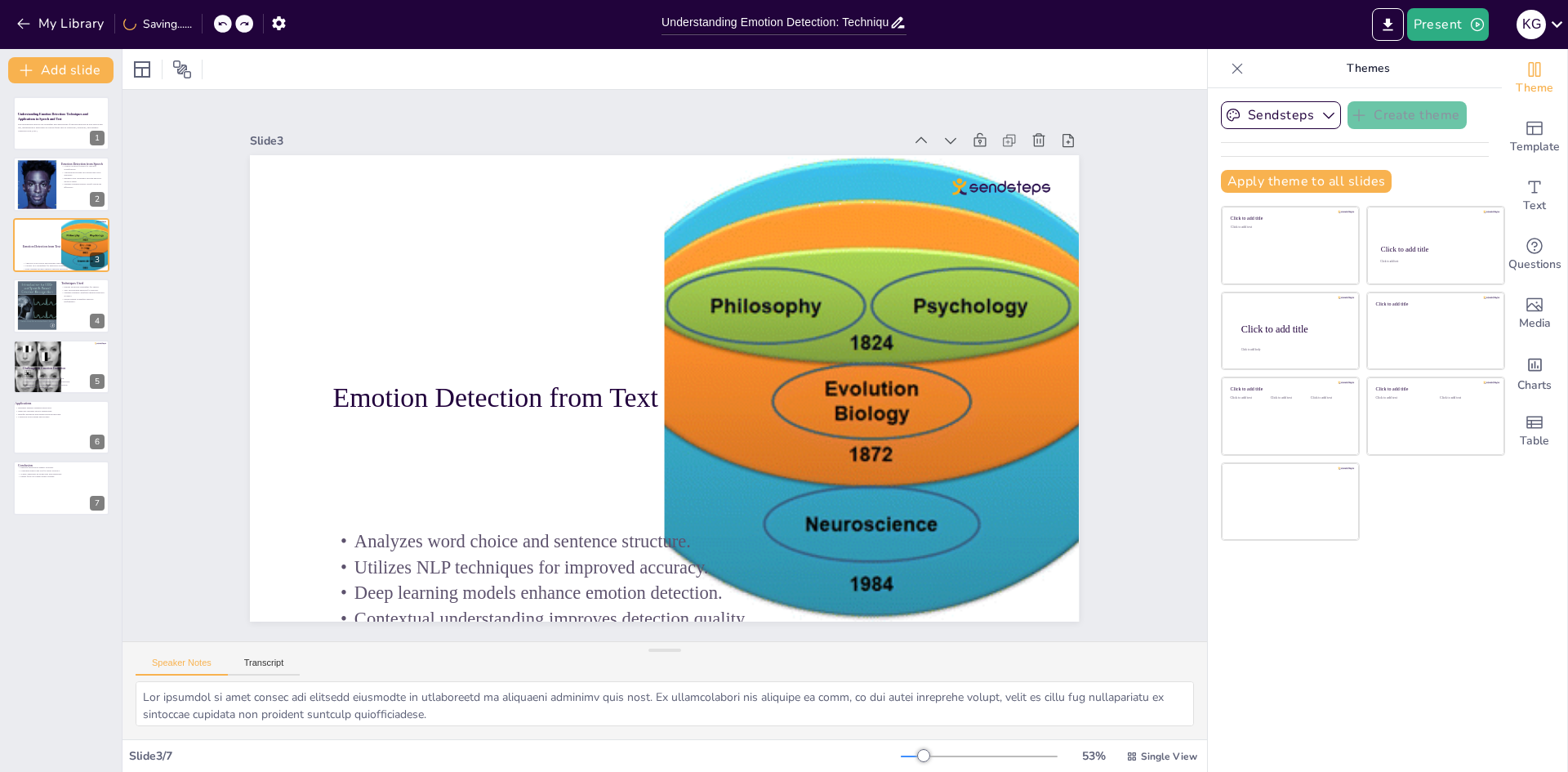
click at [202, 27] on div at bounding box center [202, 23] width 1 height 19
click at [203, 27] on icon at bounding box center [203, 23] width 10 height 10
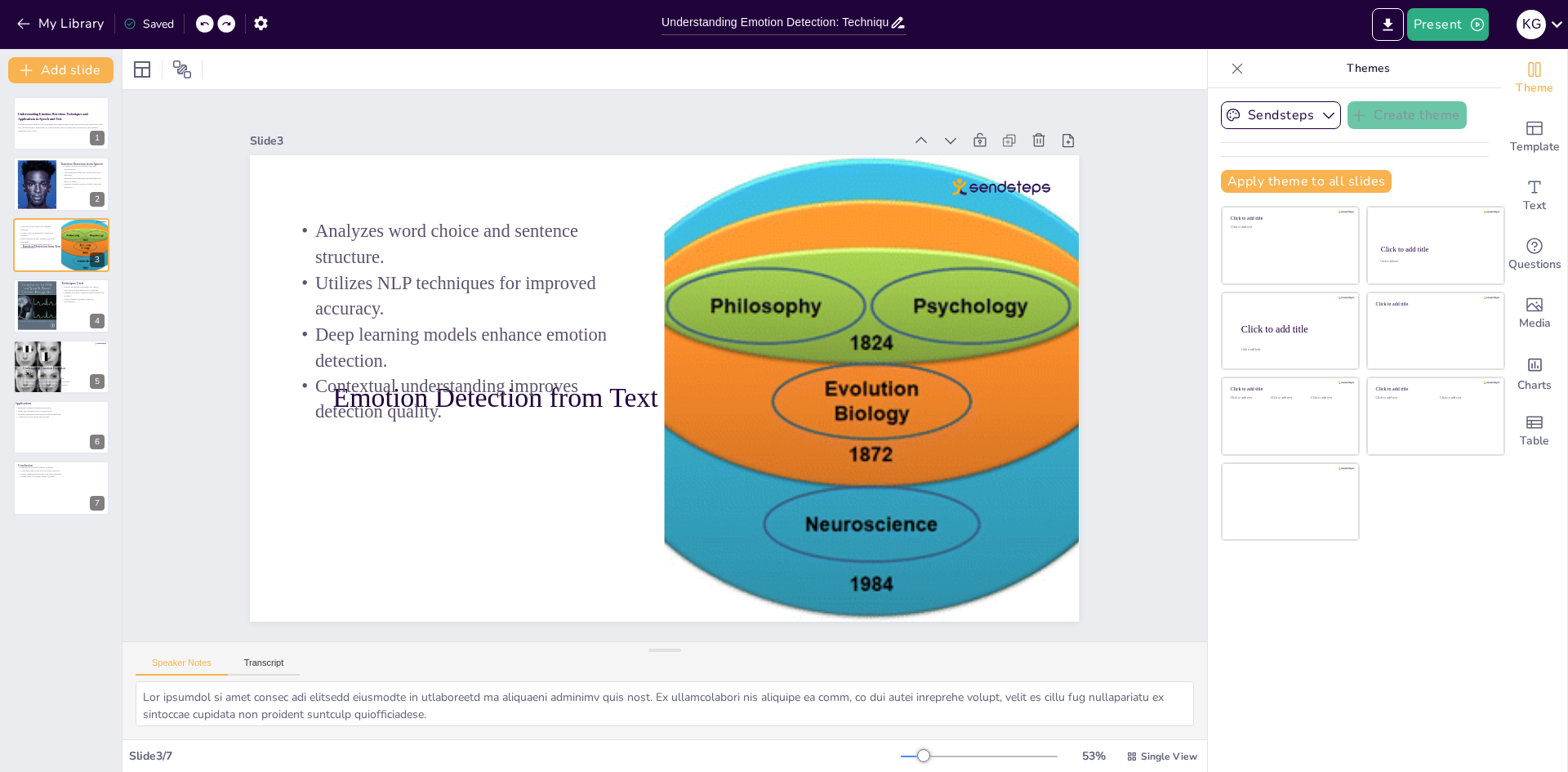
click at [203, 27] on icon at bounding box center [203, 23] width 10 height 10
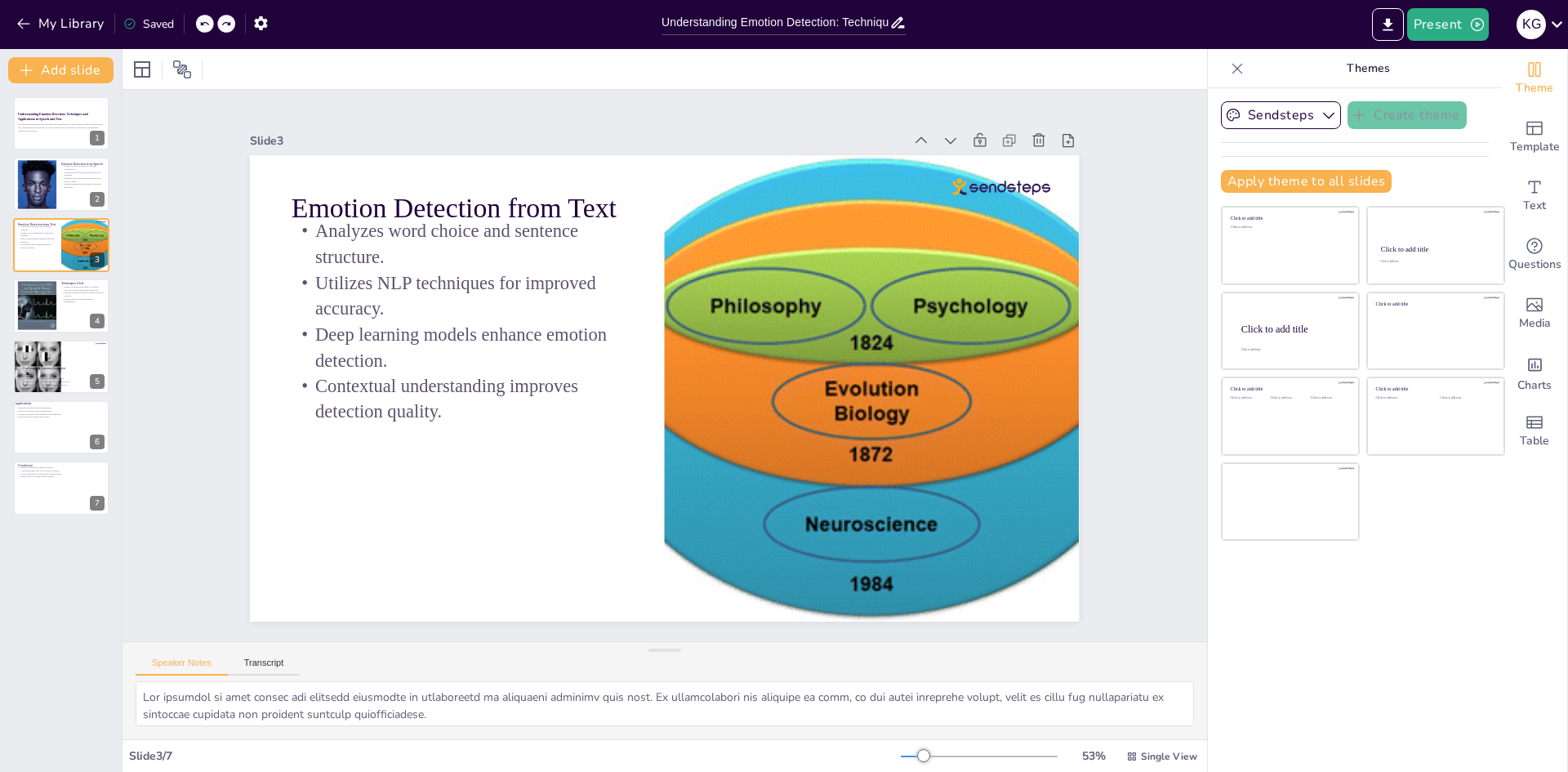
click at [203, 27] on icon at bounding box center [203, 23] width 10 height 10
click at [203, 27] on div "My Library Saving......" at bounding box center [147, 23] width 294 height 30
click at [203, 27] on icon at bounding box center [203, 23] width 10 height 10
click at [54, 292] on div at bounding box center [37, 306] width 41 height 50
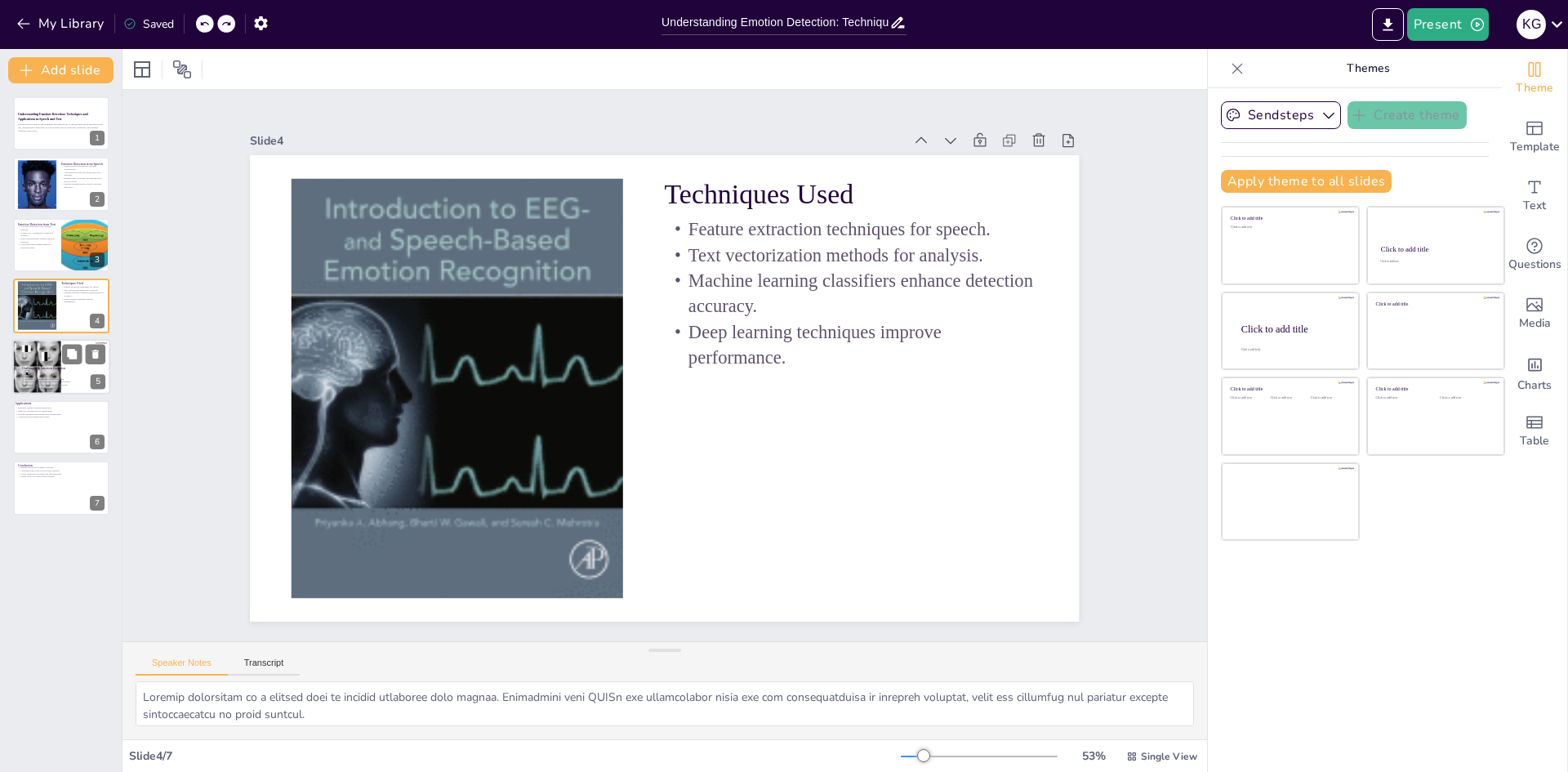
click at [56, 374] on div at bounding box center [37, 366] width 95 height 55
type textarea "The variability in human speech, including differences in accent, tone, and pro…"
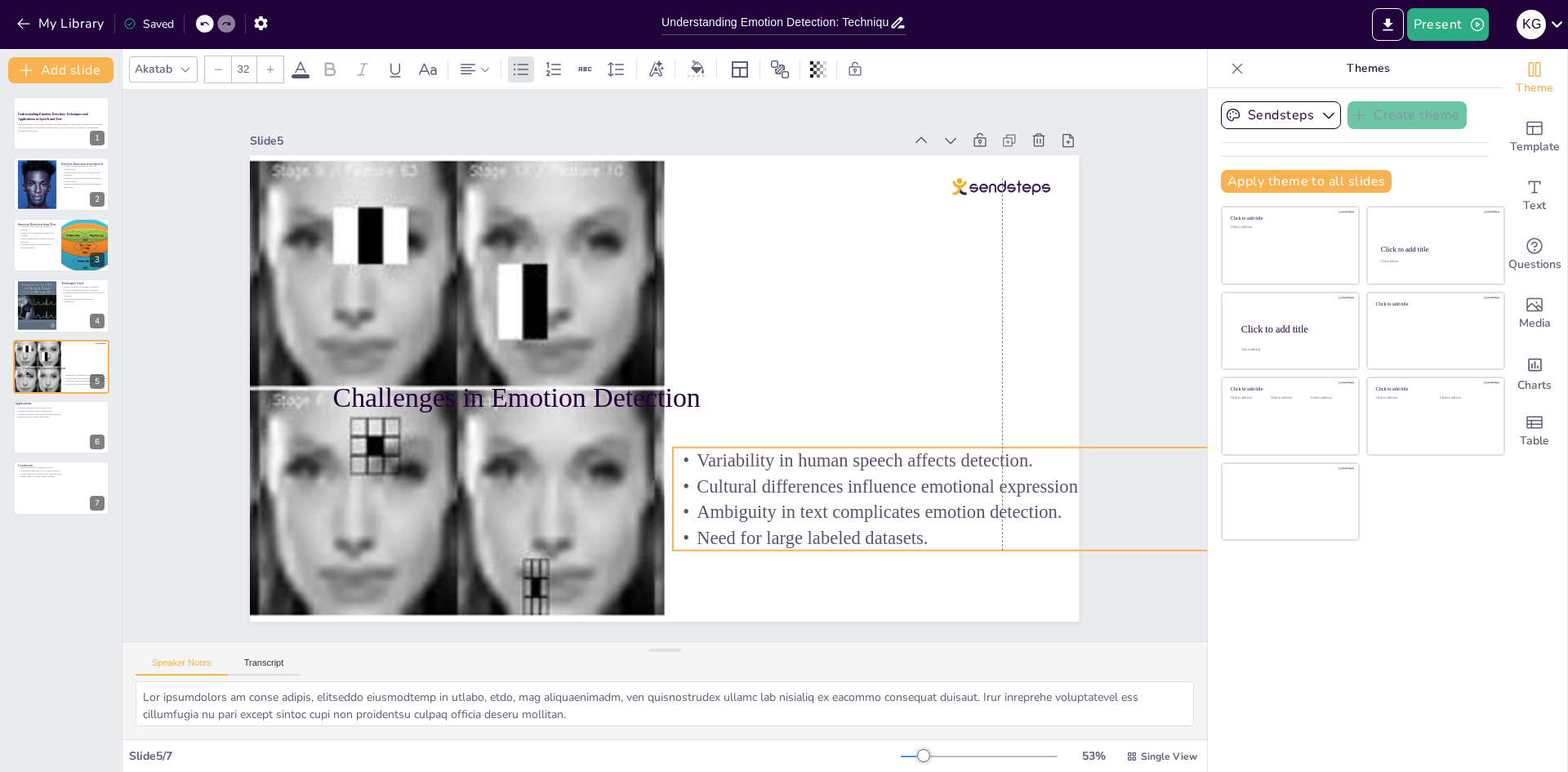
drag, startPoint x: 499, startPoint y: 508, endPoint x: 841, endPoint y: 478, distance: 343.3
click at [624, 469] on p "Cultural differences influence emotional expression." at bounding box center [306, 355] width 633 height 227
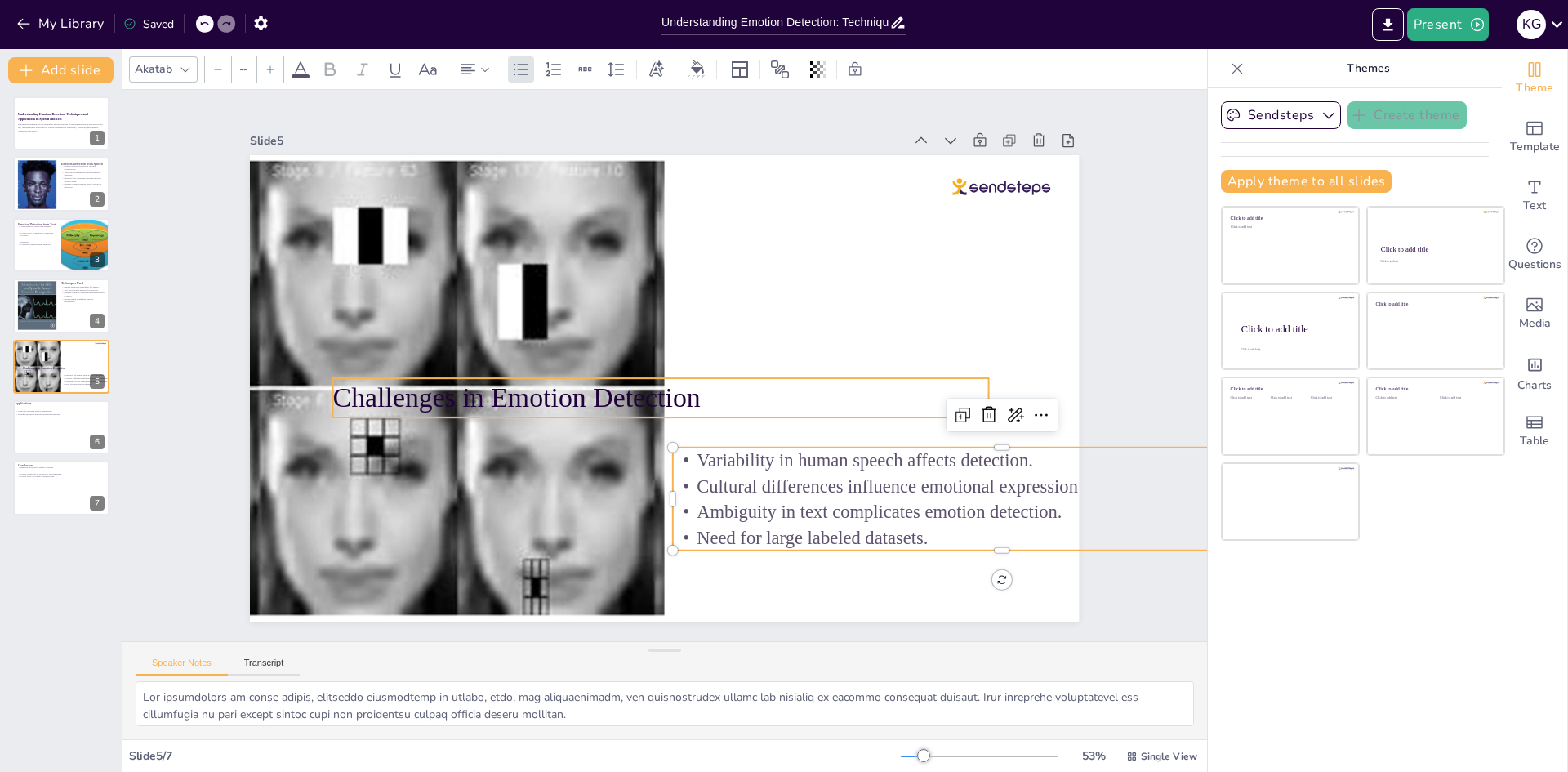
type input "48"
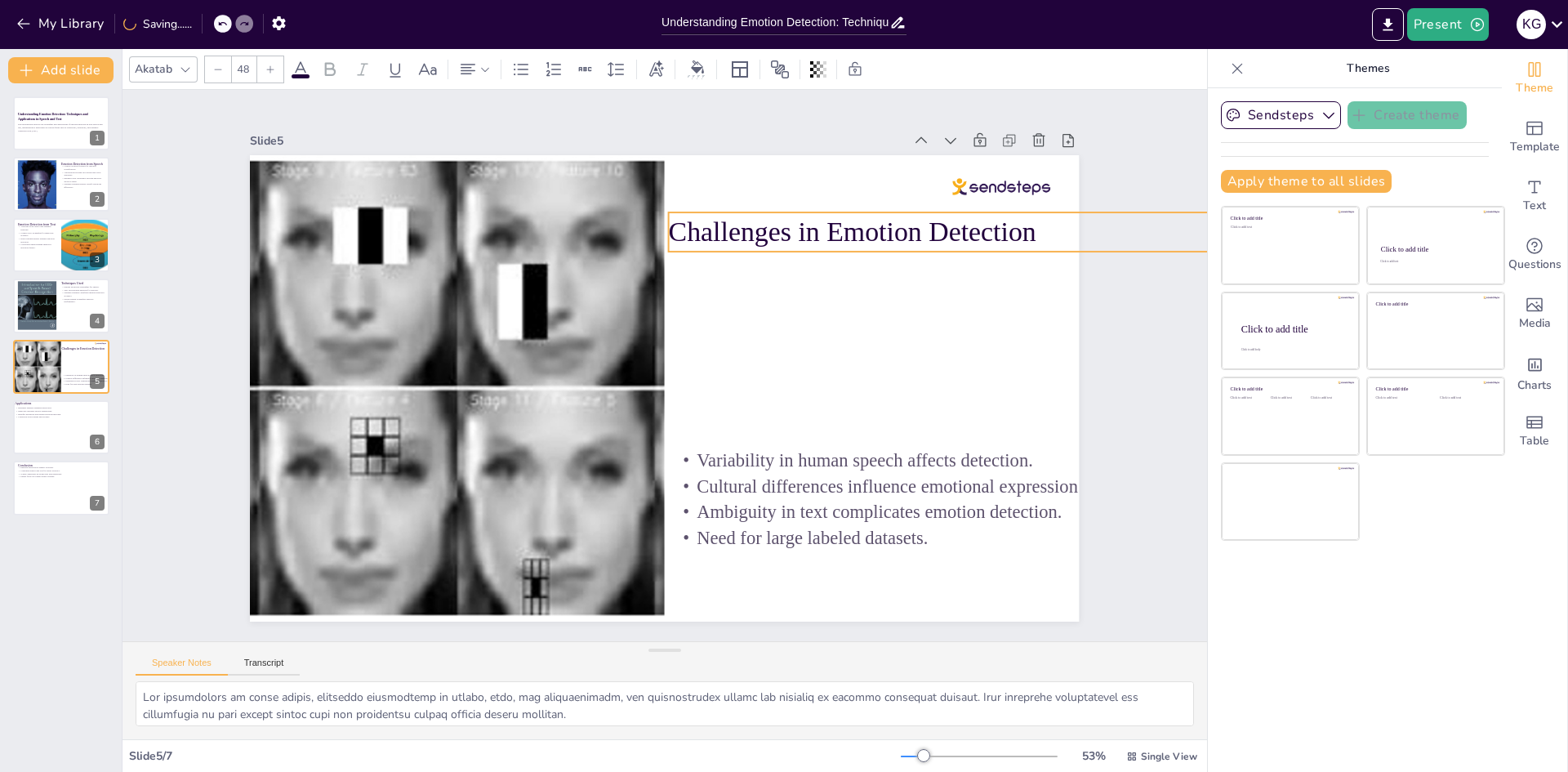
drag, startPoint x: 540, startPoint y: 387, endPoint x: 876, endPoint y: 221, distance: 374.8
click at [765, 453] on p "Challenges in Emotion Detection" at bounding box center [508, 686] width 513 height 467
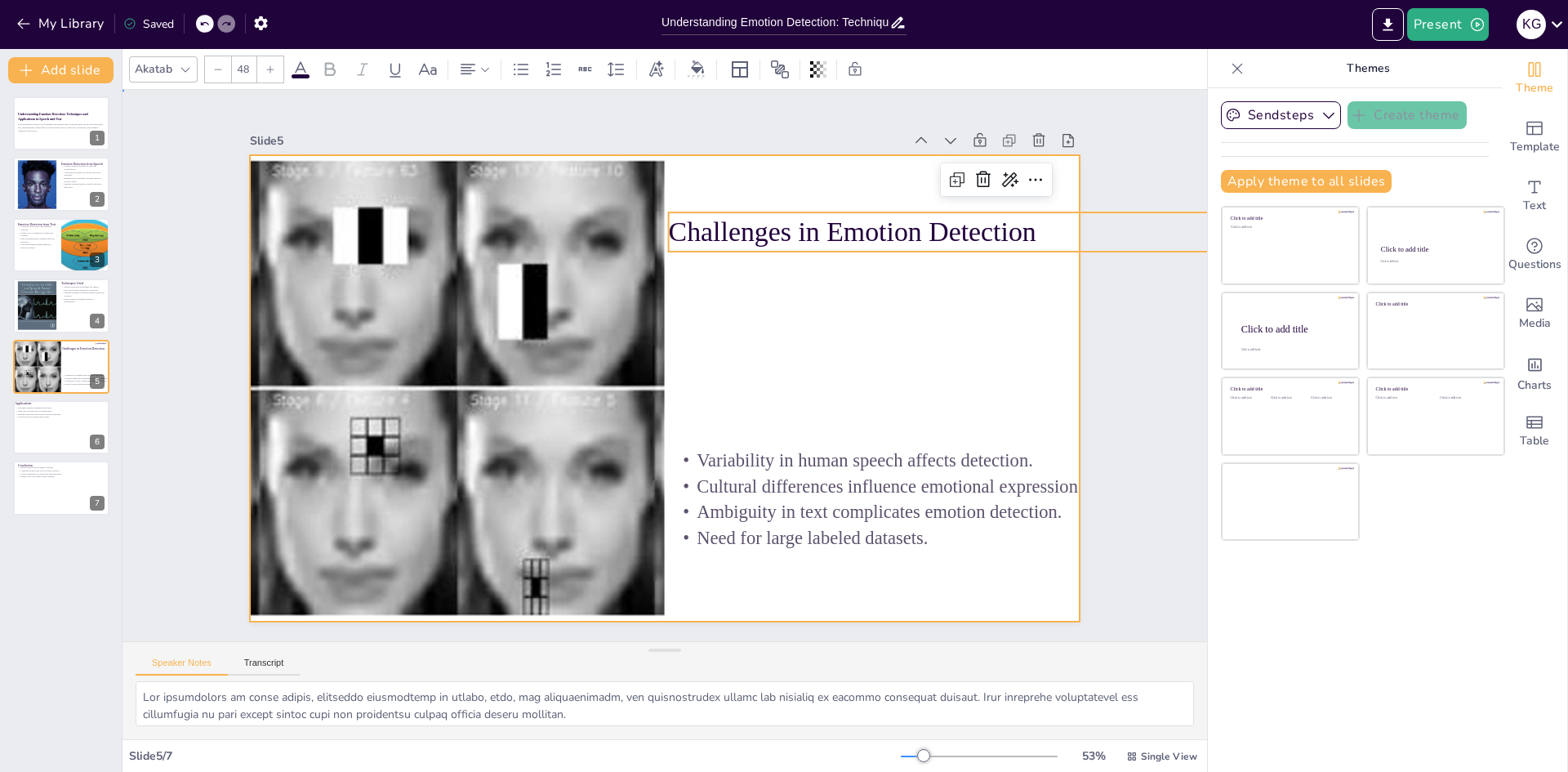
click at [912, 284] on div at bounding box center [647, 381] width 900 height 928
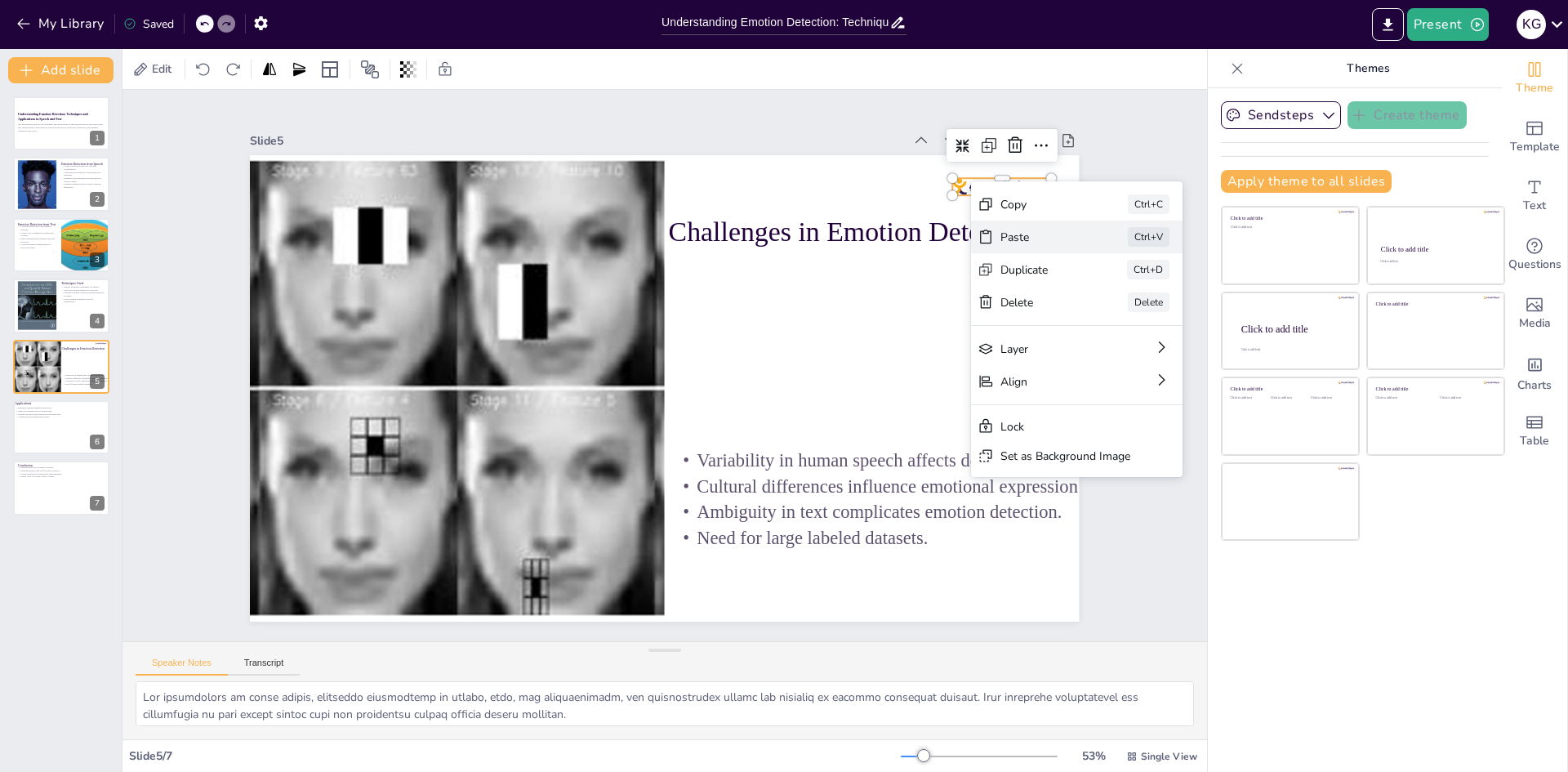
click at [974, 739] on div "Paste" at bounding box center [947, 778] width 54 height 79
click at [1025, 638] on div "Paste" at bounding box center [1060, 671] width 71 height 67
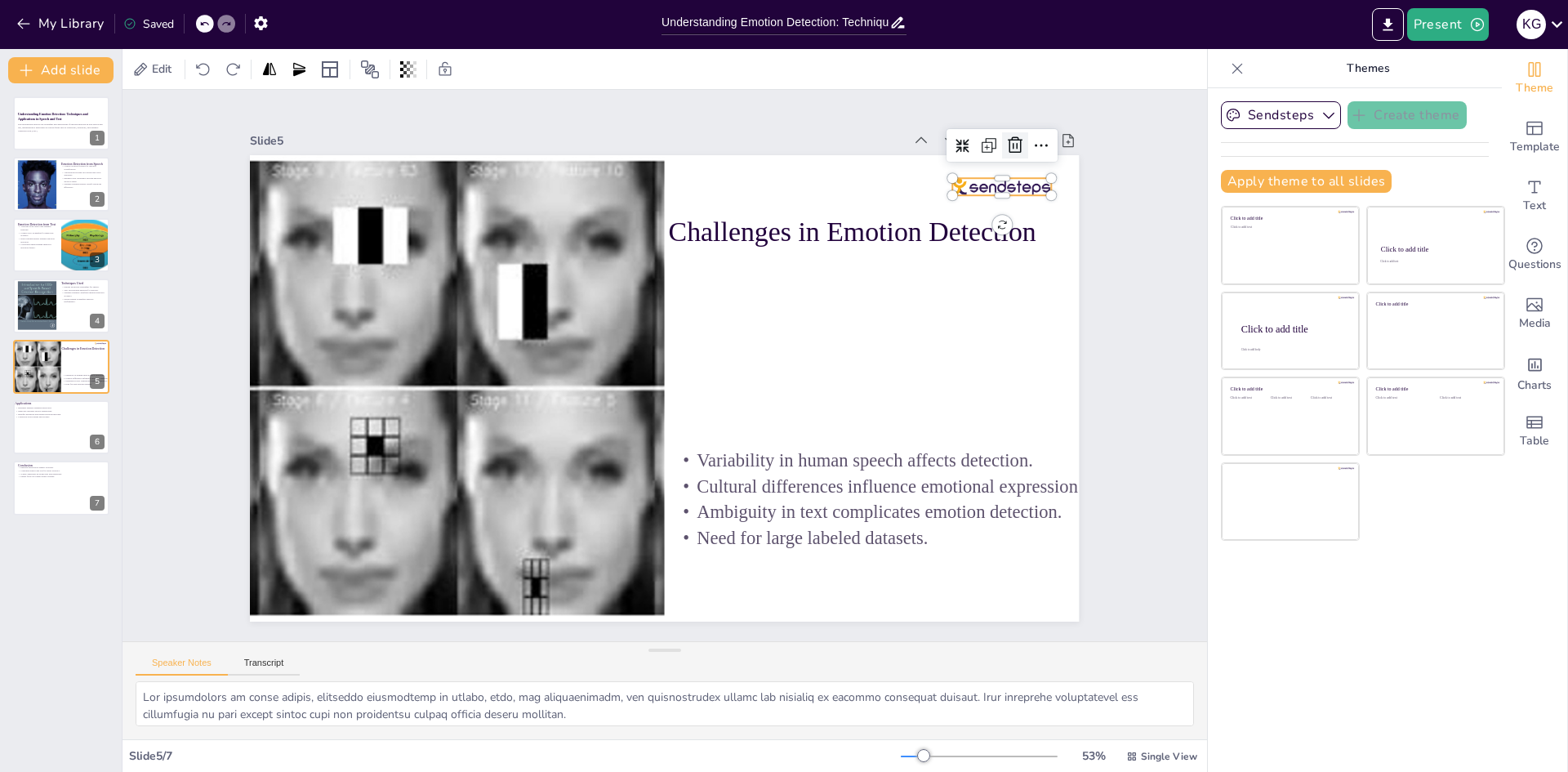
click at [1007, 583] on icon at bounding box center [1008, 596] width 26 height 26
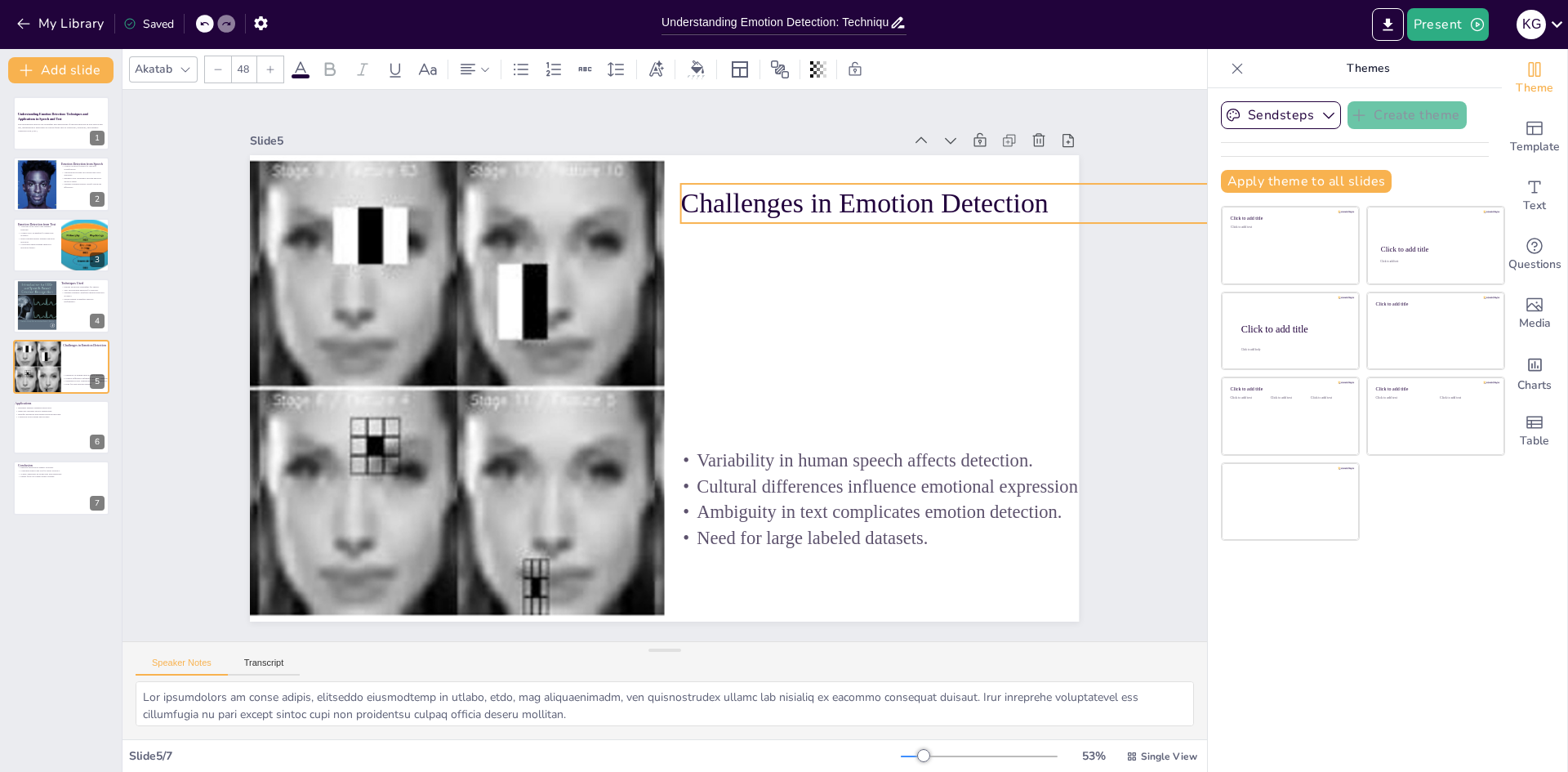
drag, startPoint x: 883, startPoint y: 224, endPoint x: 895, endPoint y: 194, distance: 32.3
click at [895, 241] on p "Challenges in Emotion Detection" at bounding box center [1028, 474] width 513 height 467
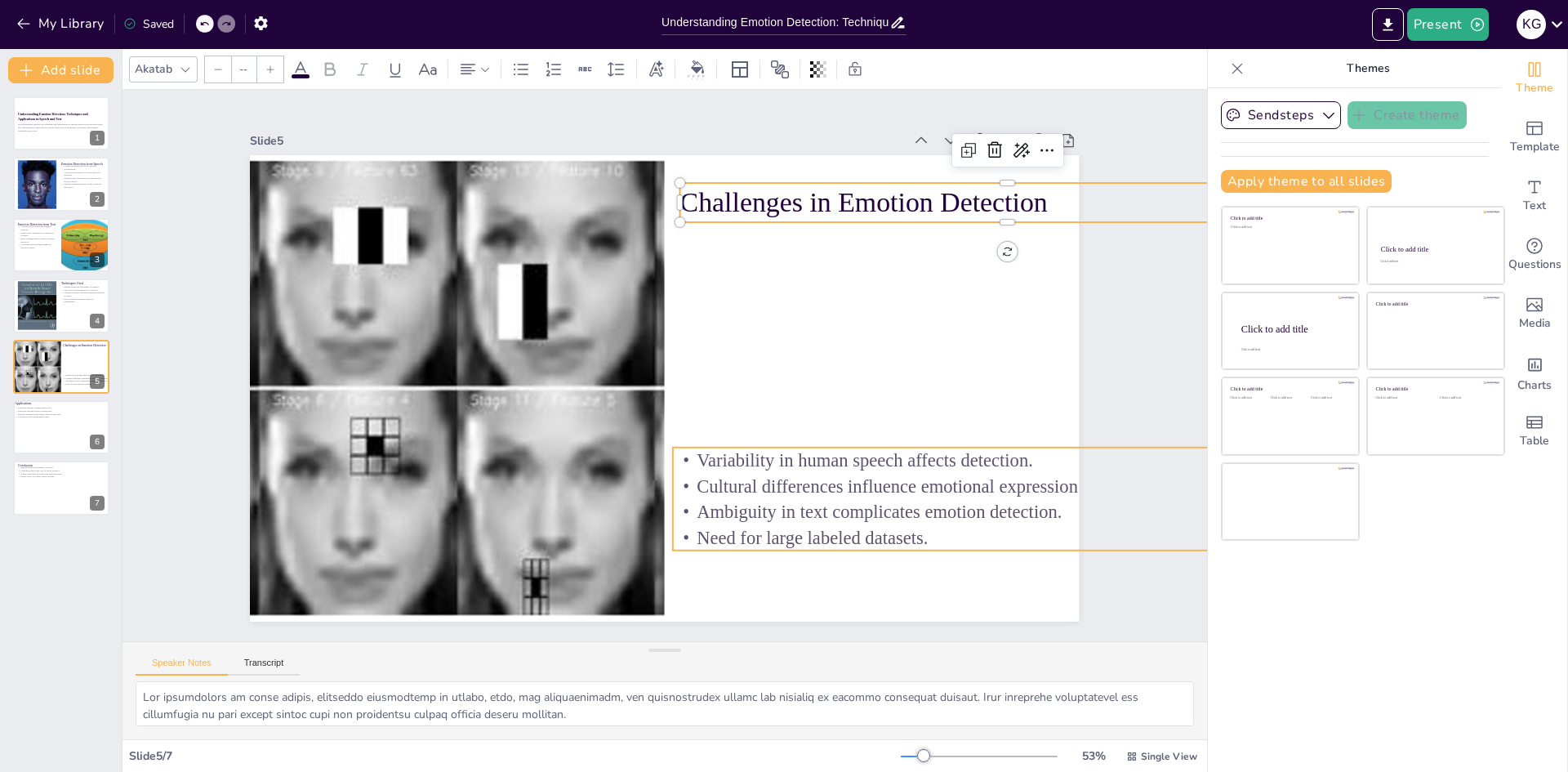
type input "32"
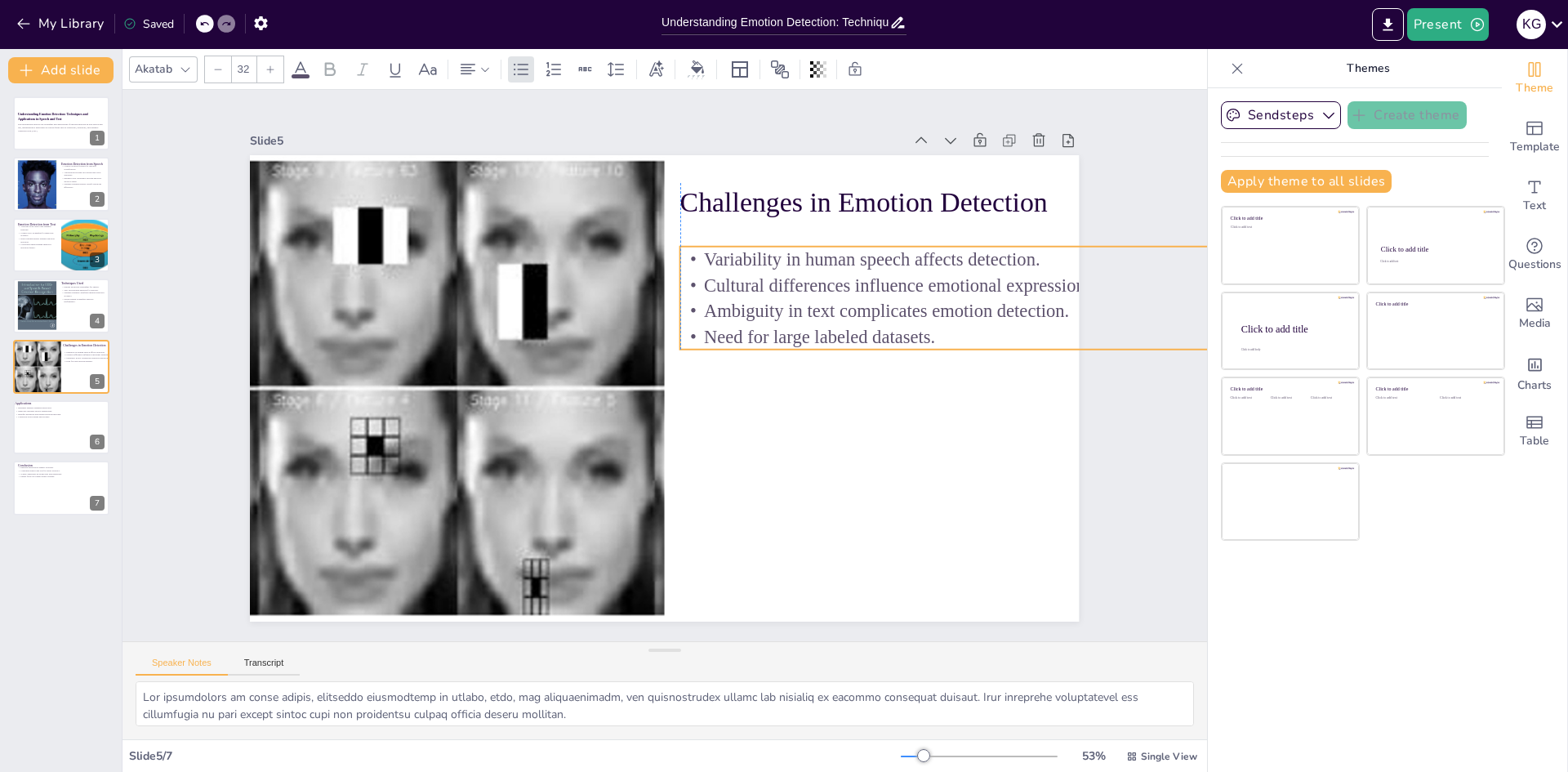
drag, startPoint x: 831, startPoint y: 472, endPoint x: 839, endPoint y: 272, distance: 200.2
click at [839, 275] on p "Cultural differences influence emotional expression." at bounding box center [1016, 322] width 656 height 94
click at [41, 440] on div at bounding box center [61, 427] width 98 height 55
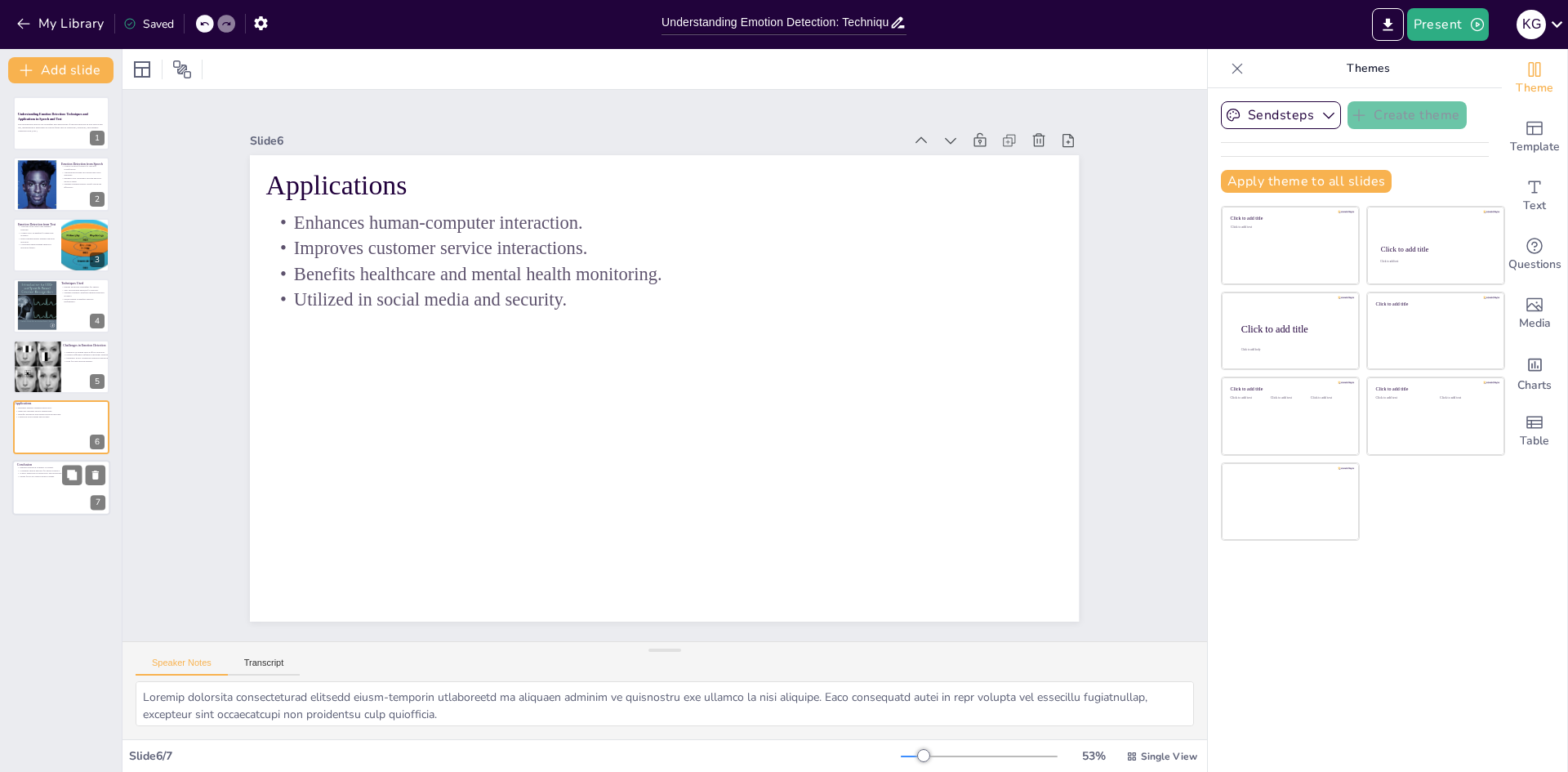
click at [67, 500] on div at bounding box center [61, 488] width 98 height 55
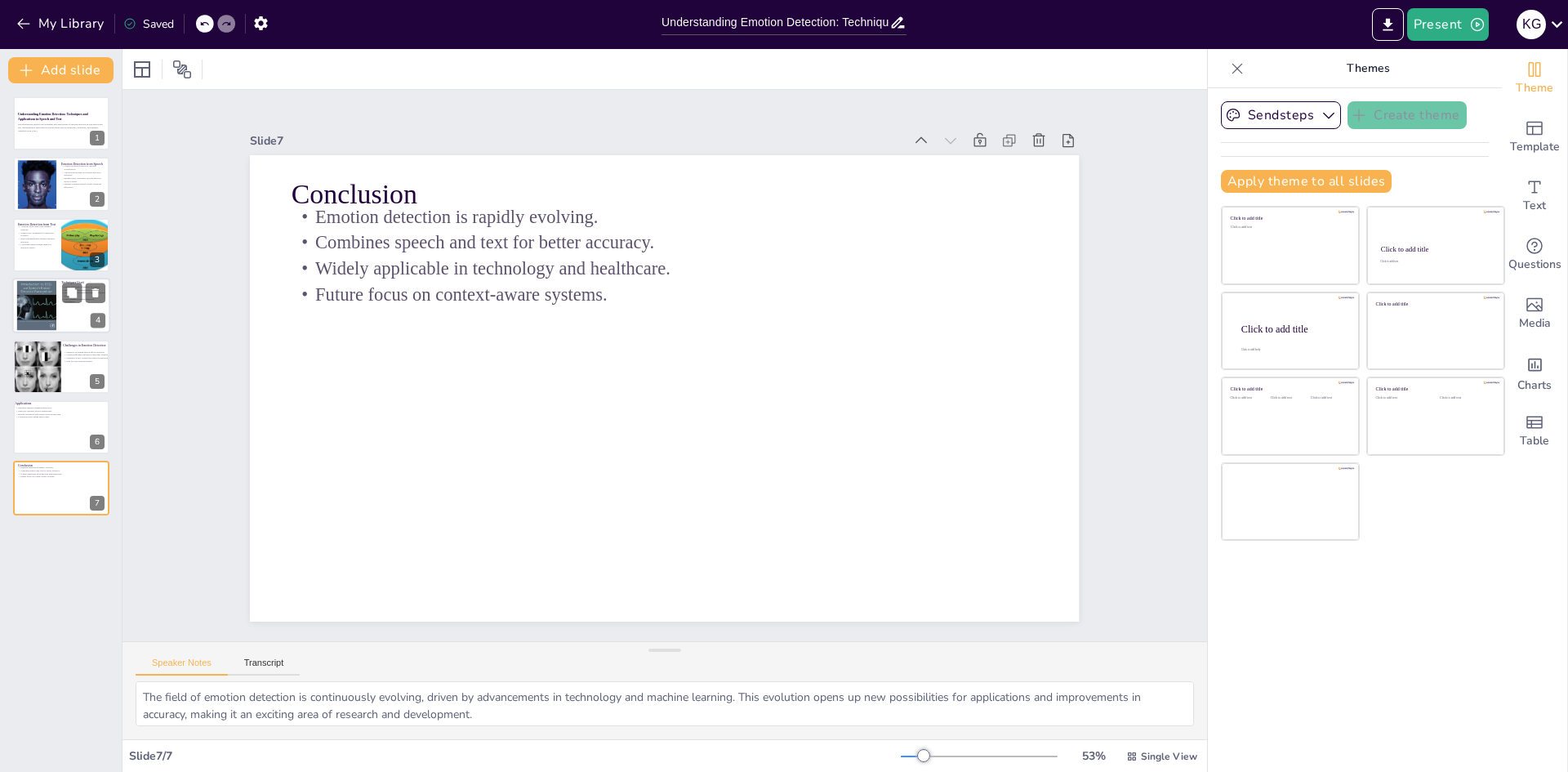
click at [32, 300] on div at bounding box center [37, 306] width 41 height 50
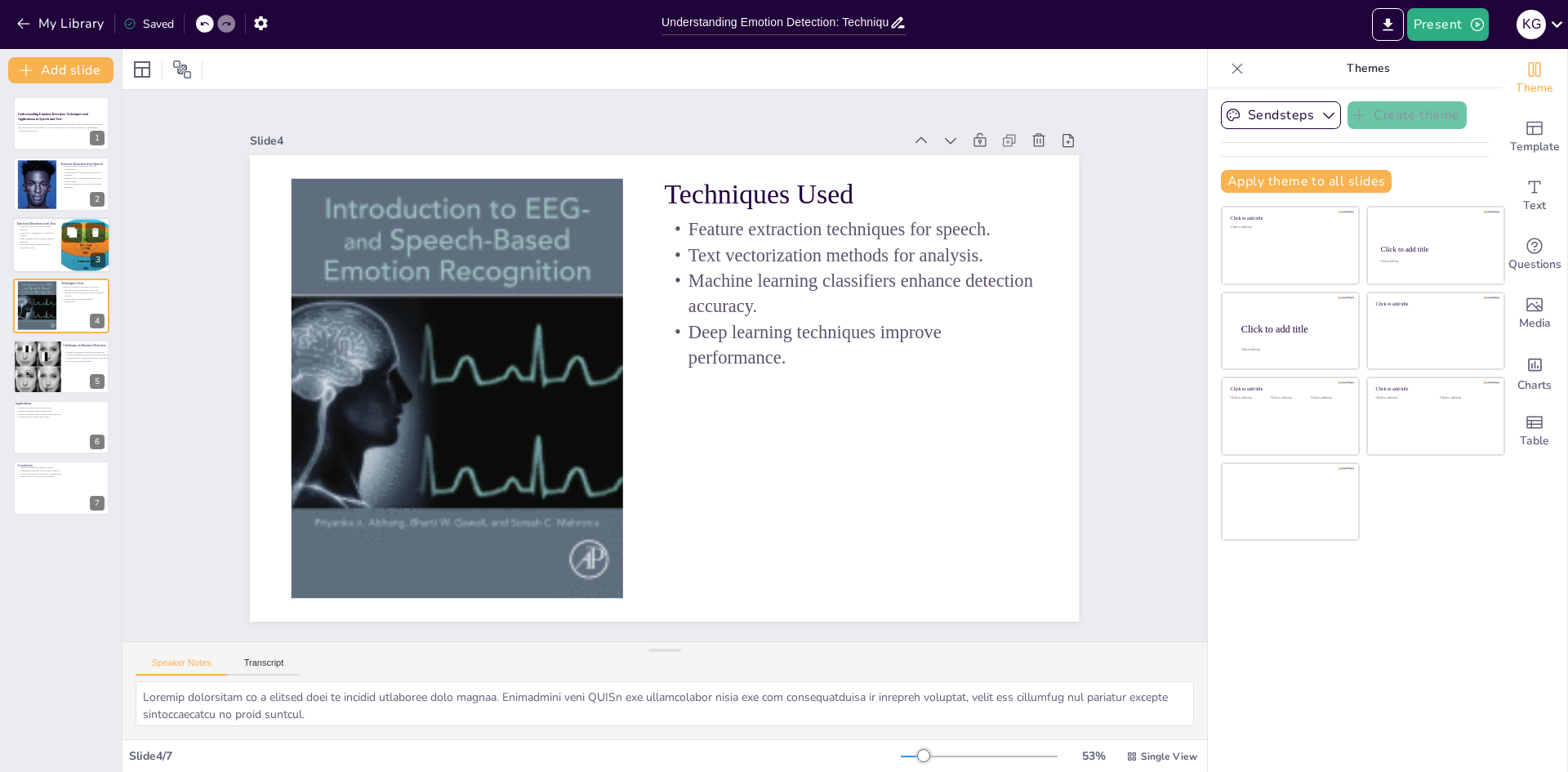
click at [42, 239] on p "Deep learning models enhance emotion detection." at bounding box center [37, 239] width 39 height 6
type textarea "The analysis of word choice and sentence structure is fundamental in detecting …"
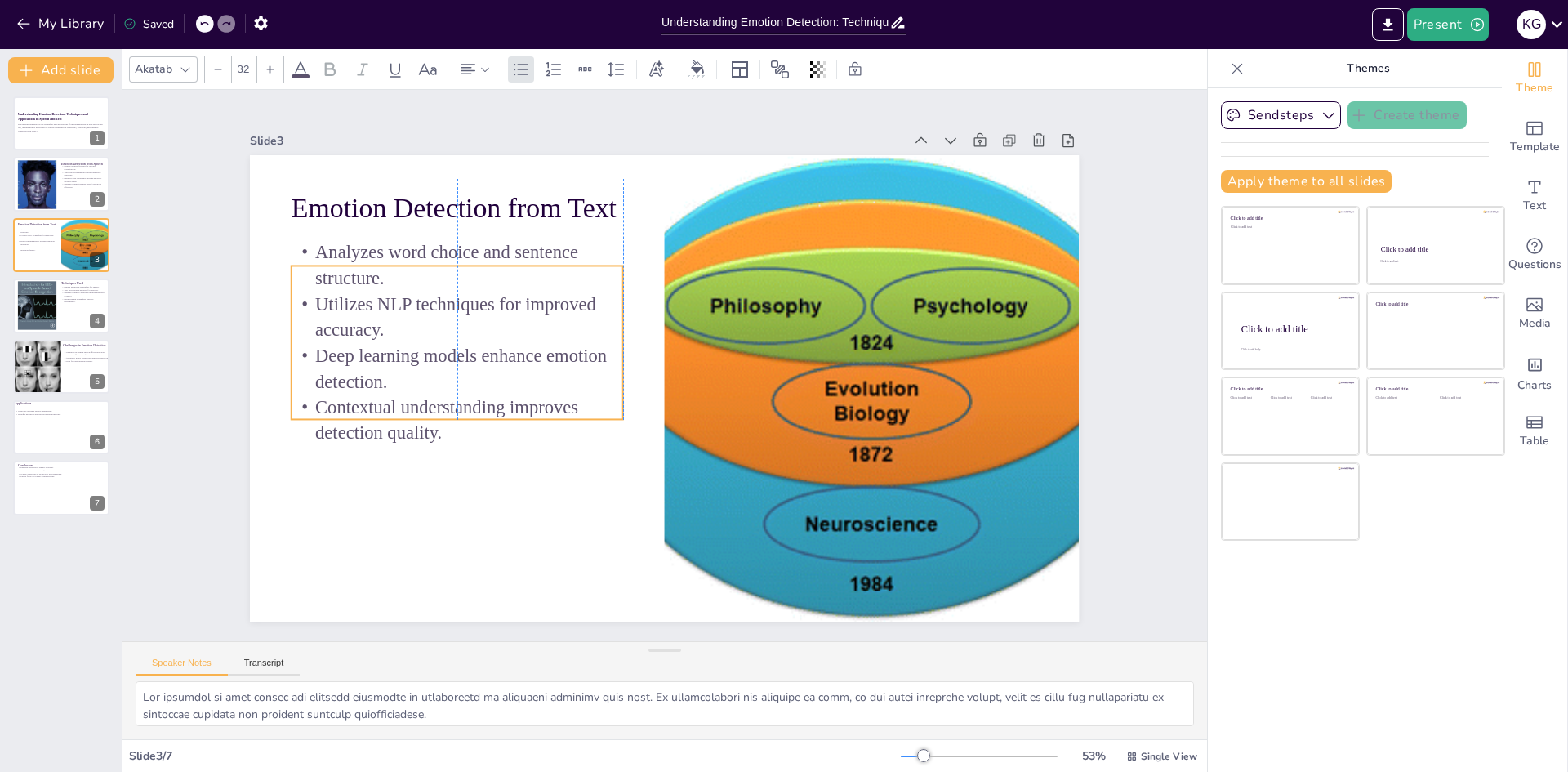
drag, startPoint x: 322, startPoint y: 297, endPoint x: 321, endPoint y: 318, distance: 21.0
click at [333, 318] on p "Utilizes NLP techniques for improved accuracy." at bounding box center [495, 236] width 325 height 182
click at [37, 144] on div at bounding box center [61, 123] width 98 height 55
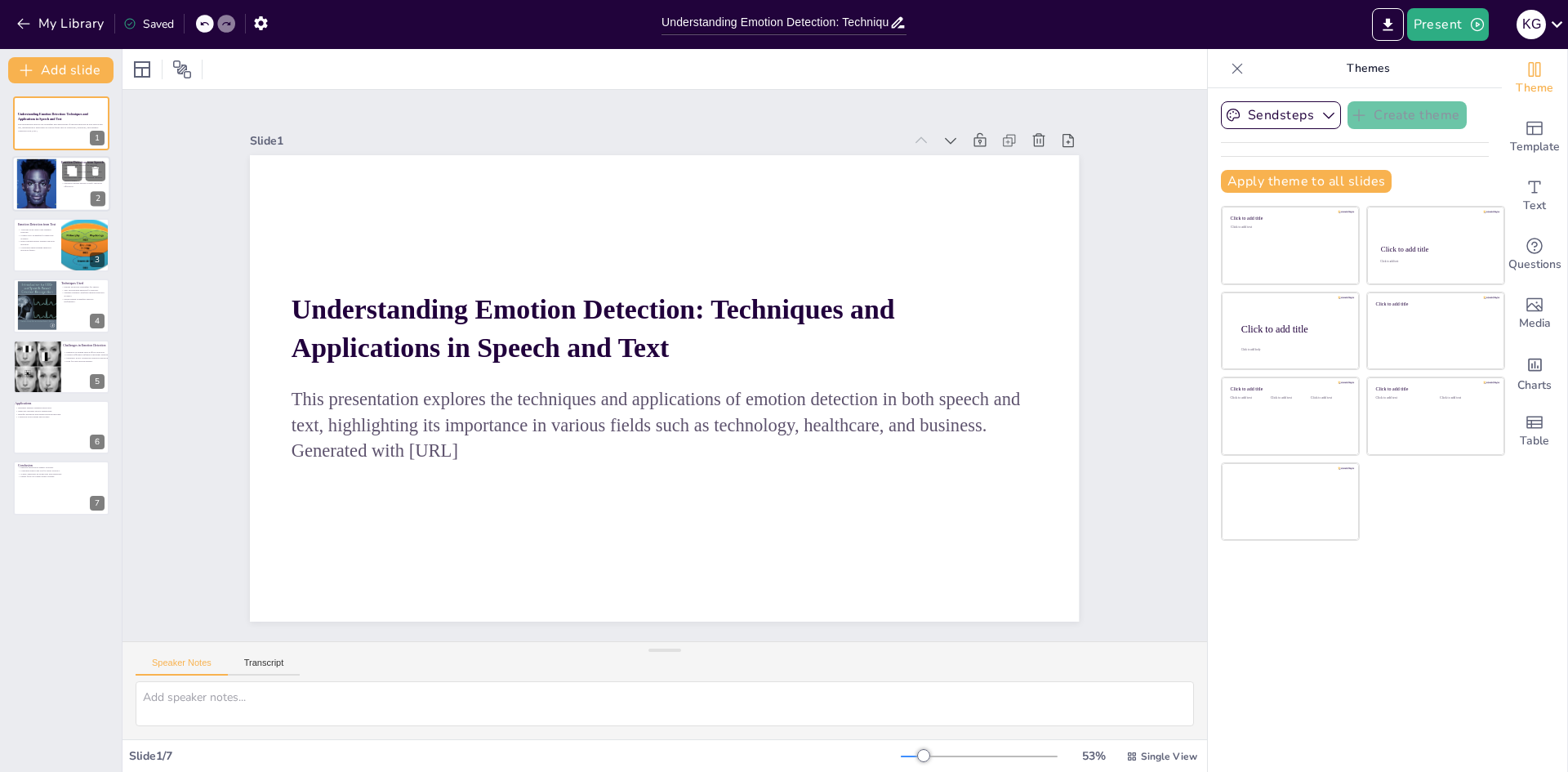
click at [39, 190] on div at bounding box center [37, 184] width 83 height 50
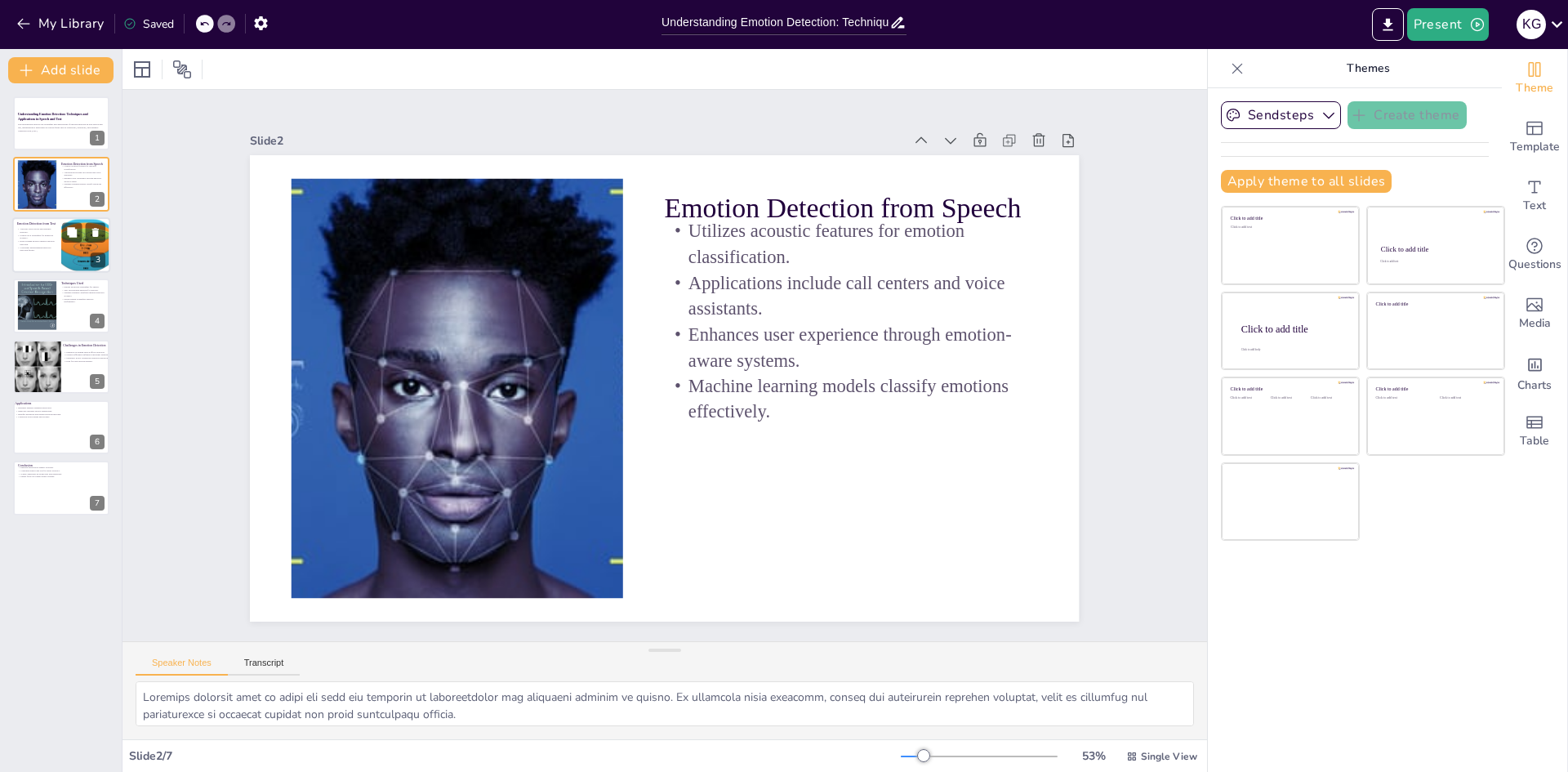
click at [24, 244] on p "Deep learning models enhance emotion detection." at bounding box center [37, 242] width 39 height 6
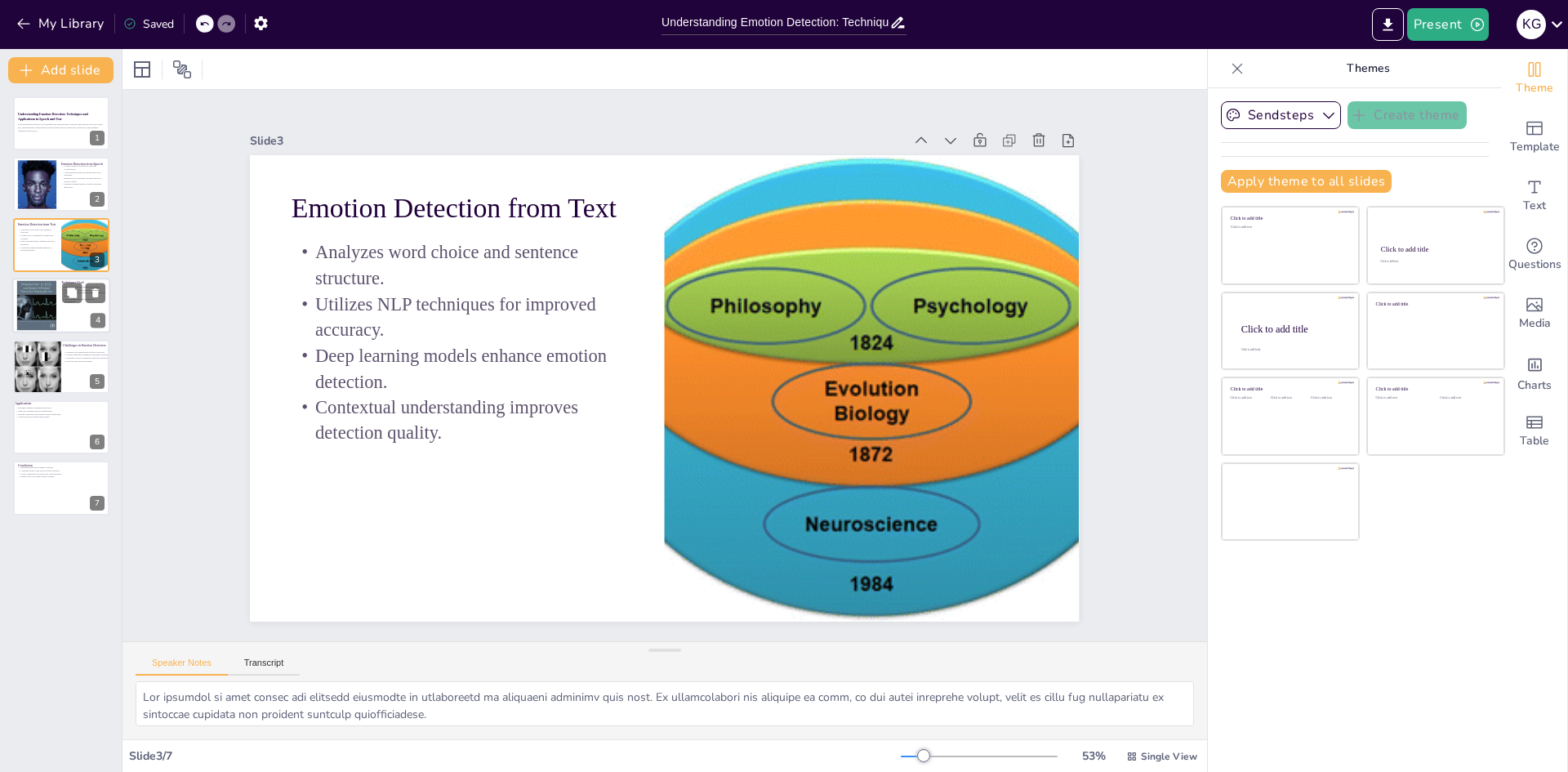
click at [37, 310] on div at bounding box center [37, 306] width 41 height 50
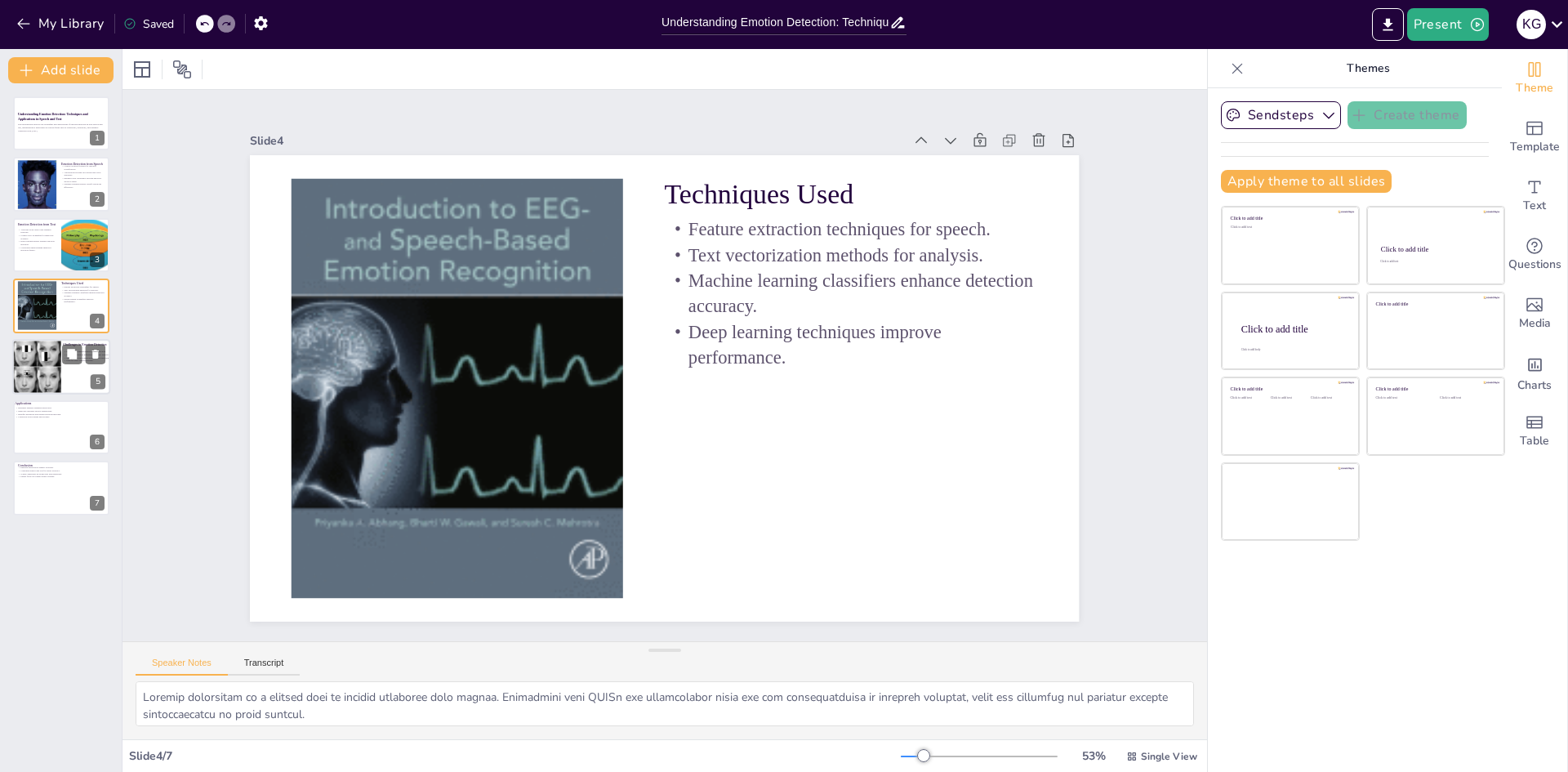
click at [45, 381] on div at bounding box center [37, 366] width 95 height 55
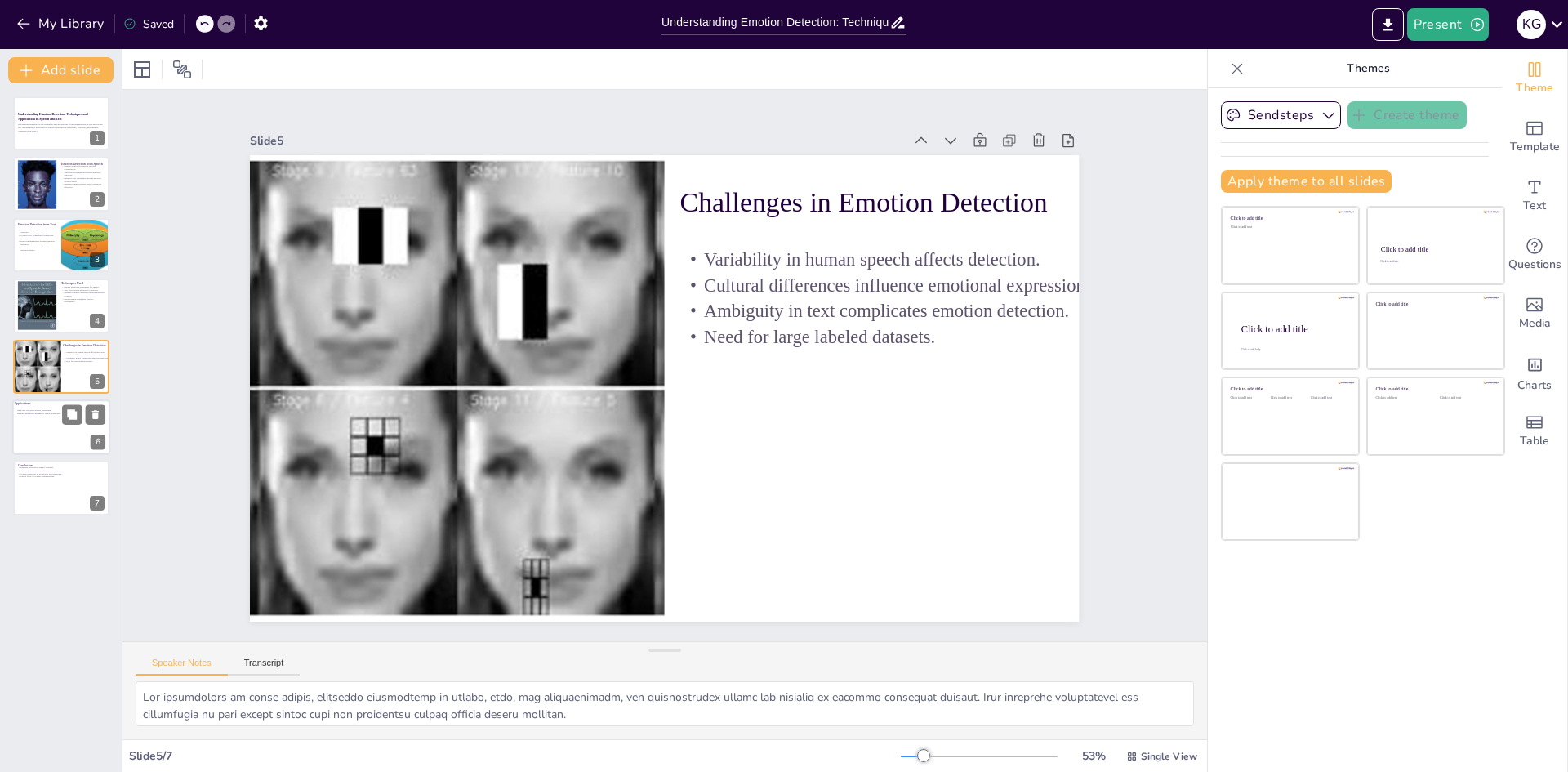
click at [38, 427] on div at bounding box center [61, 427] width 98 height 55
type textarea "Emotion detection significantly enhances human-computer interaction by allowing…"
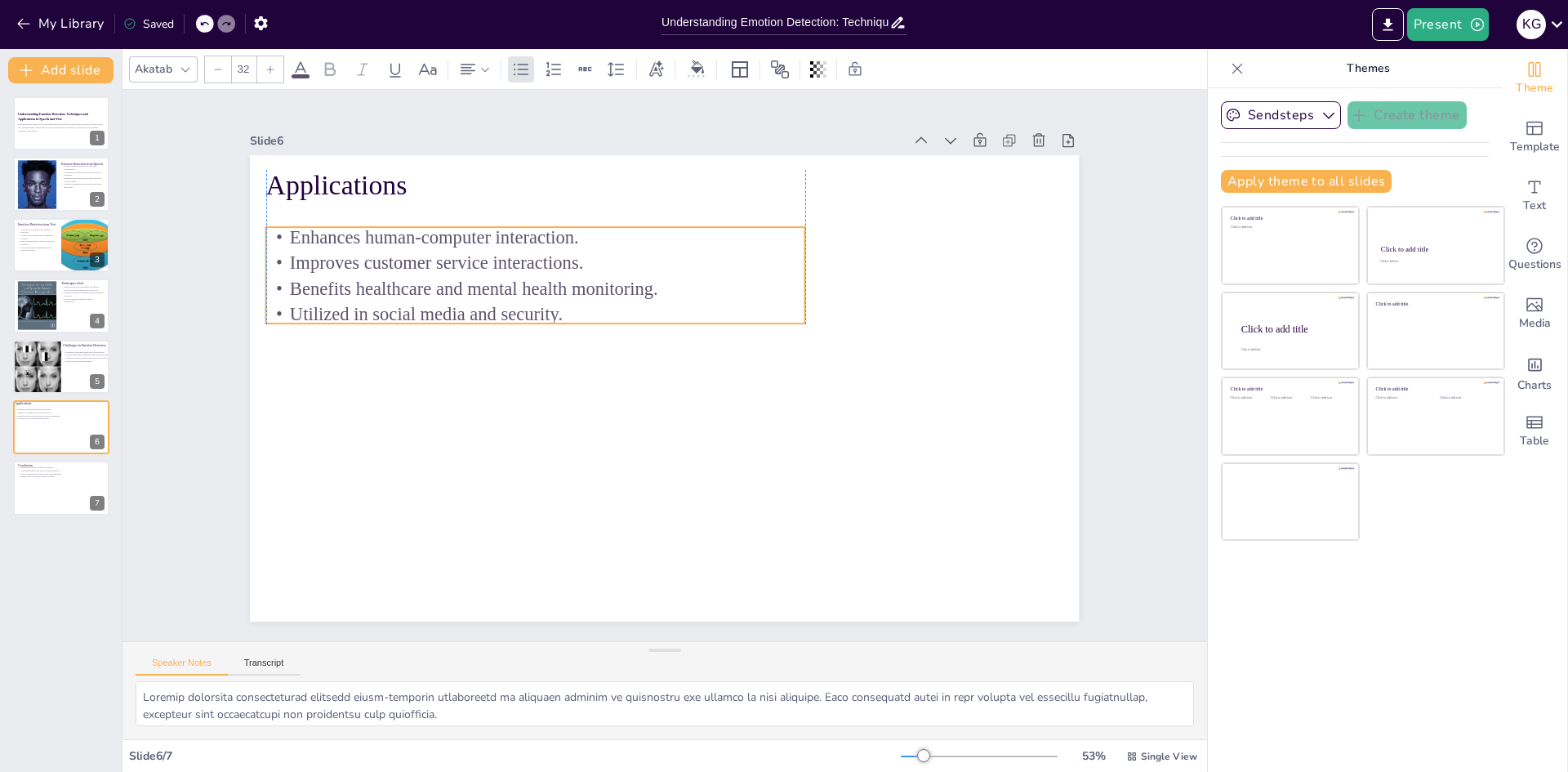
drag, startPoint x: 338, startPoint y: 276, endPoint x: 333, endPoint y: 289, distance: 13.9
click at [714, 289] on p "Benefits healthcare and mental health monitoring." at bounding box center [754, 245] width 81 height 539
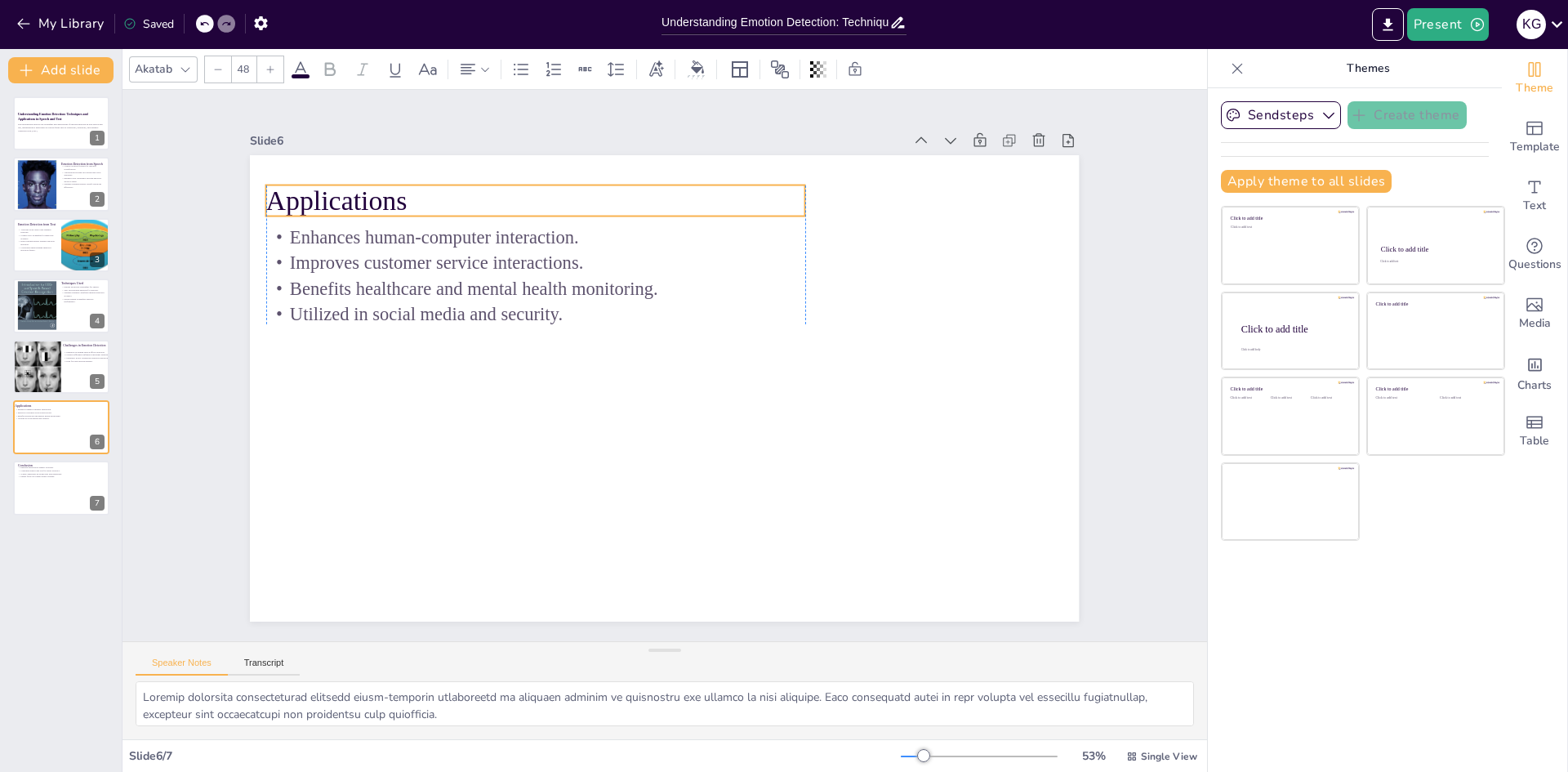
drag, startPoint x: 318, startPoint y: 185, endPoint x: 321, endPoint y: 200, distance: 15.3
click at [507, 200] on p "Applications" at bounding box center [701, 159] width 389 height 426
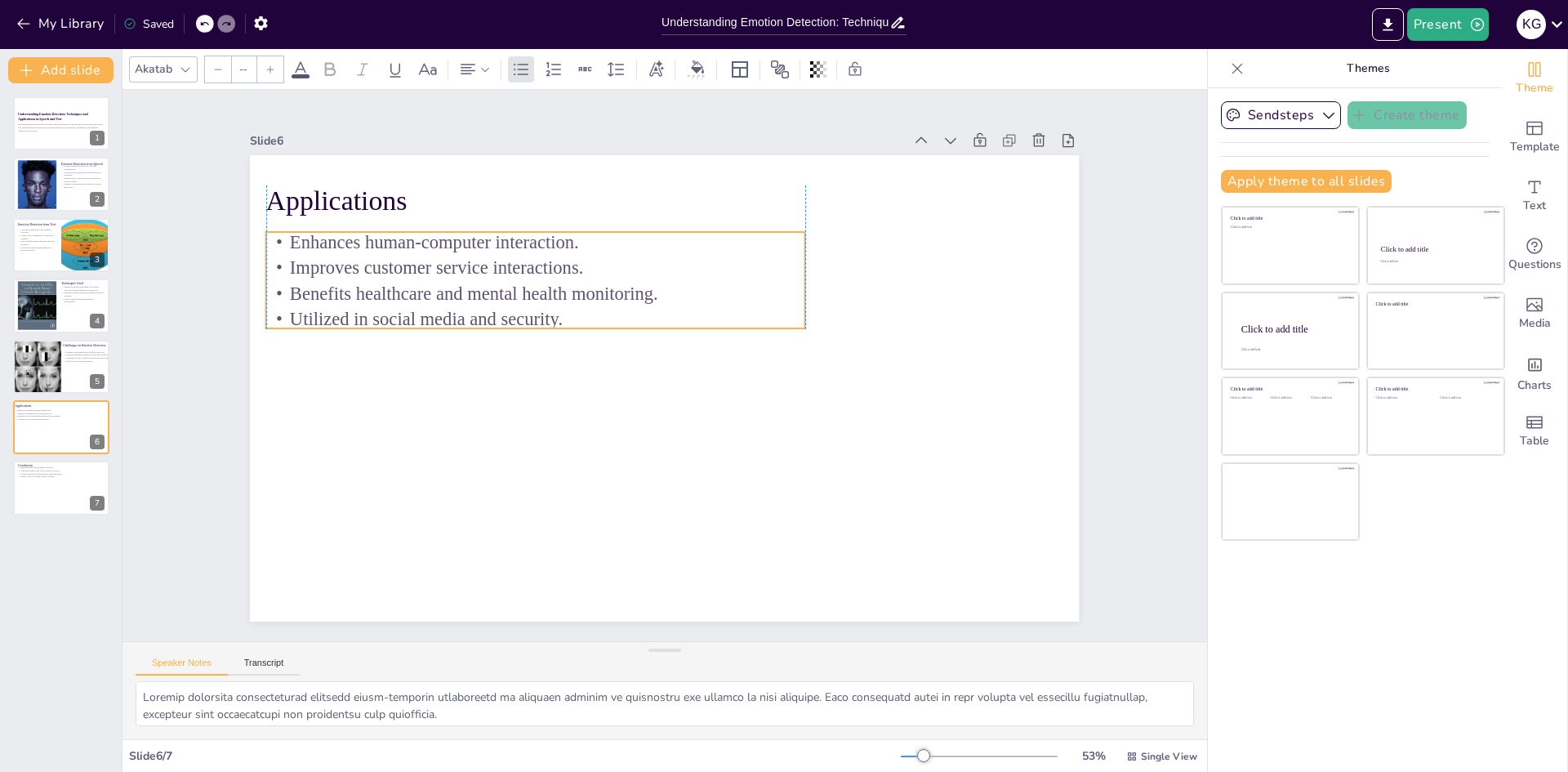
type input "32"
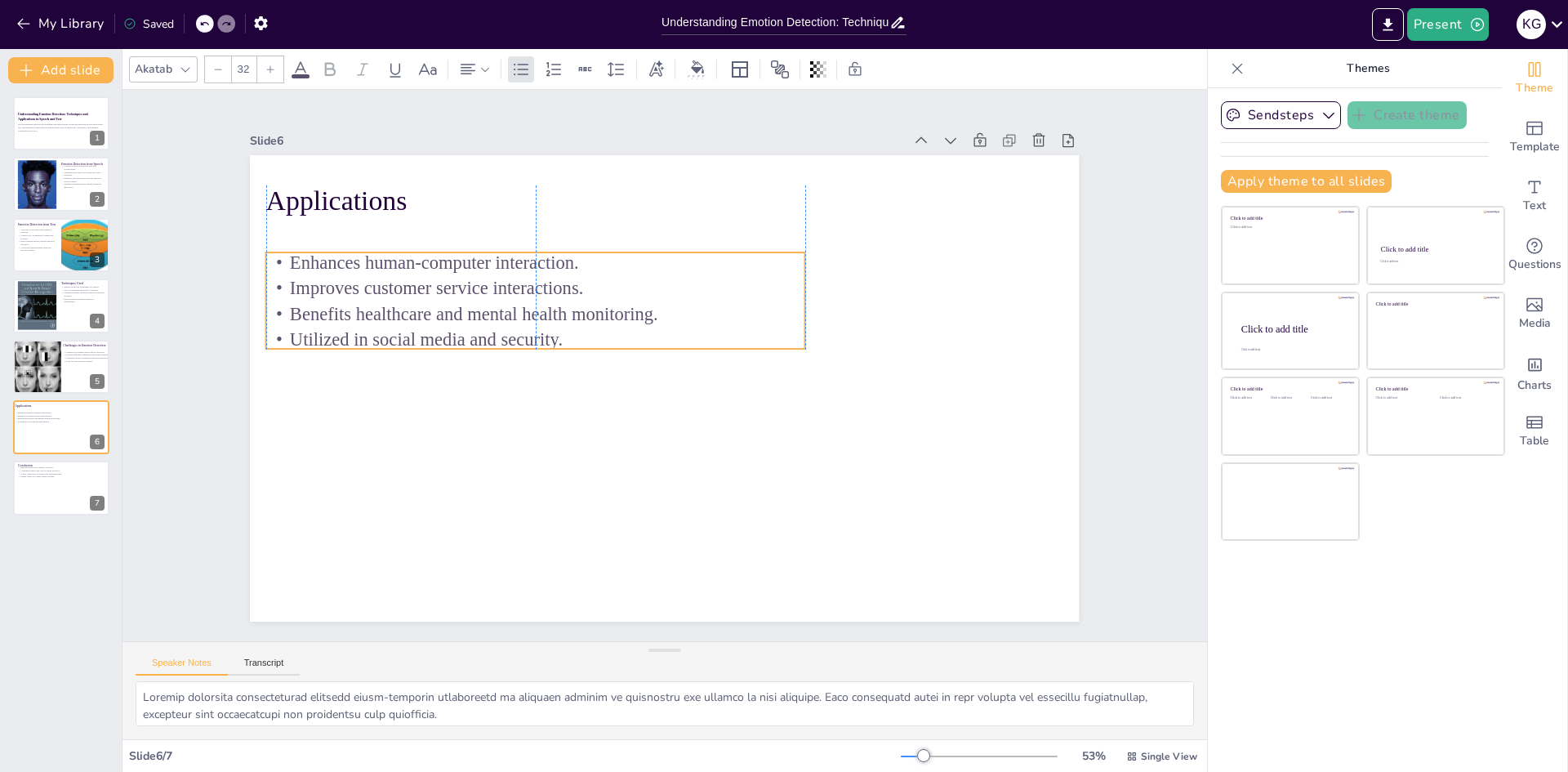
drag, startPoint x: 345, startPoint y: 246, endPoint x: 346, endPoint y: 263, distance: 17.0
click at [395, 263] on p "Enhances human-computer interaction." at bounding box center [619, 205] width 450 height 337
click at [56, 481] on div at bounding box center [61, 488] width 98 height 55
type textarea "The field of emotion detection is continuously evolving, driven by advancements…"
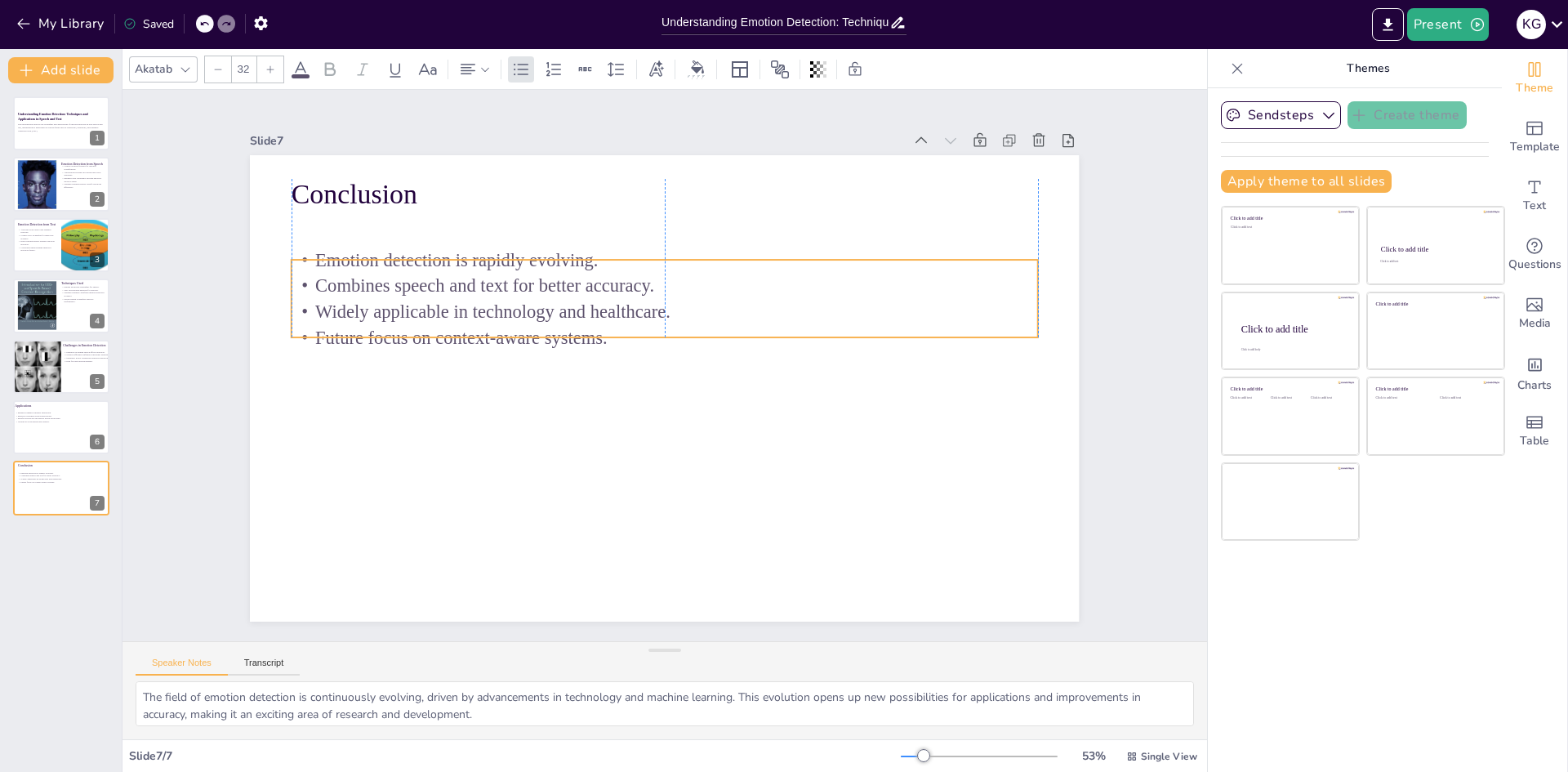
drag, startPoint x: 420, startPoint y: 264, endPoint x: 417, endPoint y: 308, distance: 44.1
click at [417, 367] on p "Widely applicable in technology and healthcare." at bounding box center [658, 419] width 744 height 104
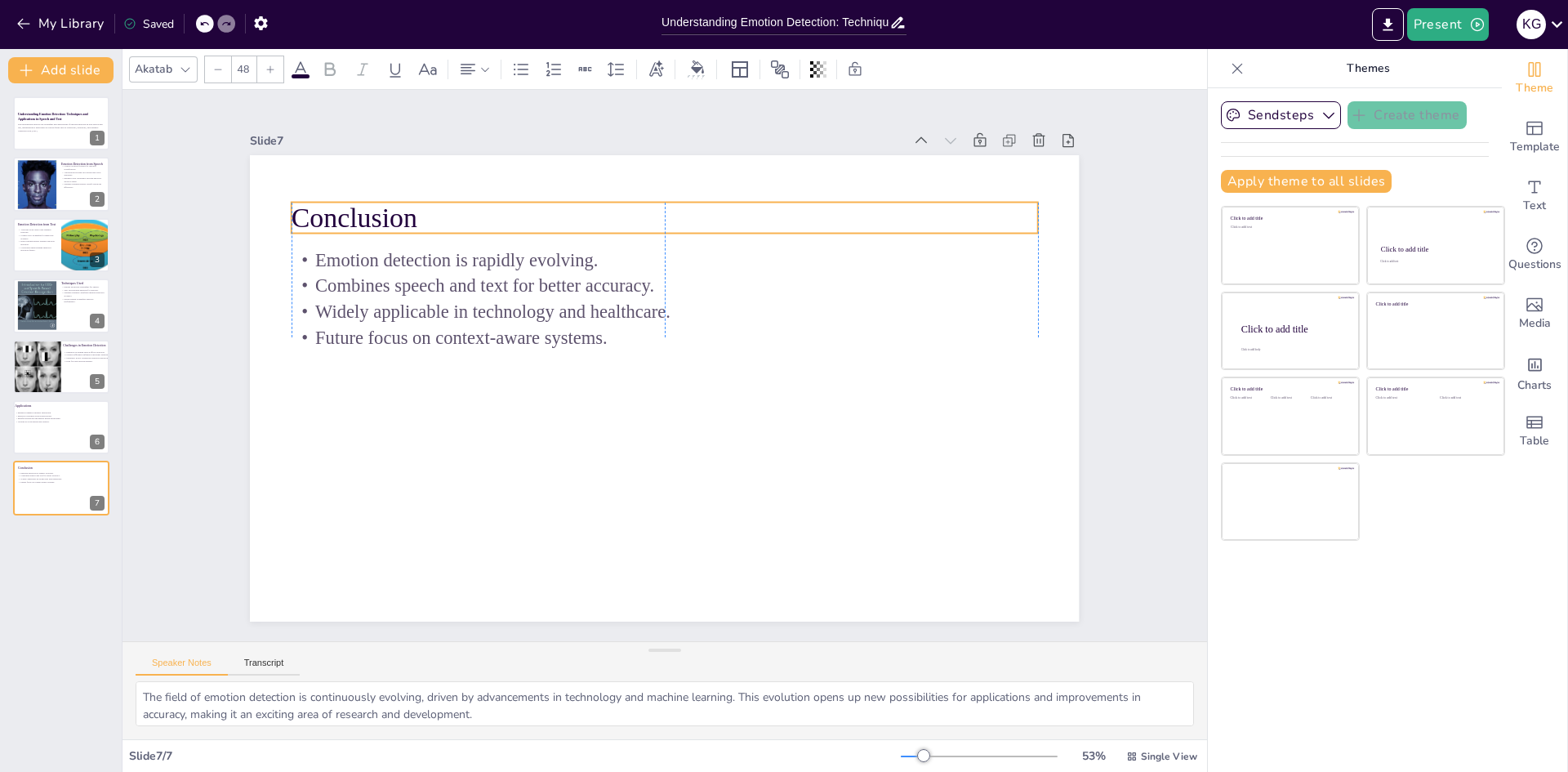
drag, startPoint x: 373, startPoint y: 185, endPoint x: 373, endPoint y: 208, distance: 23.0
click at [713, 208] on p "Conclusion" at bounding box center [809, 395] width 193 height 737
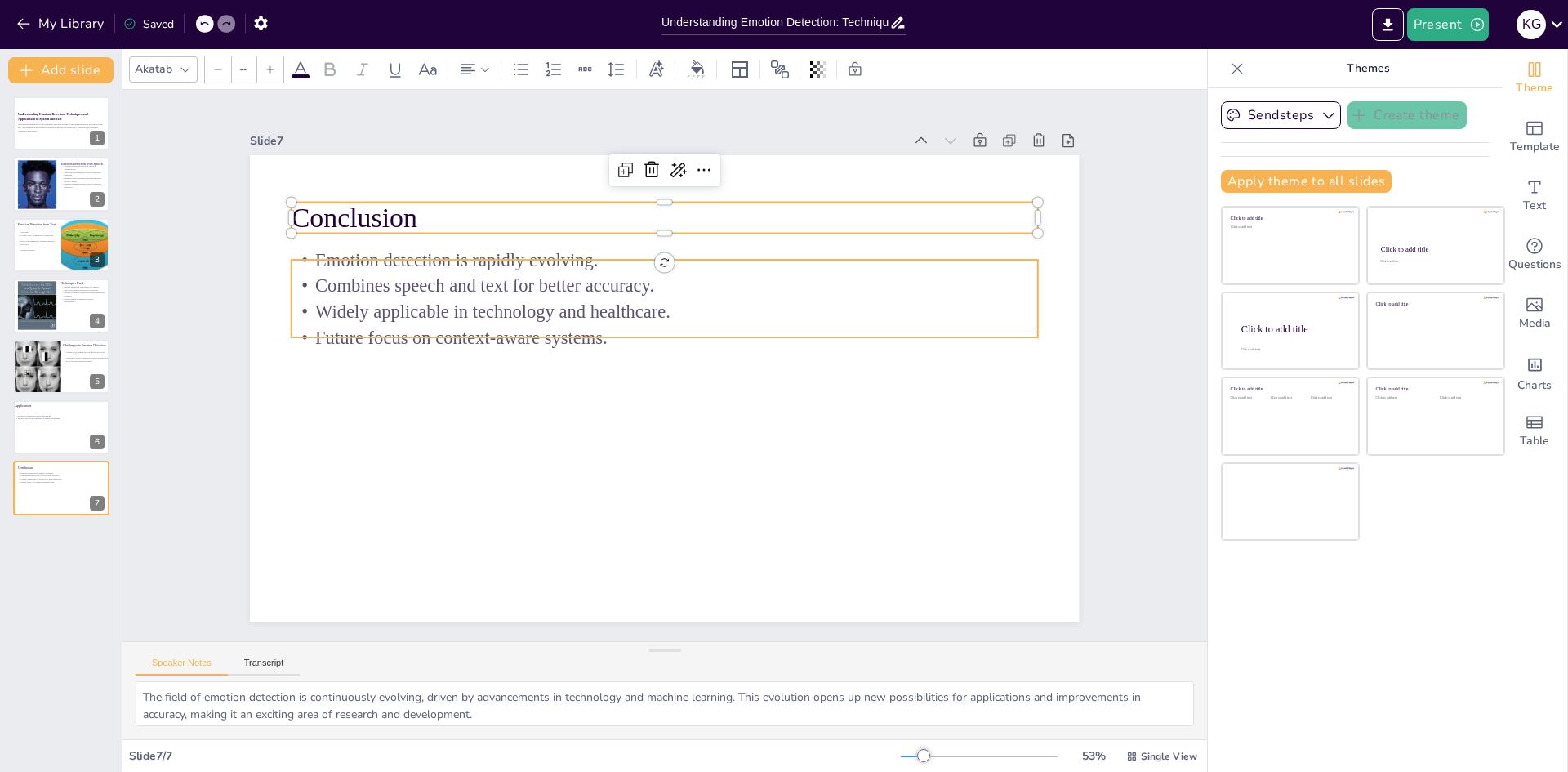
type input "32"
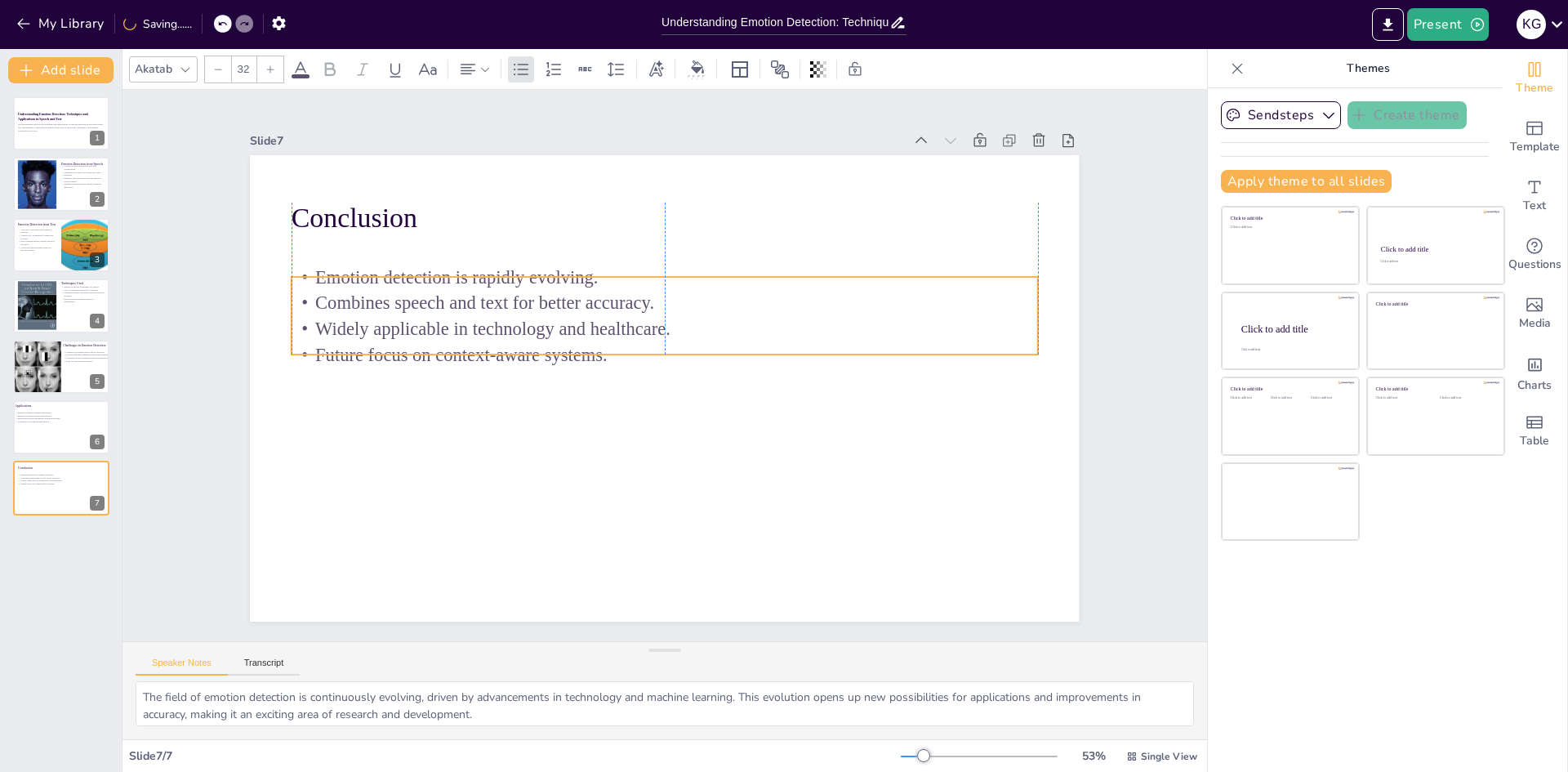
drag, startPoint x: 381, startPoint y: 253, endPoint x: 383, endPoint y: 270, distance: 17.1
click at [408, 270] on p "Emotion detection is rapidly evolving." at bounding box center [717, 294] width 618 height 460
click at [39, 430] on div at bounding box center [61, 427] width 98 height 55
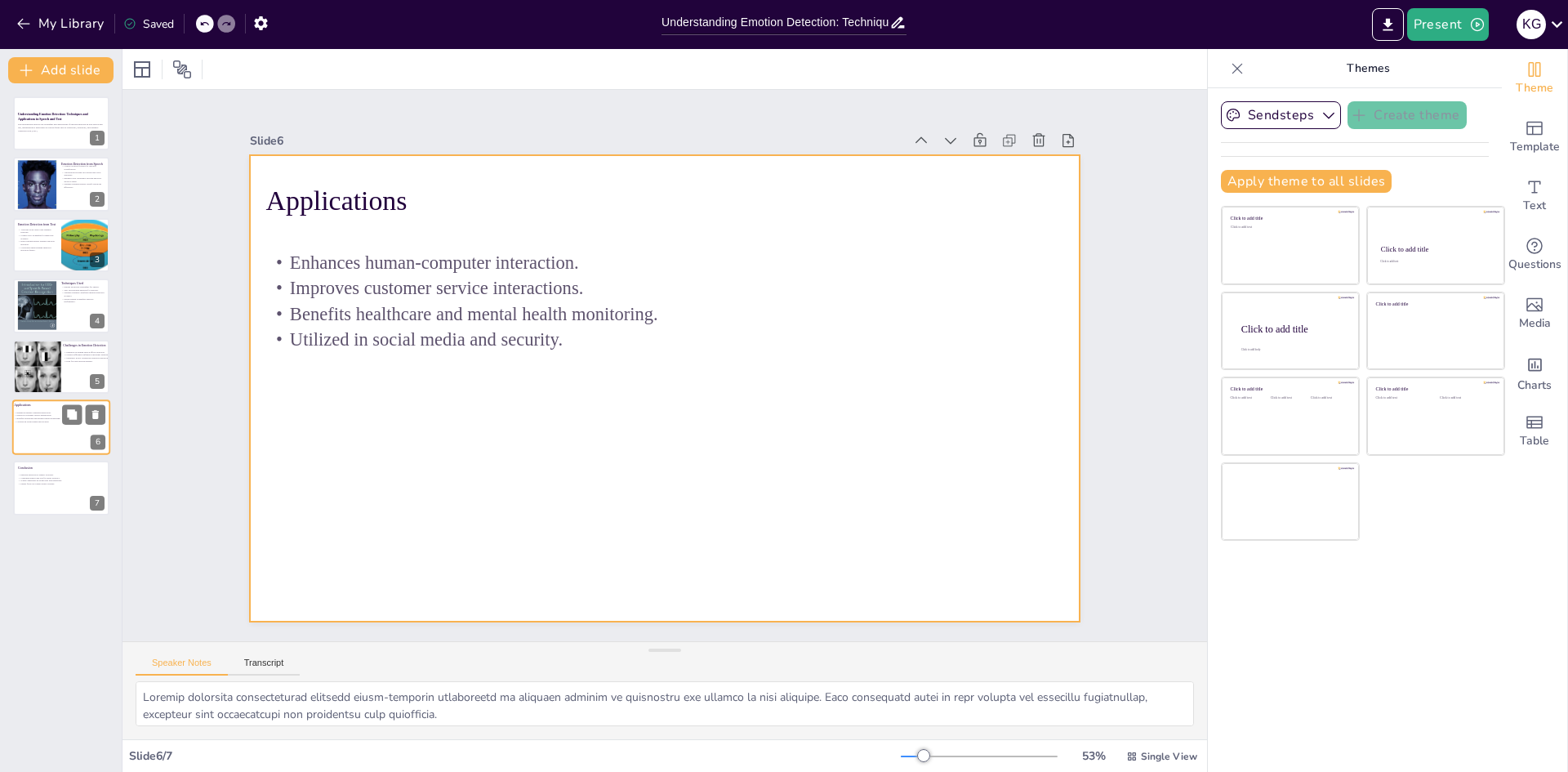
click at [42, 454] on div "Applications Enhances human-computer interaction. Improves customer service int…" at bounding box center [61, 427] width 98 height 55
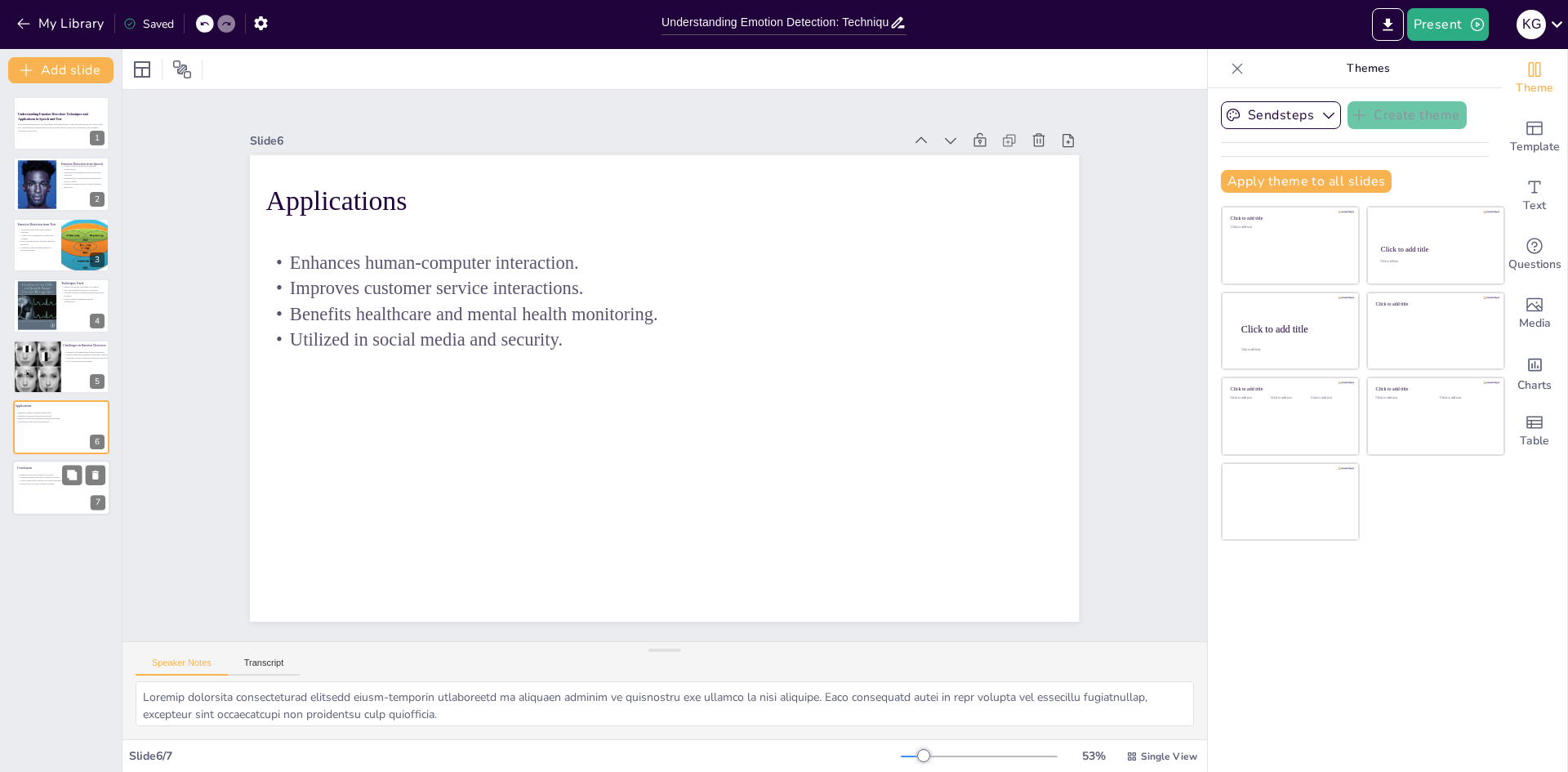
click at [46, 472] on p "Emotion detection is rapidly evolving." at bounding box center [61, 474] width 88 height 4
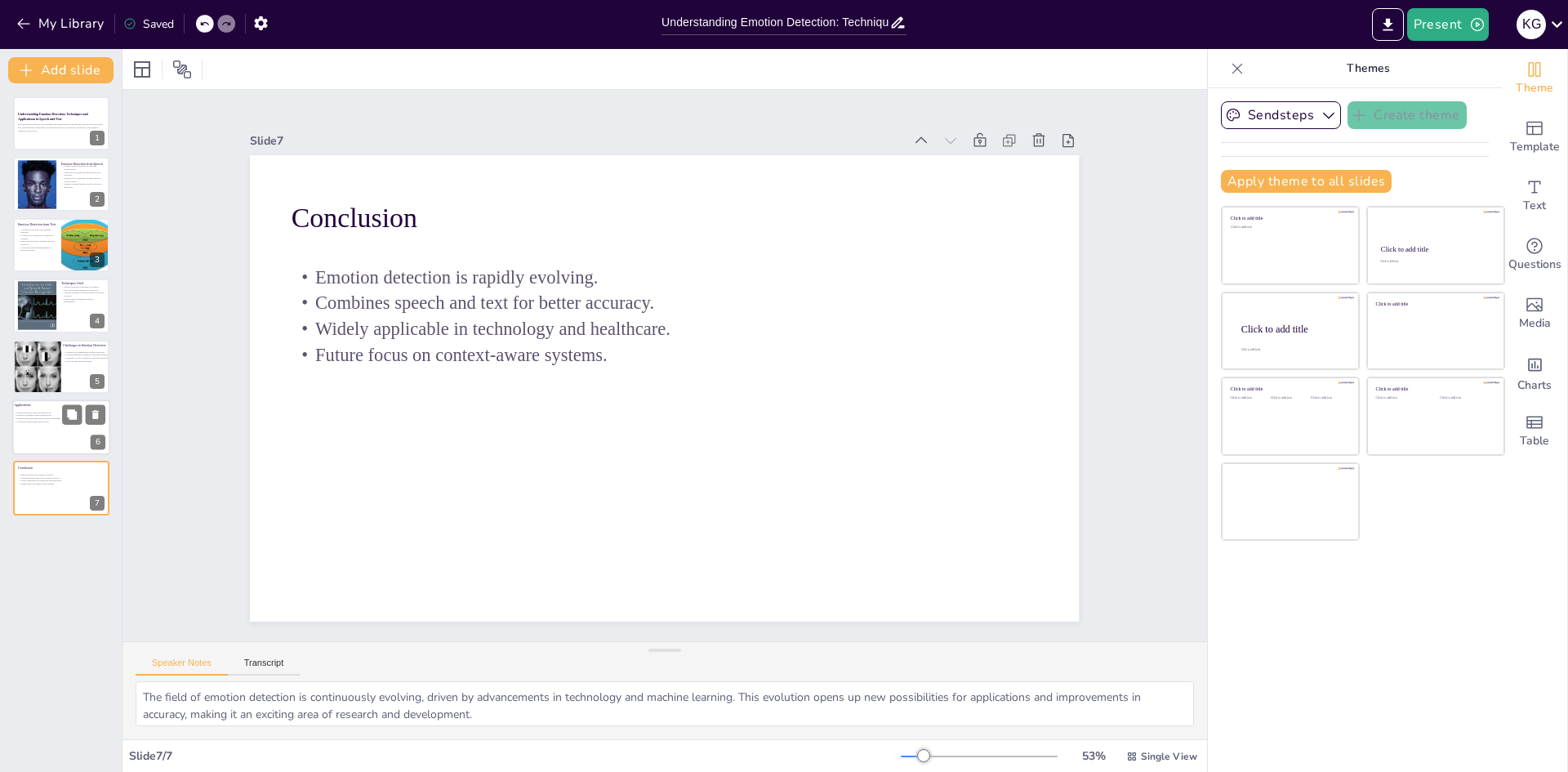
click at [41, 430] on div at bounding box center [61, 427] width 98 height 55
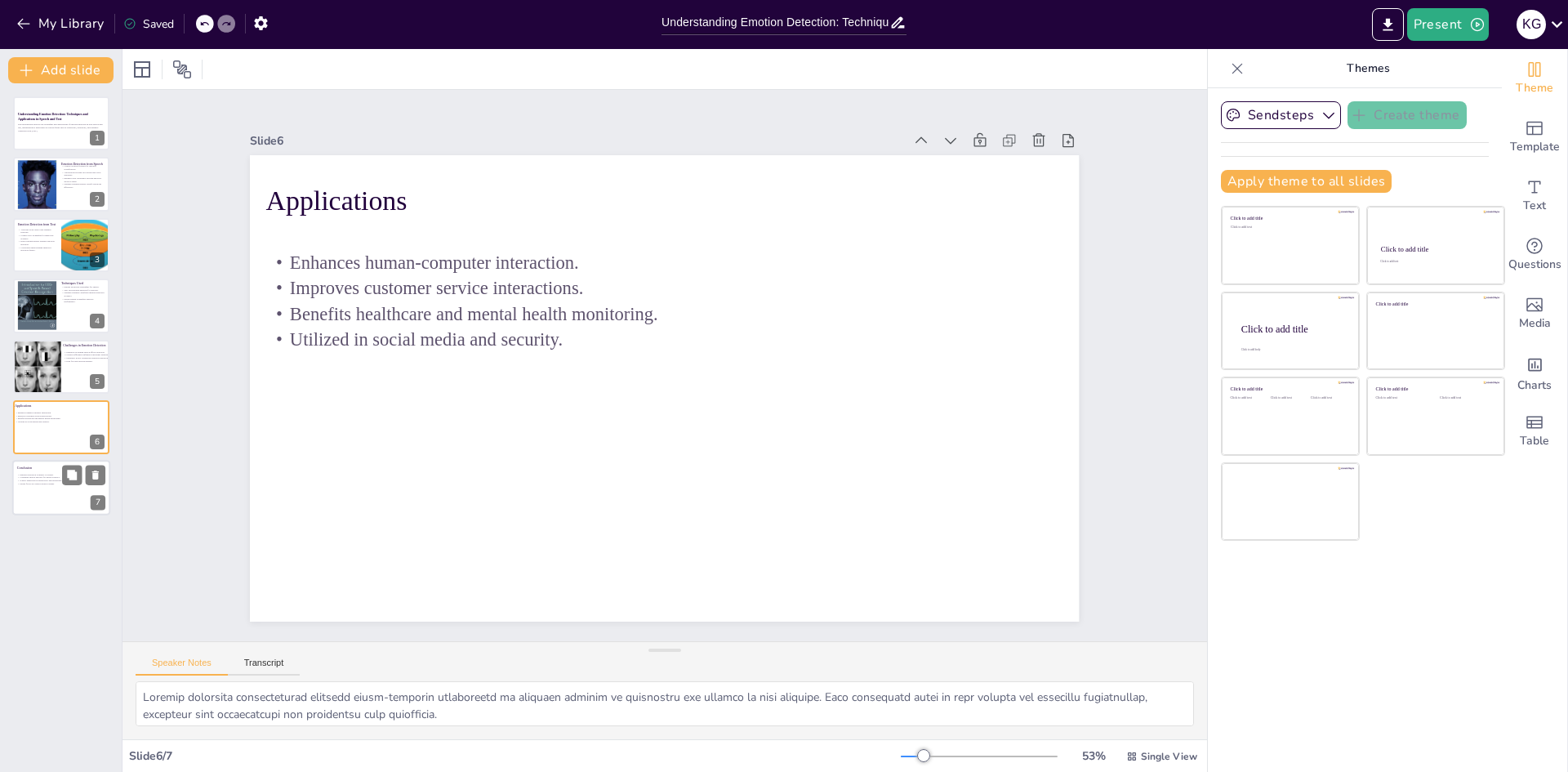
click at [49, 493] on div at bounding box center [61, 488] width 98 height 55
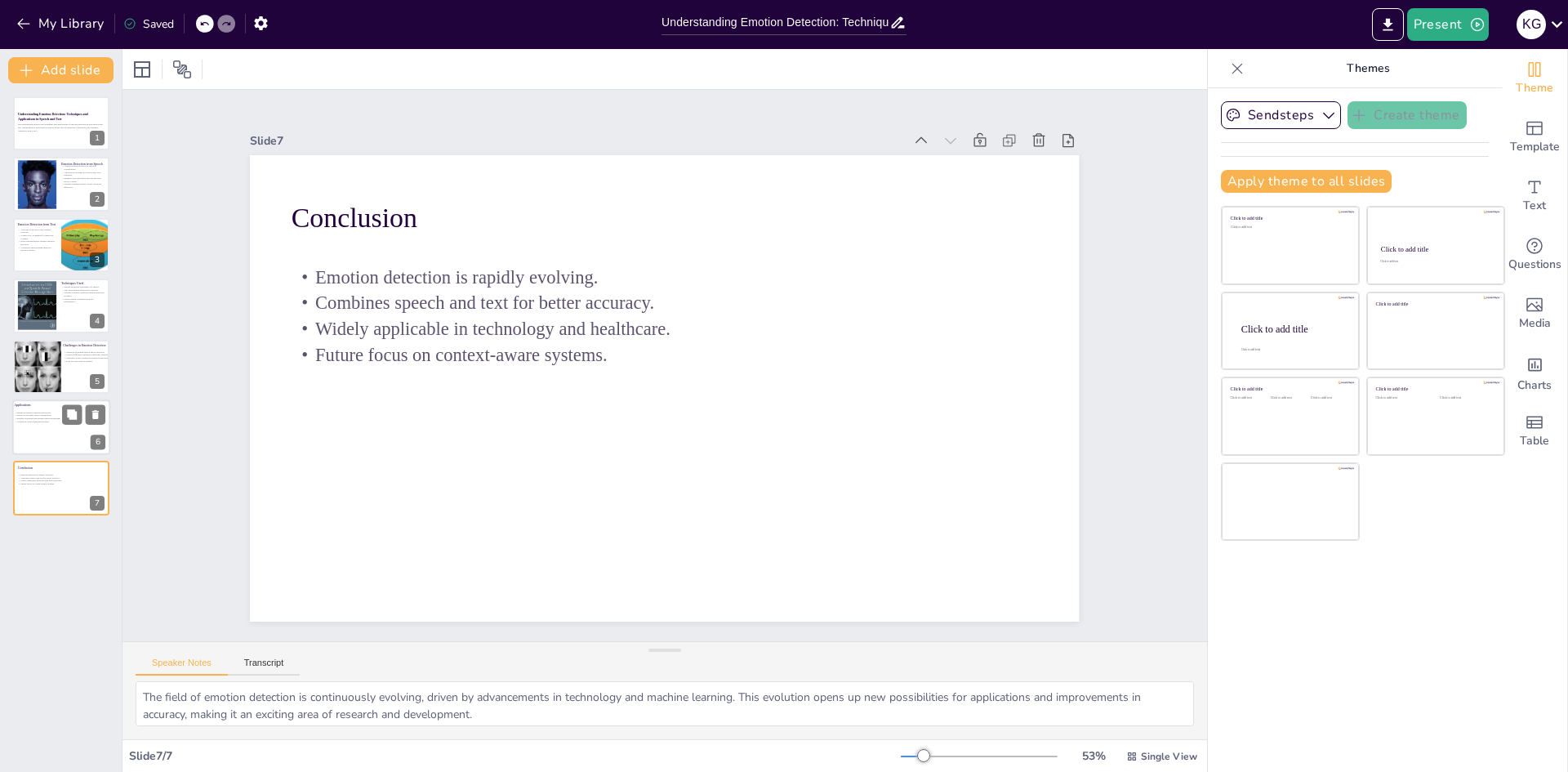
click at [39, 418] on p "Benefits healthcare and mental health monitoring." at bounding box center [45, 418] width 64 height 4
type textarea "Emotion detection significantly enhances human-computer interaction by allowing…"
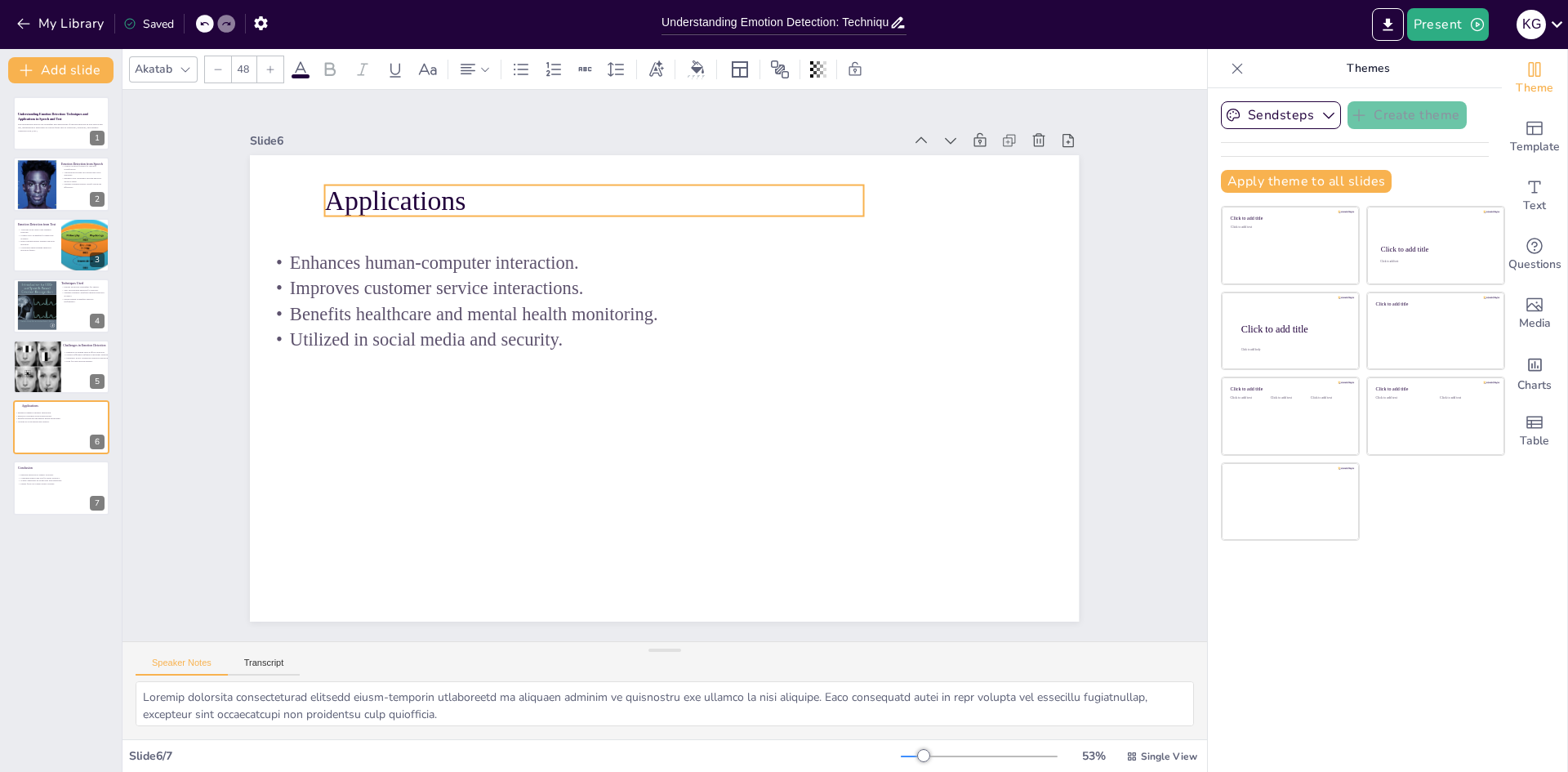
drag, startPoint x: 313, startPoint y: 196, endPoint x: 373, endPoint y: 196, distance: 60.0
click at [373, 196] on p "Applications" at bounding box center [630, 190] width 534 height 150
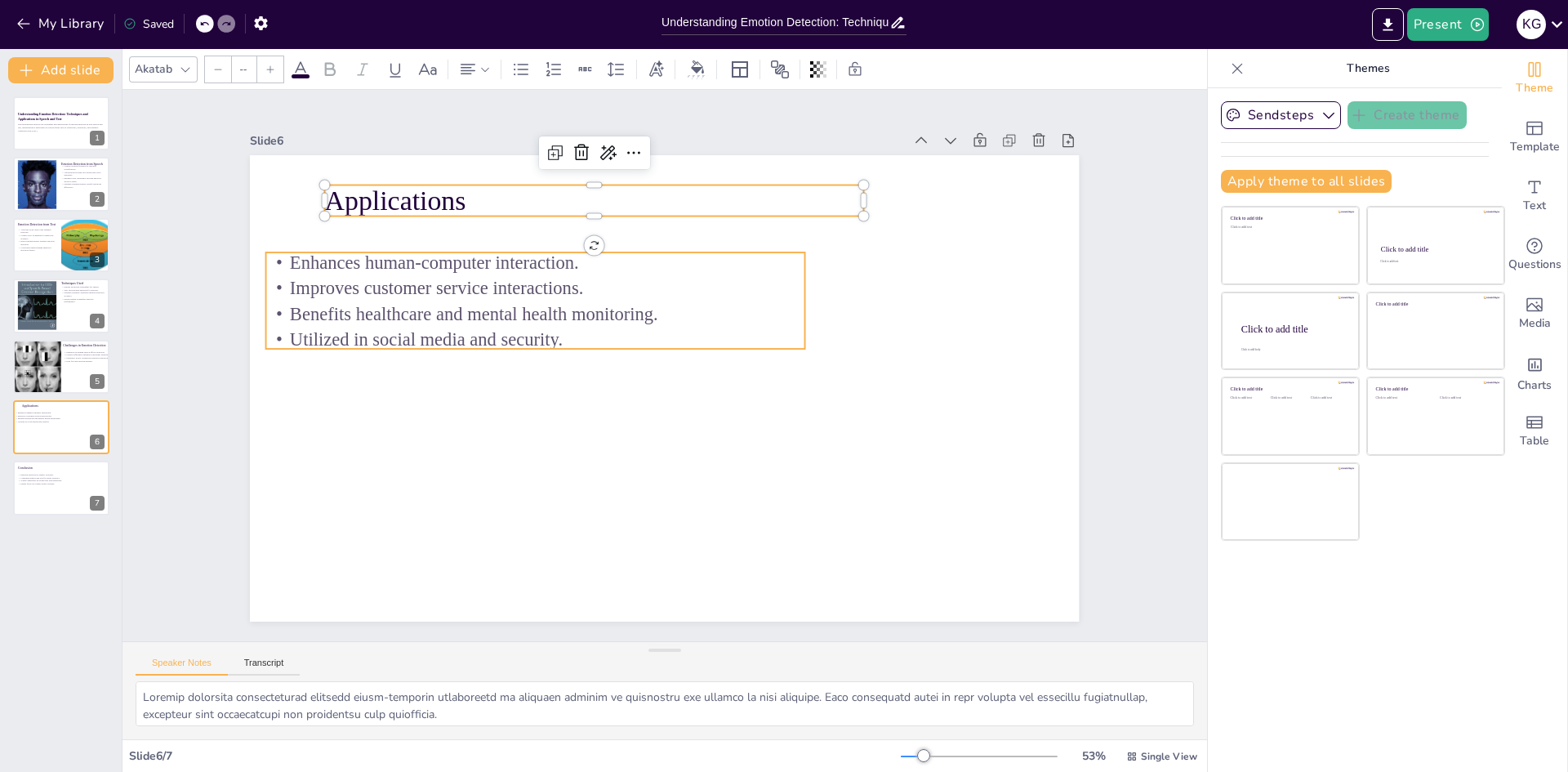
type input "32"
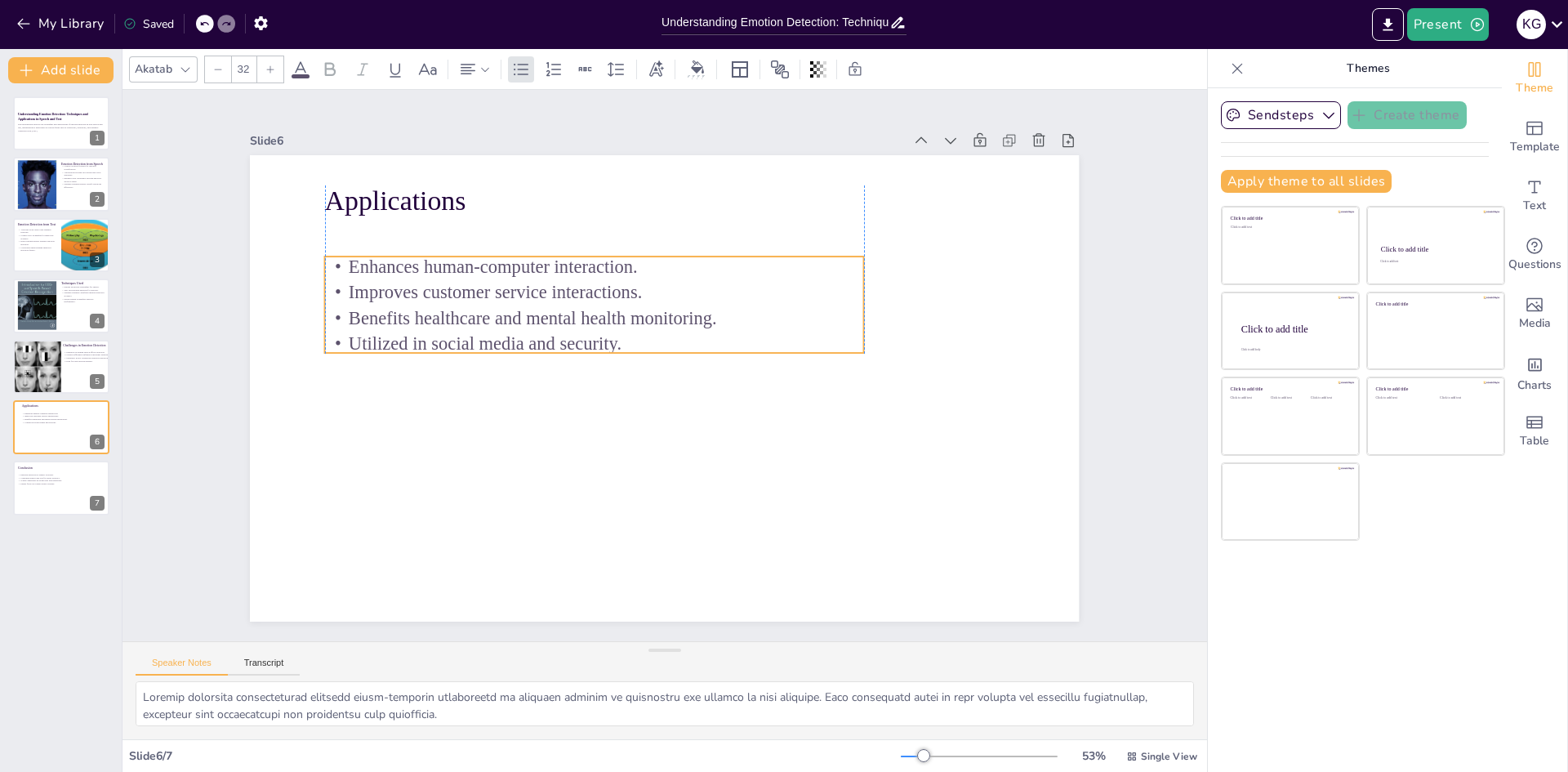
drag, startPoint x: 323, startPoint y: 283, endPoint x: 381, endPoint y: 288, distance: 58.2
click at [381, 288] on p "Improves customer service interactions." at bounding box center [631, 270] width 503 height 242
click at [59, 422] on p "Utilized in social media and security." at bounding box center [53, 423] width 64 height 4
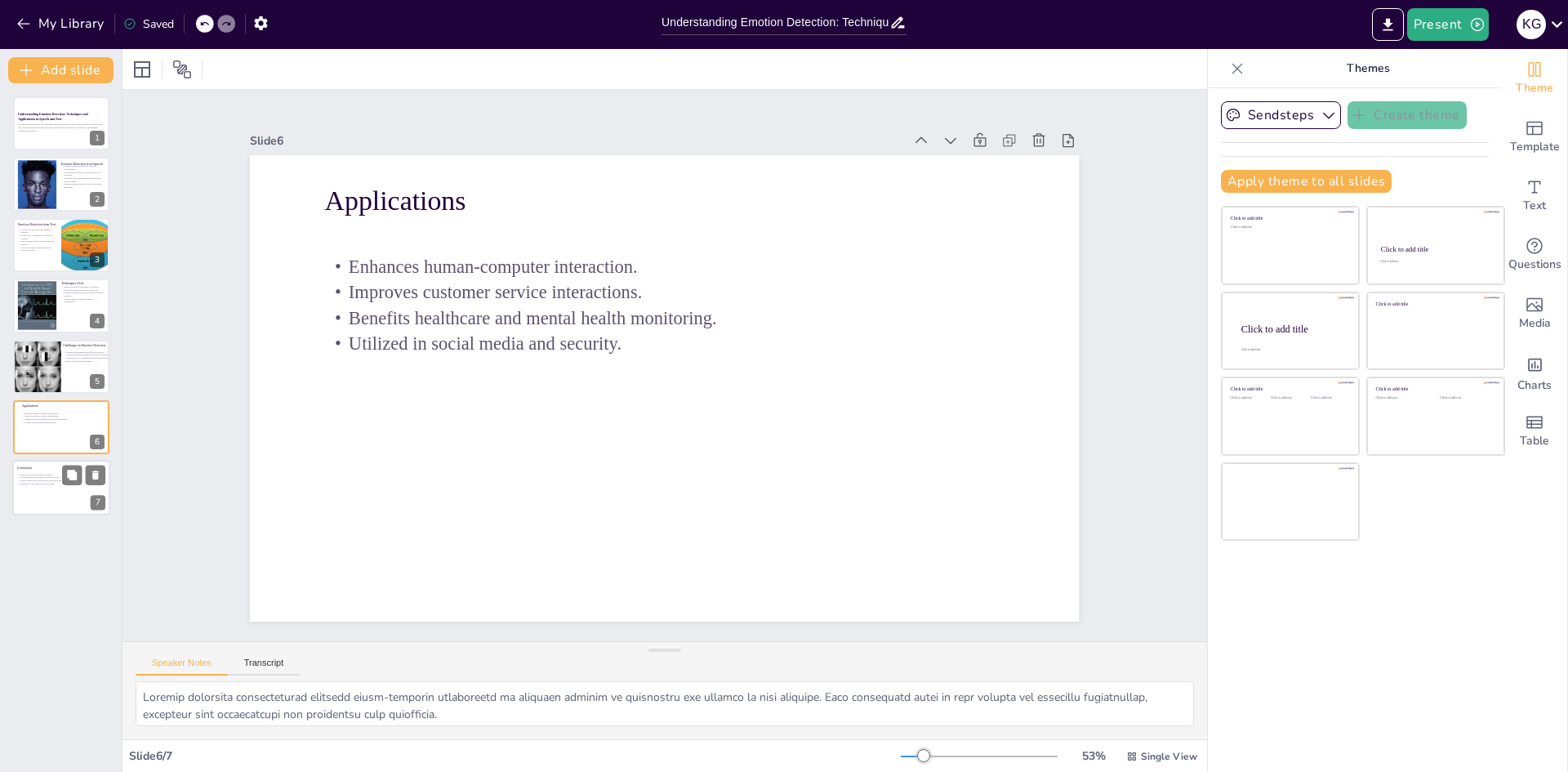
click at [57, 485] on div at bounding box center [61, 488] width 98 height 55
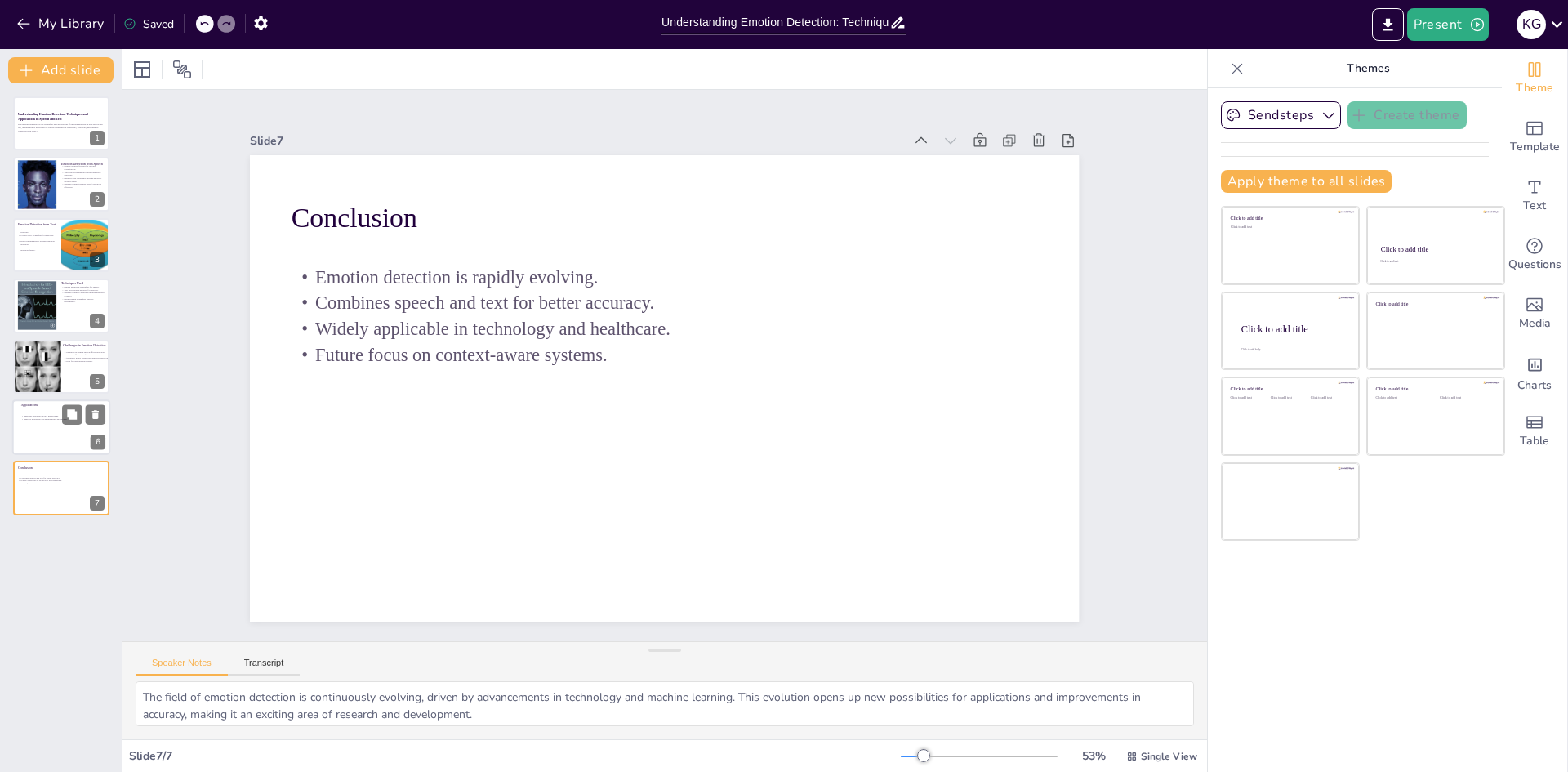
click at [52, 425] on div at bounding box center [61, 427] width 98 height 55
type textarea "Emotion detection significantly enhances human-computer interaction by allowing…"
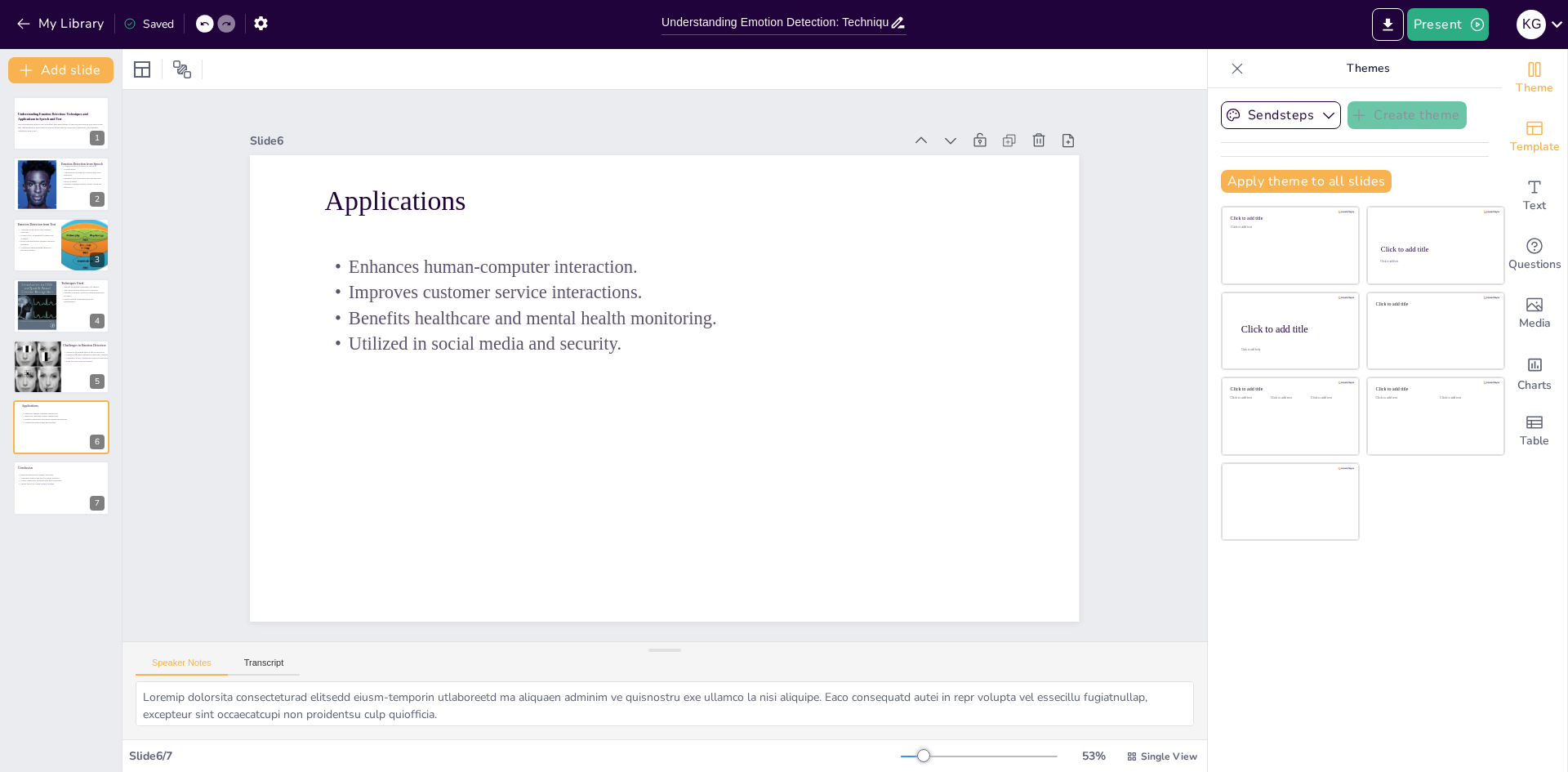
click at [1502, 136] on div "Template" at bounding box center [1534, 138] width 66 height 59
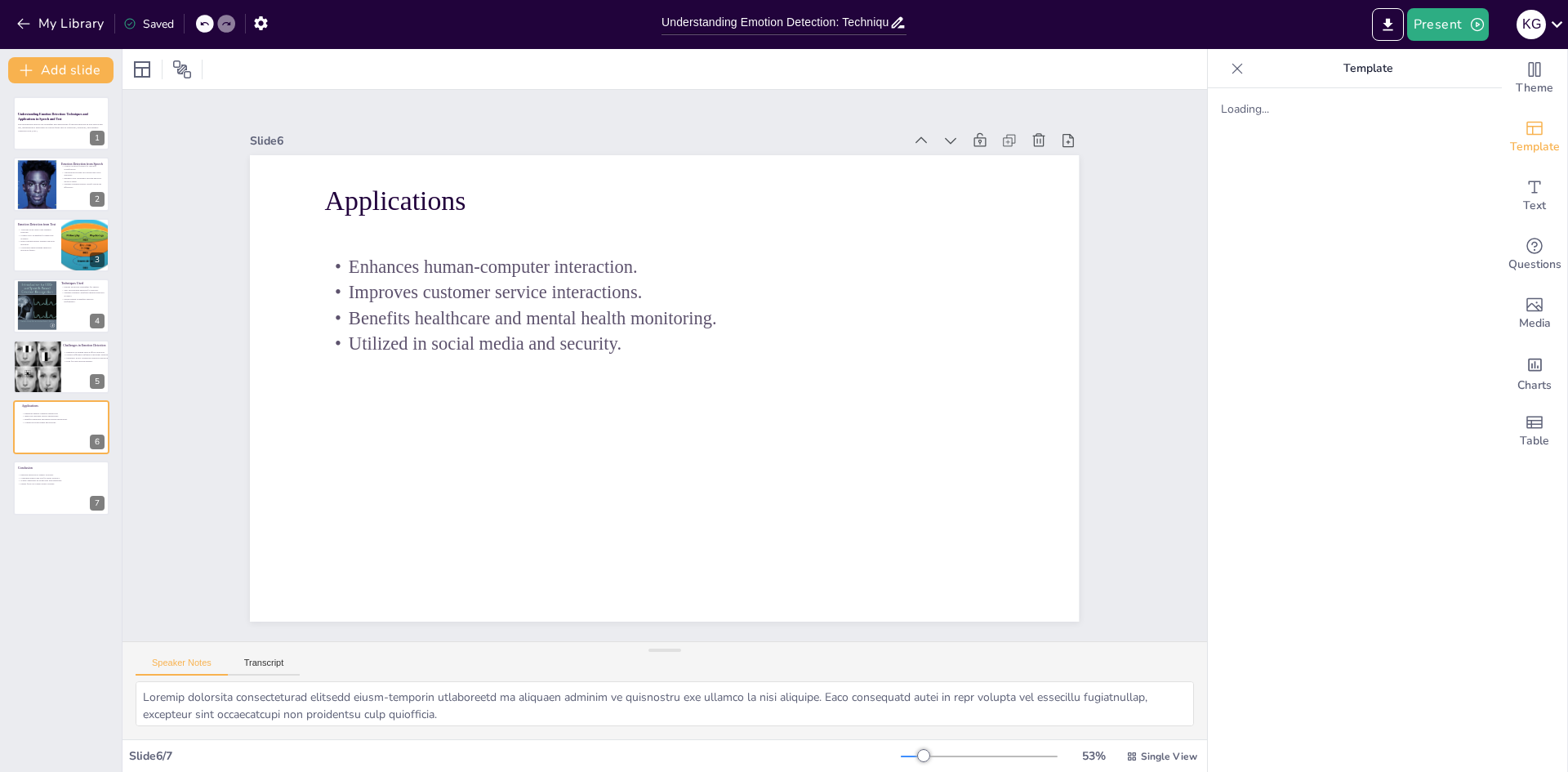
click at [1220, 113] on div "Loading..." at bounding box center [1354, 109] width 268 height 16
